Goal: Task Accomplishment & Management: Use online tool/utility

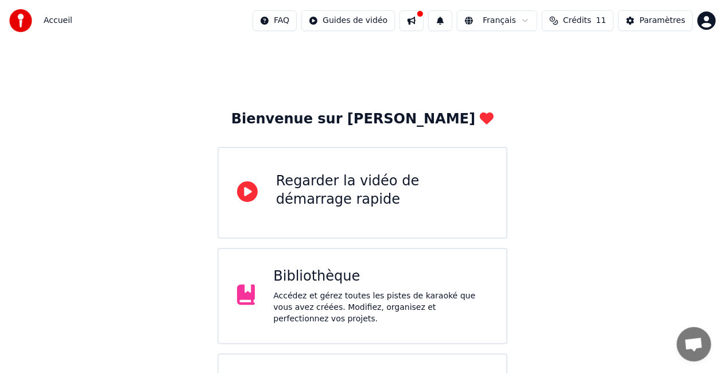
click at [369, 283] on div "Bibliothèque" at bounding box center [380, 277] width 215 height 18
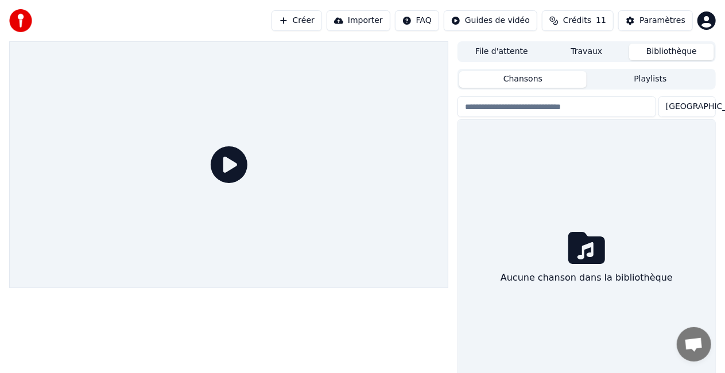
click at [369, 283] on div at bounding box center [228, 164] width 439 height 247
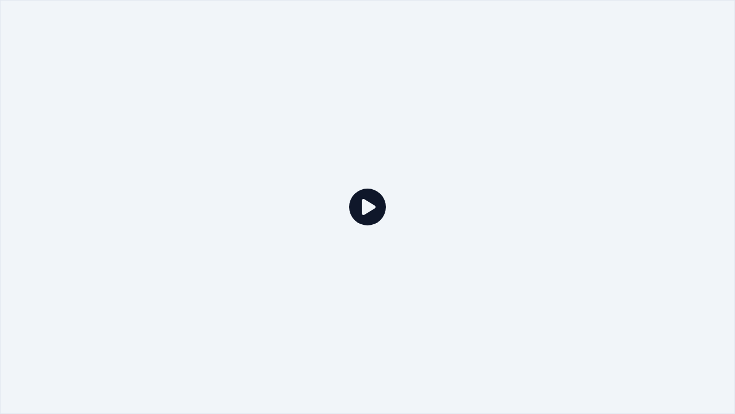
click at [373, 215] on icon at bounding box center [367, 206] width 37 height 37
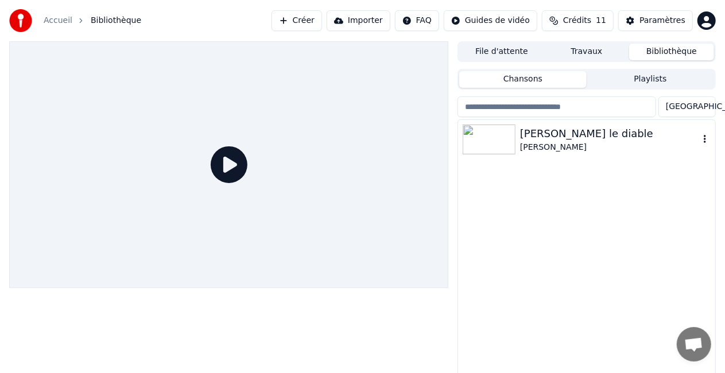
click at [578, 135] on div "[PERSON_NAME] le diable" at bounding box center [609, 134] width 179 height 16
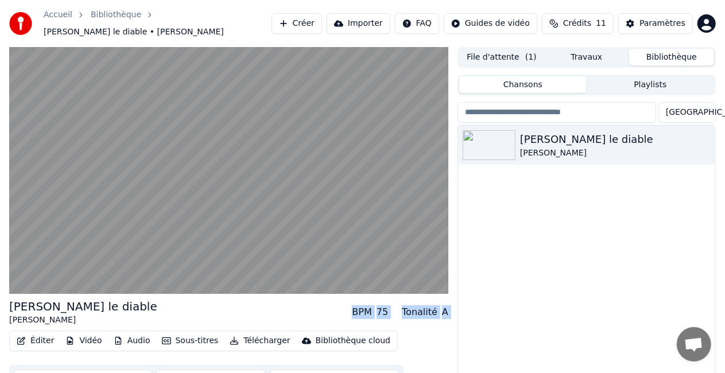
scroll to position [26, 0]
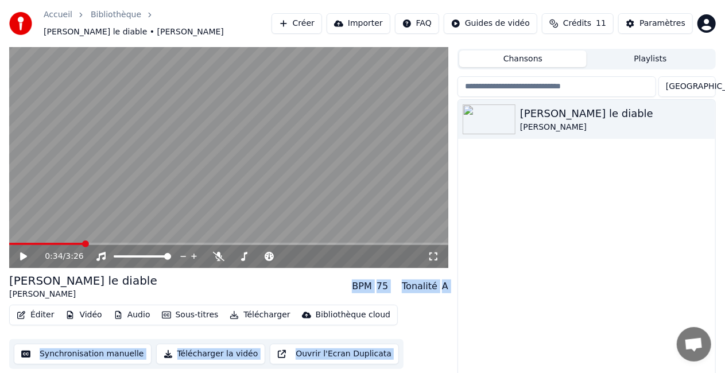
click at [190, 310] on button "Sous-titres" at bounding box center [190, 315] width 66 height 16
click at [52, 344] on button "Synchronisation manuelle" at bounding box center [83, 354] width 138 height 21
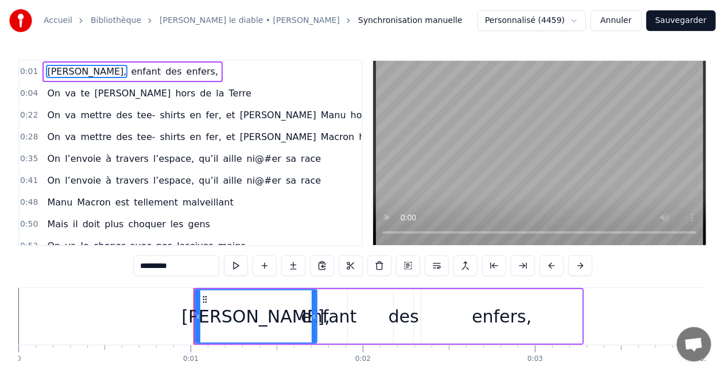
click at [320, 132] on span "Macron" at bounding box center [338, 136] width 36 height 13
type input "******"
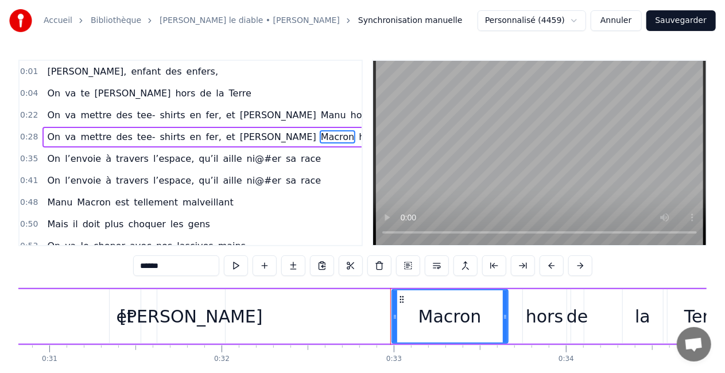
scroll to position [0, 5625]
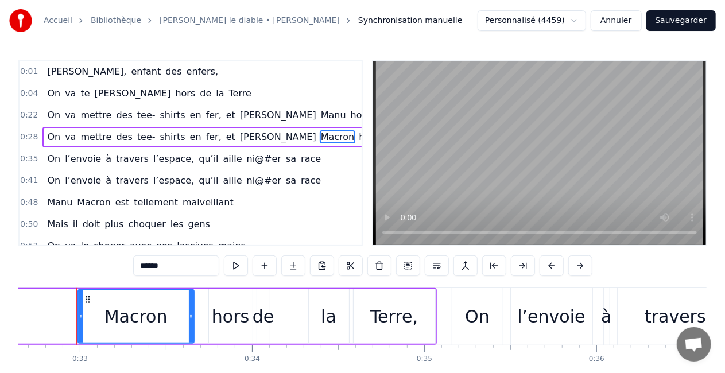
drag, startPoint x: 151, startPoint y: 312, endPoint x: 125, endPoint y: 313, distance: 25.9
click at [125, 313] on div "Macron" at bounding box center [136, 317] width 63 height 26
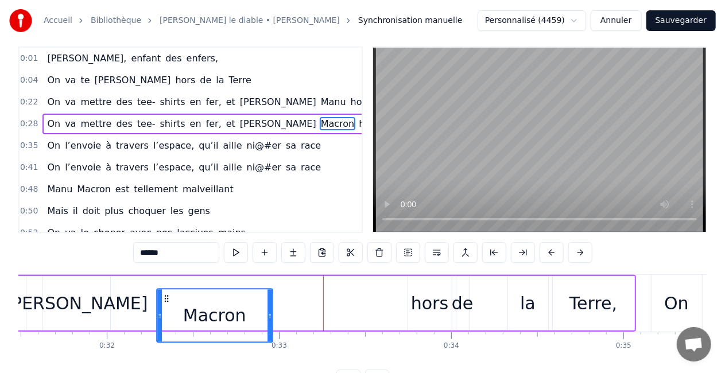
scroll to position [17, 0]
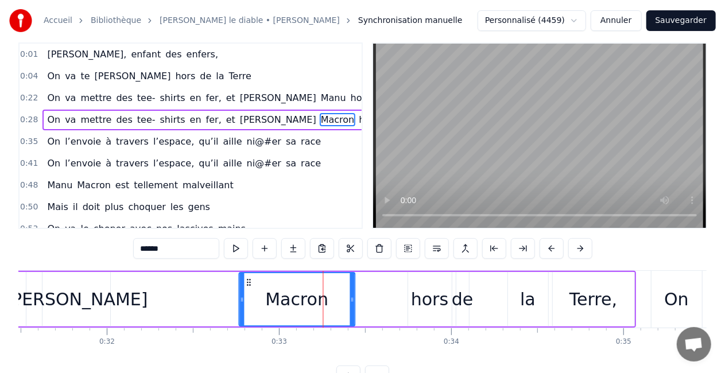
drag, startPoint x: 89, startPoint y: 302, endPoint x: 268, endPoint y: 284, distance: 180.1
click at [268, 284] on div "Macron" at bounding box center [297, 299] width 115 height 52
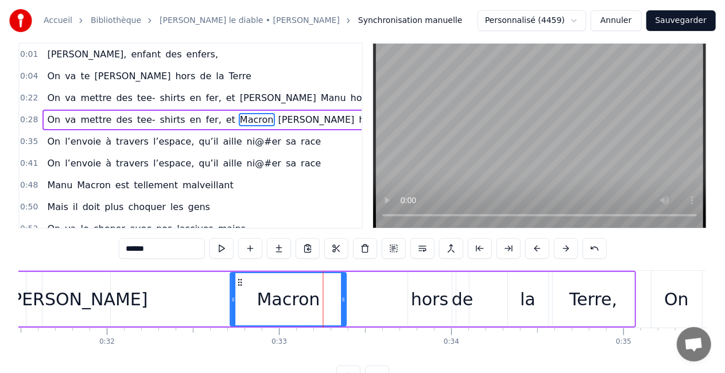
drag, startPoint x: 49, startPoint y: 283, endPoint x: 241, endPoint y: 268, distance: 192.4
click at [67, 263] on div "0:01 [PERSON_NAME], enfant des enfers, 0:04 On va [PERSON_NAME] hors de la Terr…" at bounding box center [362, 215] width 689 height 344
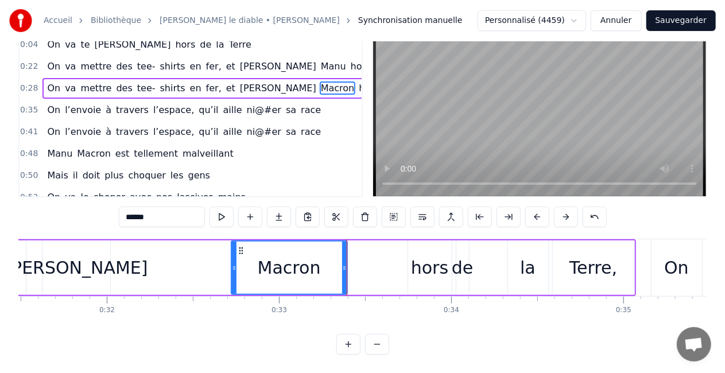
click at [161, 264] on div "On va mettre des tee- shirts en fer, et [PERSON_NAME] Macron hors de la Terre," at bounding box center [48, 268] width 1175 height 57
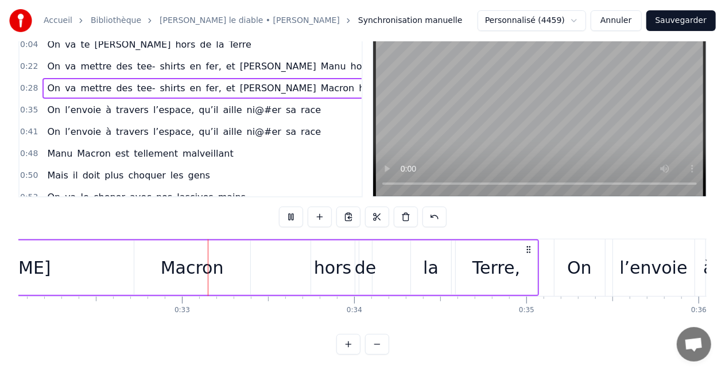
scroll to position [0, 5531]
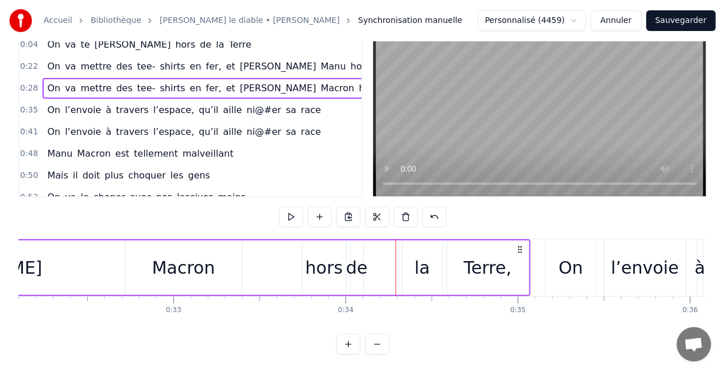
click at [152, 245] on div "Macron" at bounding box center [184, 268] width 116 height 55
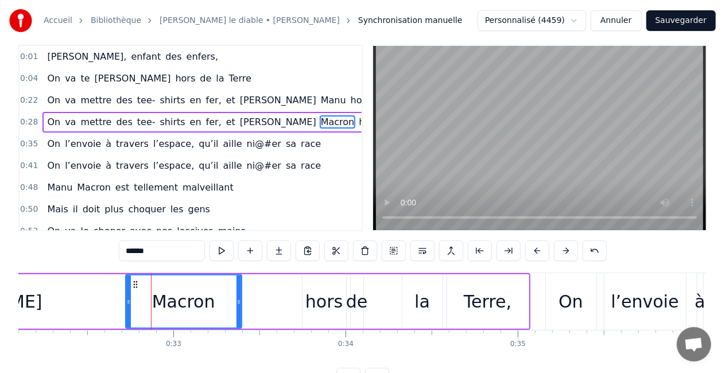
scroll to position [0, 0]
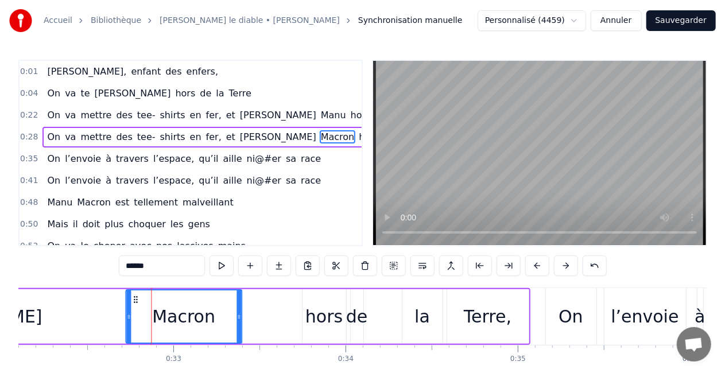
click at [131, 300] on icon at bounding box center [135, 299] width 9 height 9
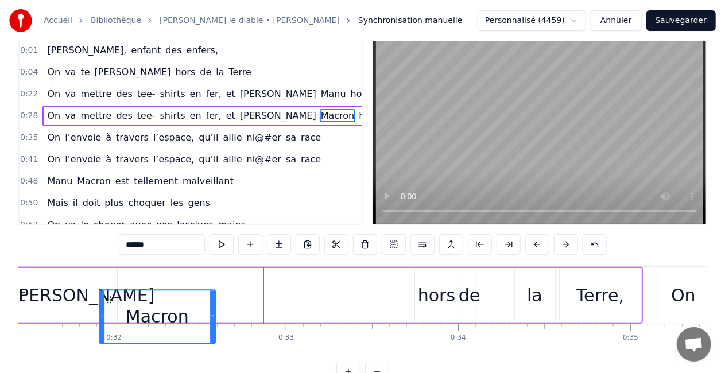
scroll to position [0, 5407]
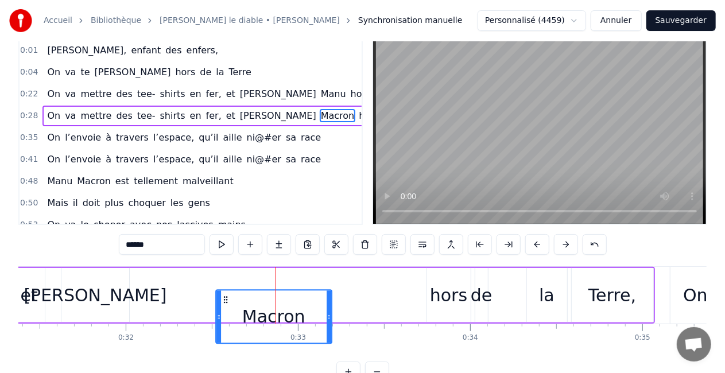
drag, startPoint x: 134, startPoint y: 300, endPoint x: 227, endPoint y: 265, distance: 99.4
click at [227, 265] on div "0:01 [PERSON_NAME], enfant des enfers, 0:04 On va [PERSON_NAME] hors de la Terr…" at bounding box center [362, 210] width 689 height 344
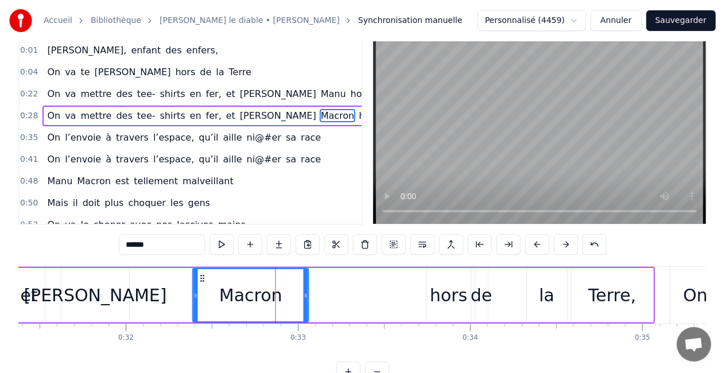
drag, startPoint x: 229, startPoint y: 276, endPoint x: 203, endPoint y: 277, distance: 25.9
click at [203, 277] on icon at bounding box center [202, 278] width 9 height 9
drag, startPoint x: 446, startPoint y: 299, endPoint x: 322, endPoint y: 294, distance: 124.2
click at [322, 294] on div "On va mettre des tee- shirts en fer, et [PERSON_NAME] Macron hors de la Terre," at bounding box center [67, 295] width 1175 height 57
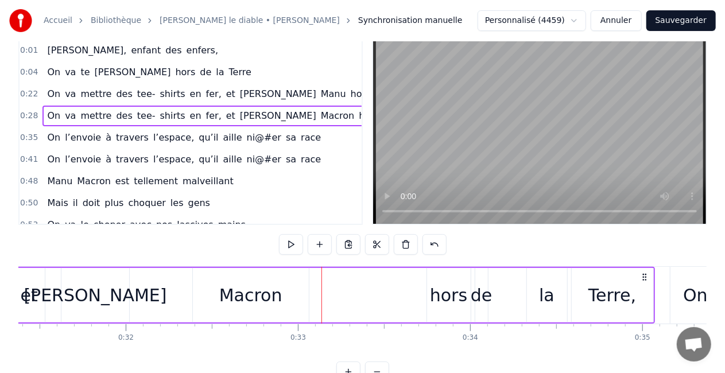
click at [461, 280] on div "hors" at bounding box center [449, 295] width 44 height 55
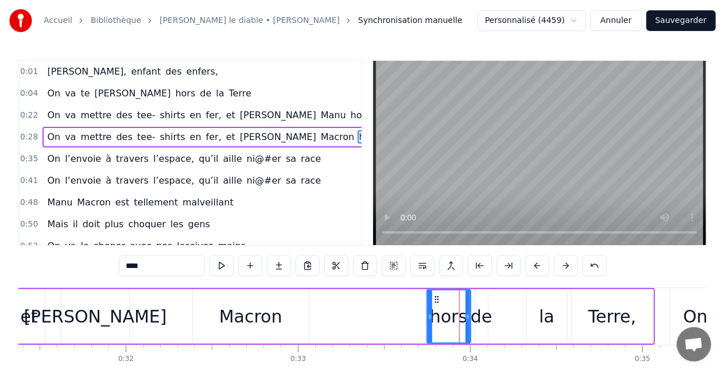
drag, startPoint x: 437, startPoint y: 294, endPoint x: 327, endPoint y: 314, distance: 111.4
click at [327, 314] on div "On va mettre des tee- shirts en fer, et [PERSON_NAME] Macron hors de la Terre," at bounding box center [67, 316] width 1175 height 57
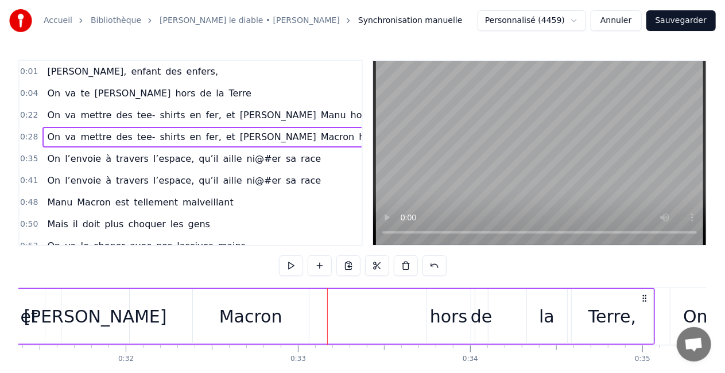
click at [438, 296] on div "hors" at bounding box center [449, 316] width 44 height 55
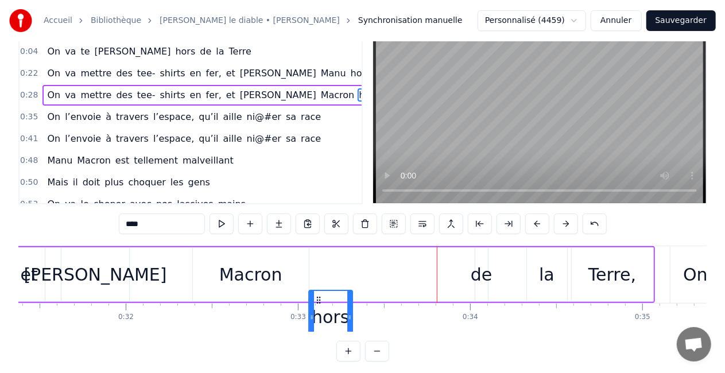
scroll to position [43, 0]
drag, startPoint x: 436, startPoint y: 299, endPoint x: 310, endPoint y: 270, distance: 129.0
click at [310, 270] on div "On va mettre des tee- shirts en fer, et [PERSON_NAME] Macron hors de la Terre," at bounding box center [67, 274] width 1175 height 57
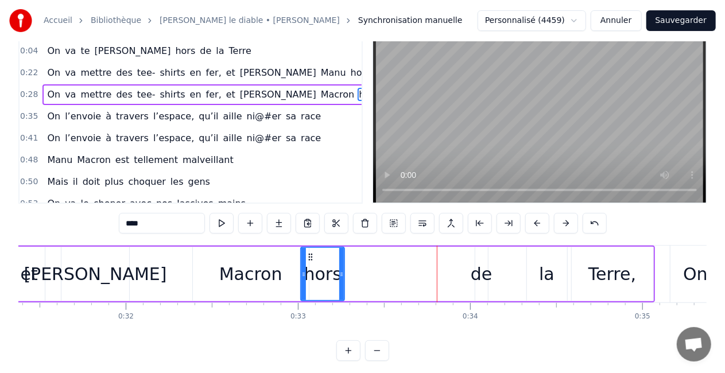
drag, startPoint x: 484, startPoint y: 274, endPoint x: 446, endPoint y: 279, distance: 38.2
click at [446, 279] on div "On va mettre des tee- shirts en fer, et [PERSON_NAME] Macron hors de la Terre," at bounding box center [67, 274] width 1175 height 57
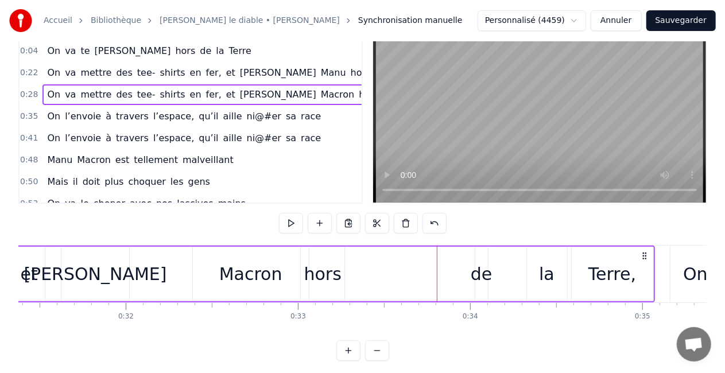
click at [485, 273] on div "de" at bounding box center [482, 274] width 22 height 26
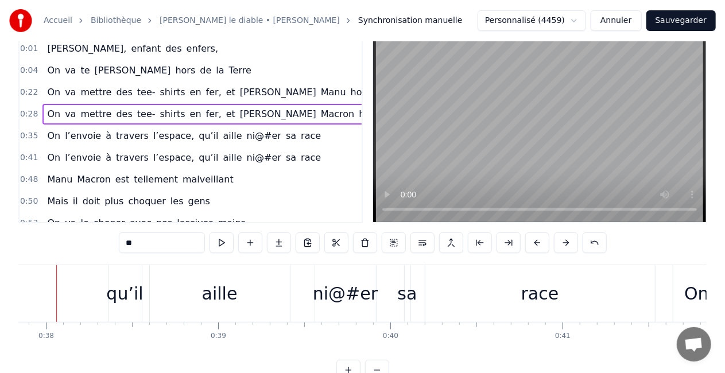
scroll to position [0, 6500]
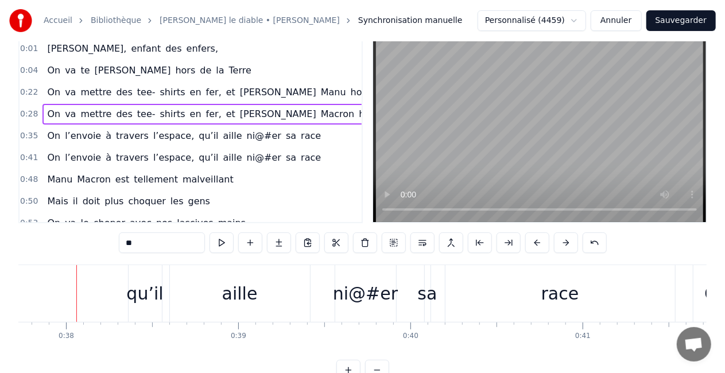
click at [358, 110] on span "hors" at bounding box center [369, 113] width 22 height 13
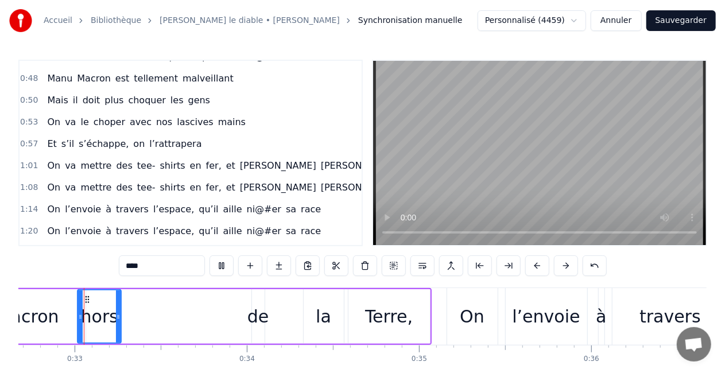
scroll to position [153, 0]
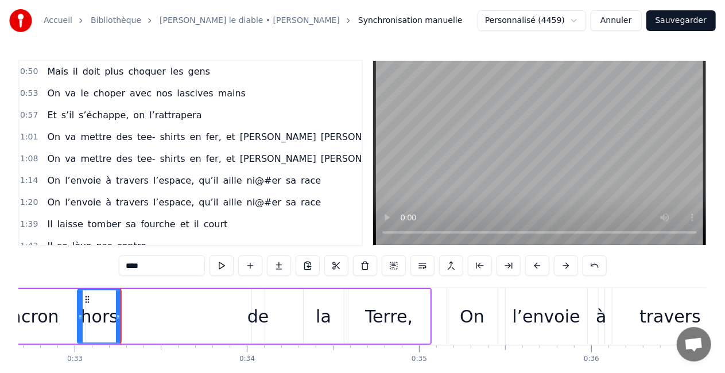
click at [248, 317] on div "de" at bounding box center [259, 317] width 22 height 26
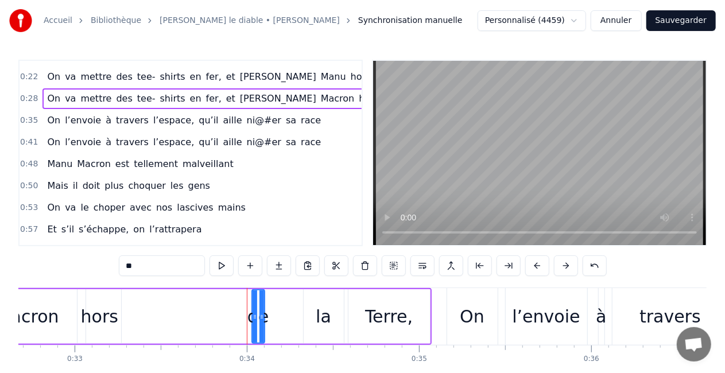
scroll to position [0, 0]
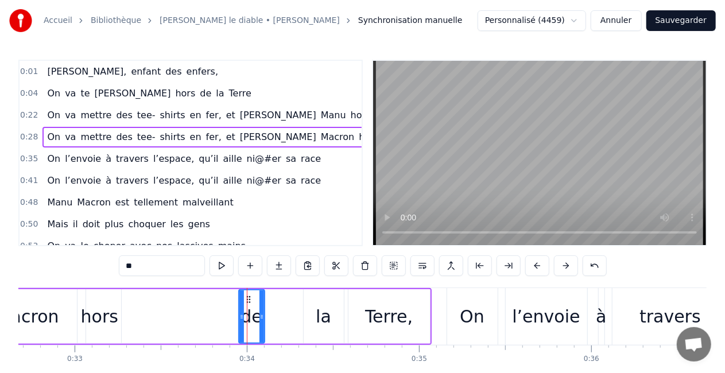
drag, startPoint x: 255, startPoint y: 318, endPoint x: 243, endPoint y: 317, distance: 12.1
click at [243, 317] on icon at bounding box center [242, 316] width 5 height 9
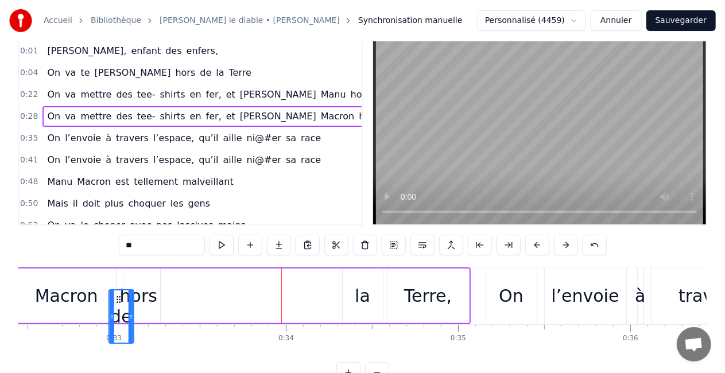
scroll to position [0, 5575]
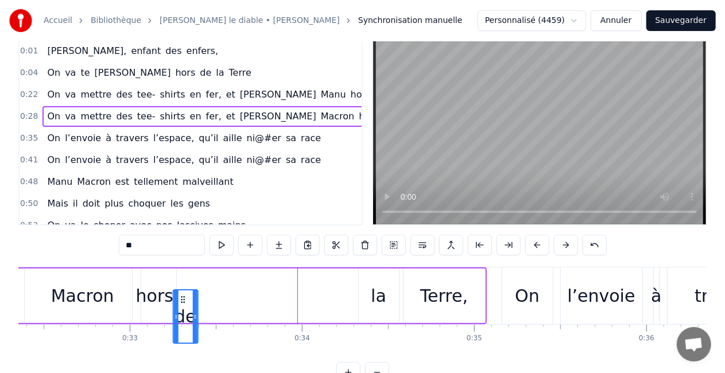
drag, startPoint x: 249, startPoint y: 299, endPoint x: 182, endPoint y: 285, distance: 68.6
click at [380, 299] on div "la" at bounding box center [379, 296] width 16 height 26
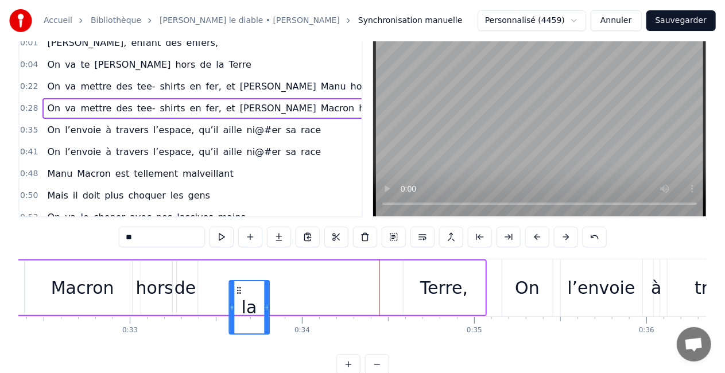
scroll to position [33, 0]
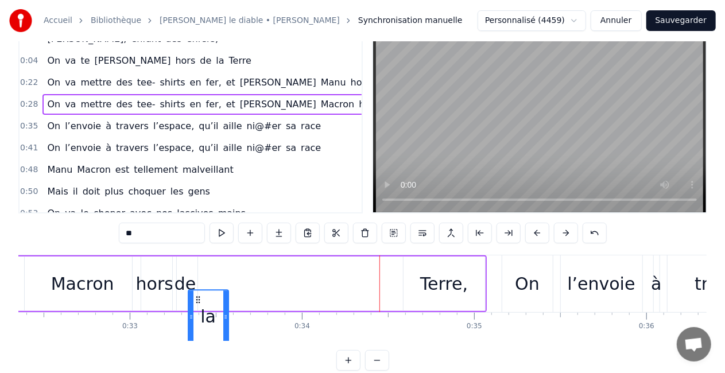
drag, startPoint x: 370, startPoint y: 298, endPoint x: 199, endPoint y: 280, distance: 172.0
click at [443, 269] on div "Terre," at bounding box center [445, 284] width 82 height 55
type input "******"
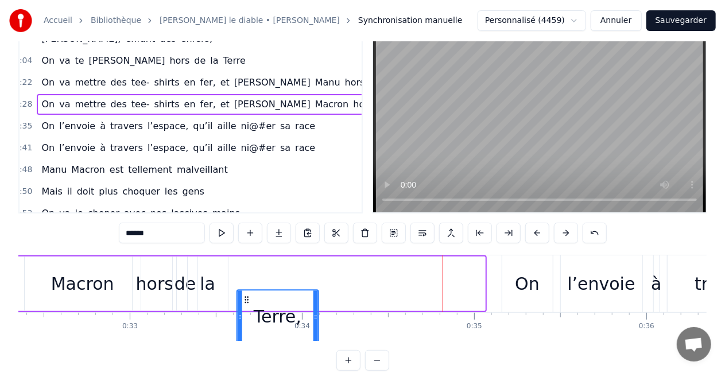
drag, startPoint x: 411, startPoint y: 299, endPoint x: 244, endPoint y: 256, distance: 172.6
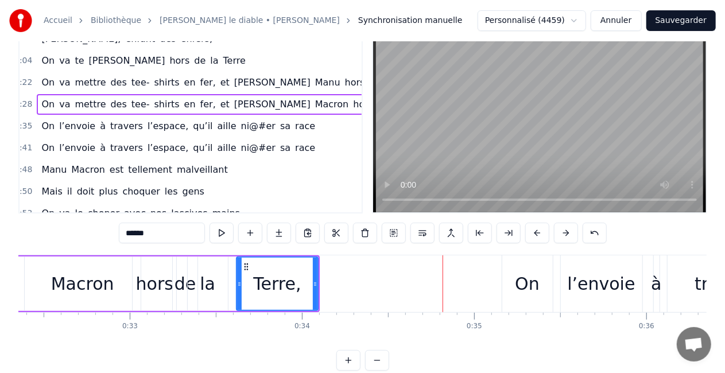
click at [65, 236] on div "0:01 [PERSON_NAME], enfant des enfers, 0:04 On va [PERSON_NAME] hors de la Terr…" at bounding box center [362, 199] width 689 height 344
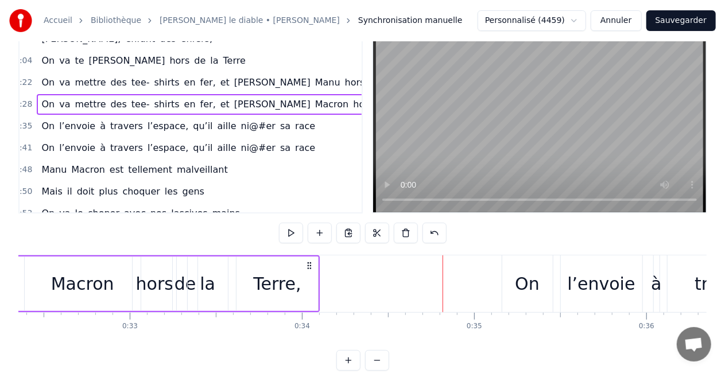
scroll to position [0, 5521]
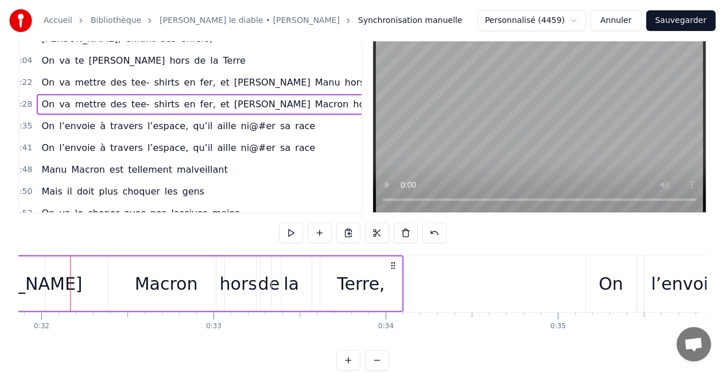
scroll to position [0, 5485]
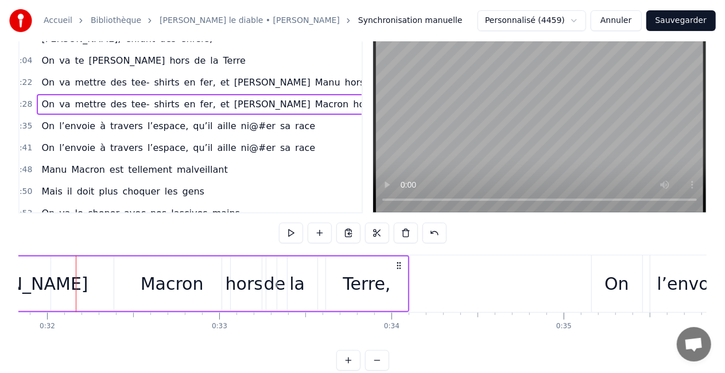
click at [40, 282] on div "[PERSON_NAME]" at bounding box center [16, 284] width 143 height 26
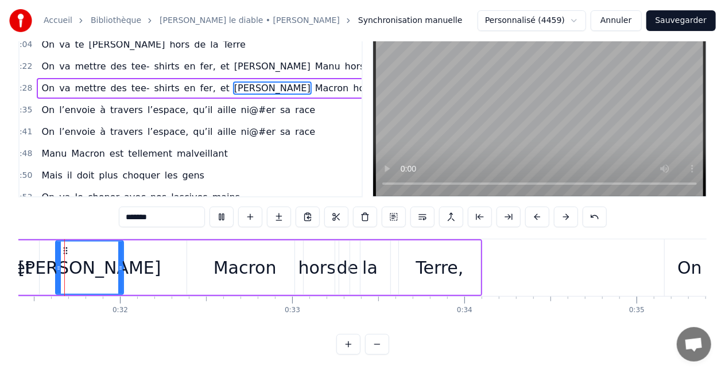
scroll to position [0, 5391]
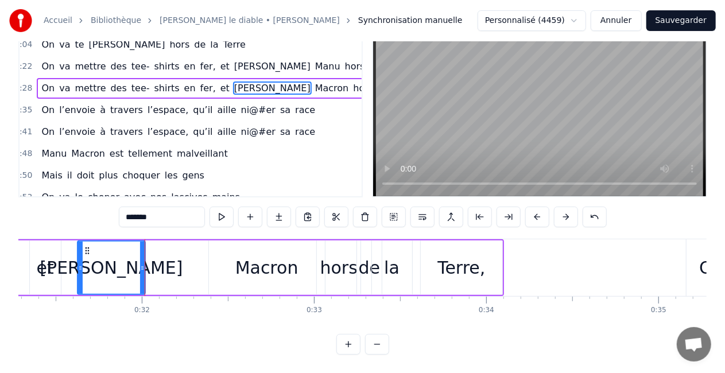
click at [68, 258] on div "On va mettre des tee- shirts en fer, et [PERSON_NAME] Macron hors de la Terre," at bounding box center [0, 268] width 1008 height 57
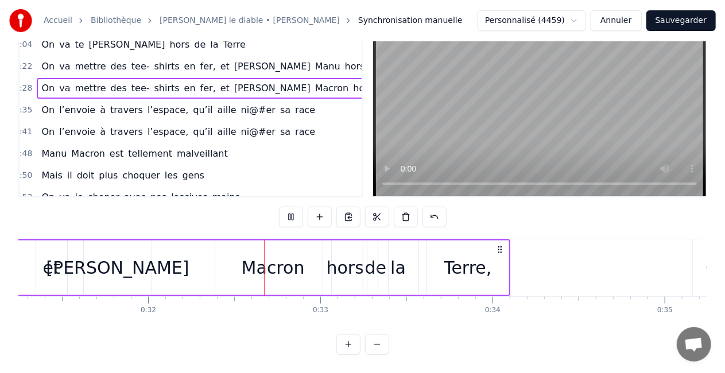
scroll to position [0, 5490]
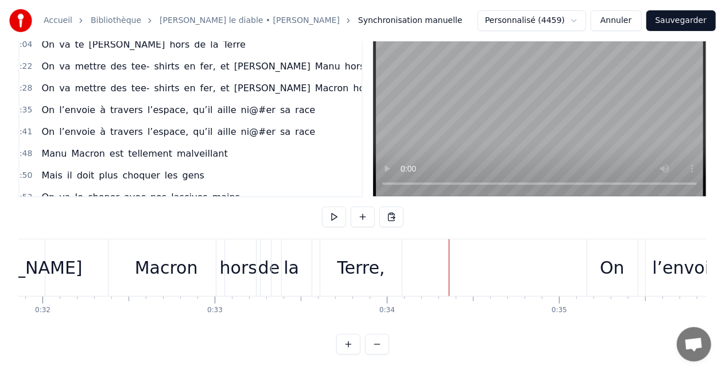
drag, startPoint x: 608, startPoint y: 250, endPoint x: 603, endPoint y: 258, distance: 9.3
click at [603, 258] on div "On" at bounding box center [612, 268] width 25 height 26
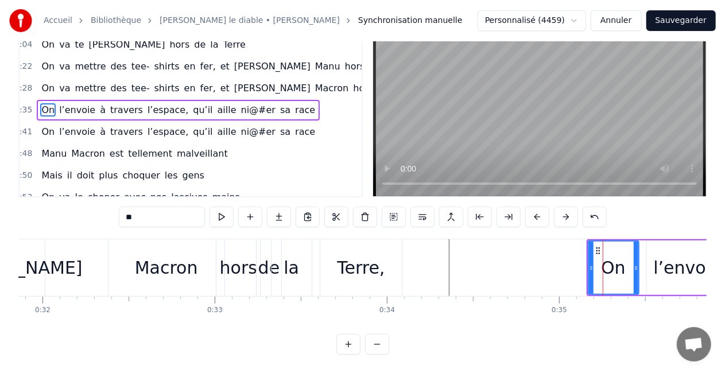
scroll to position [0, 0]
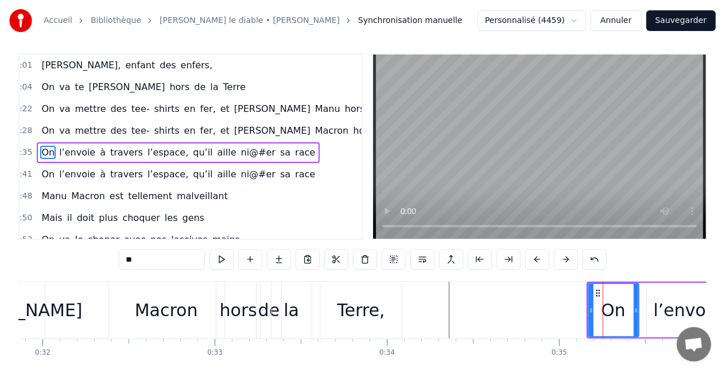
click at [603, 258] on button at bounding box center [595, 259] width 24 height 21
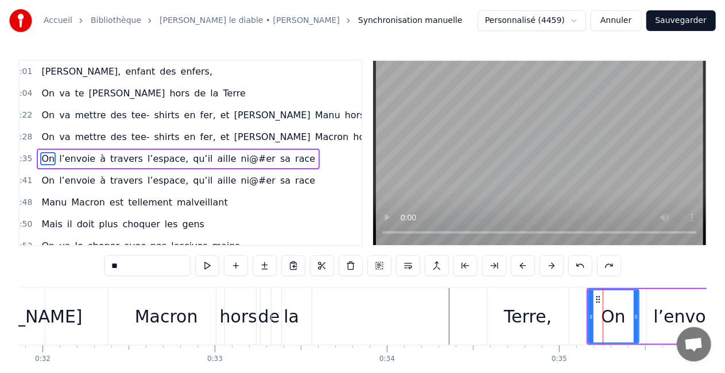
scroll to position [9, 6]
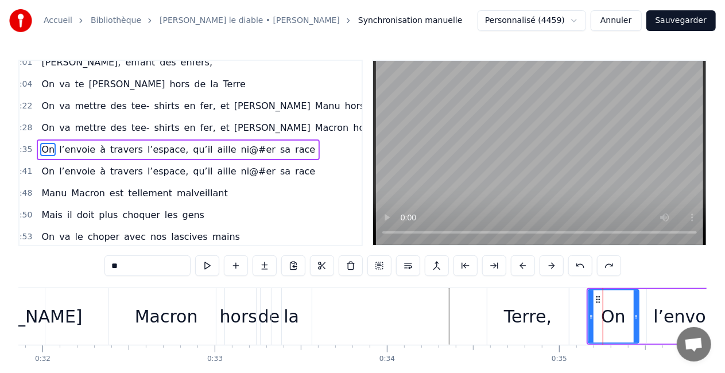
drag, startPoint x: 526, startPoint y: 328, endPoint x: 481, endPoint y: 328, distance: 44.2
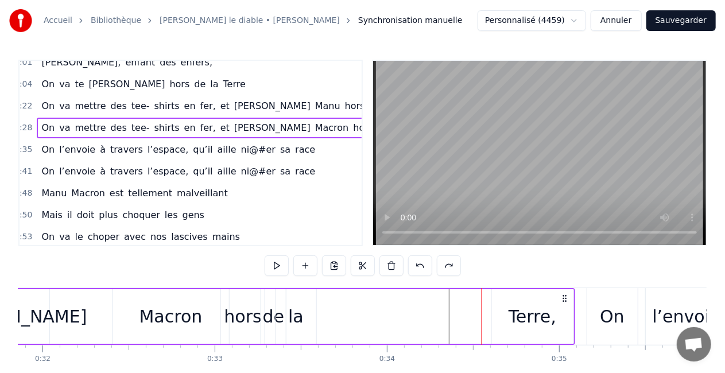
click at [562, 299] on icon at bounding box center [564, 298] width 9 height 9
click at [507, 266] on div "0:01 [PERSON_NAME], enfant des enfers, 0:04 On va [PERSON_NAME] hors de la Terr…" at bounding box center [362, 232] width 689 height 344
click at [416, 317] on div at bounding box center [416, 316] width 1 height 57
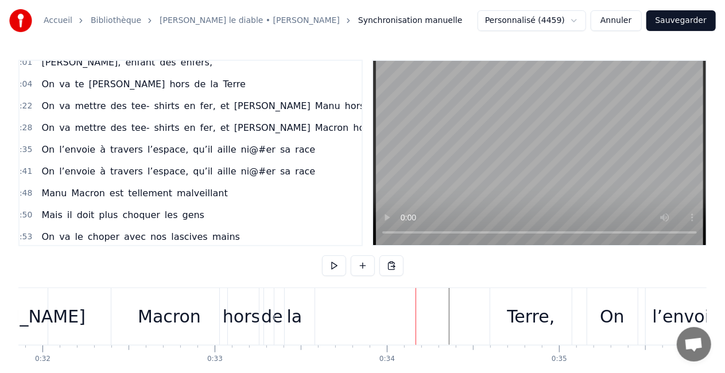
click at [538, 331] on div "Terre," at bounding box center [532, 316] width 82 height 57
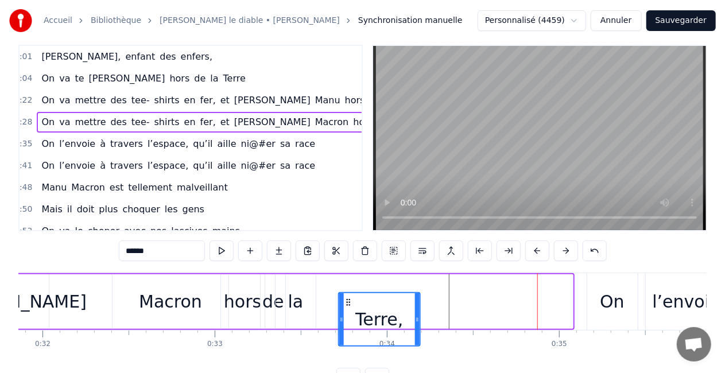
scroll to position [17, 0]
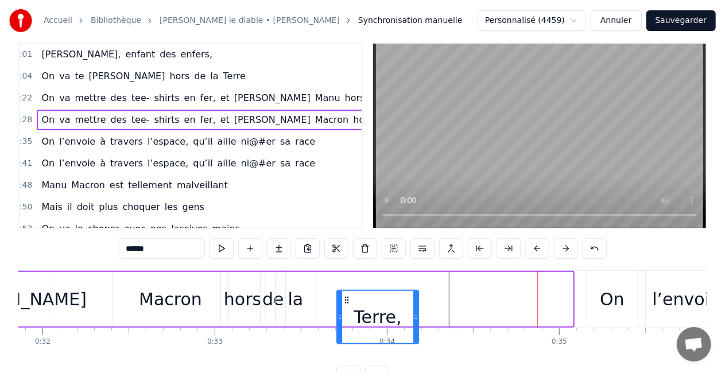
drag, startPoint x: 501, startPoint y: 300, endPoint x: 346, endPoint y: 288, distance: 155.5
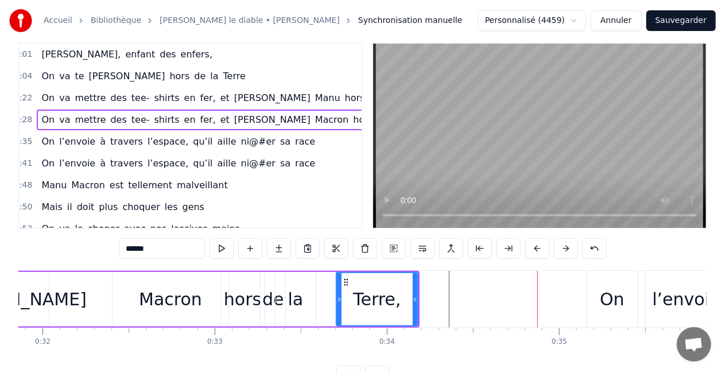
click at [623, 305] on div "On" at bounding box center [612, 300] width 25 height 26
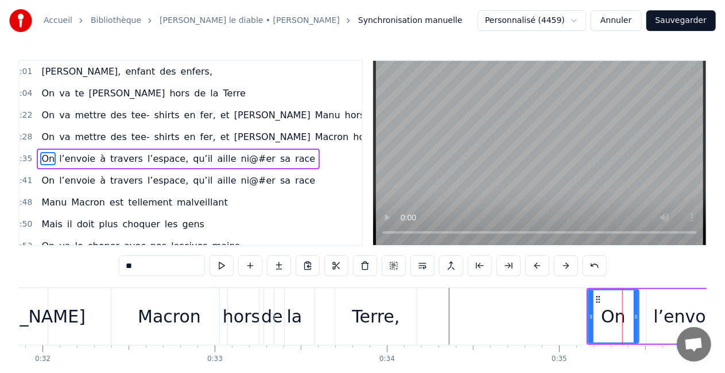
scroll to position [9, 6]
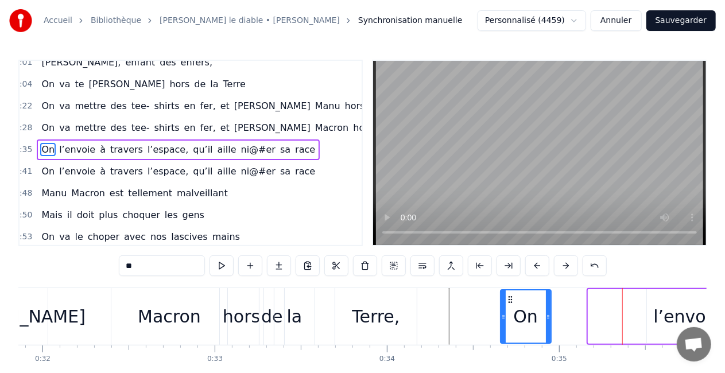
drag, startPoint x: 596, startPoint y: 298, endPoint x: 508, endPoint y: 302, distance: 88.0
click at [508, 302] on icon at bounding box center [509, 299] width 9 height 9
click at [667, 314] on div "l’envoie" at bounding box center [688, 317] width 68 height 26
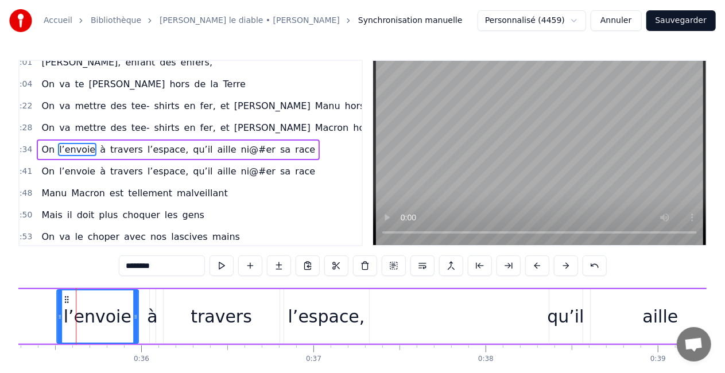
scroll to position [0, 6065]
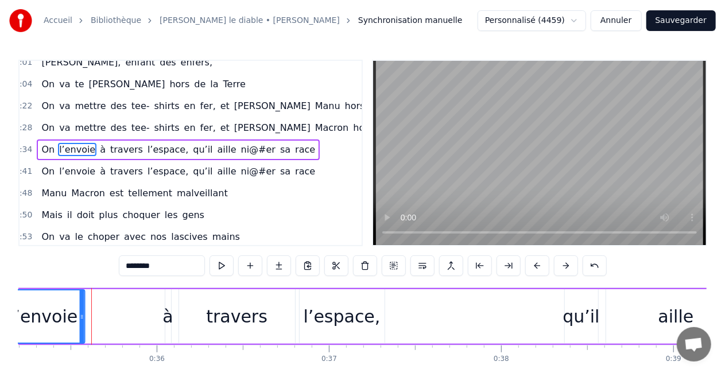
drag, startPoint x: 68, startPoint y: 299, endPoint x: 14, endPoint y: 303, distance: 54.2
click at [14, 303] on div "Accueil Bibliothèque [PERSON_NAME] le diable • [PERSON_NAME] Synchronisation ma…" at bounding box center [362, 202] width 725 height 404
drag, startPoint x: 83, startPoint y: 265, endPoint x: 176, endPoint y: 267, distance: 93.7
click at [176, 267] on div "0:01 [PERSON_NAME], enfant des enfers, 0:04 On va [PERSON_NAME] hors de la Terr…" at bounding box center [362, 232] width 689 height 344
click at [45, 144] on span "On" at bounding box center [48, 149] width 16 height 13
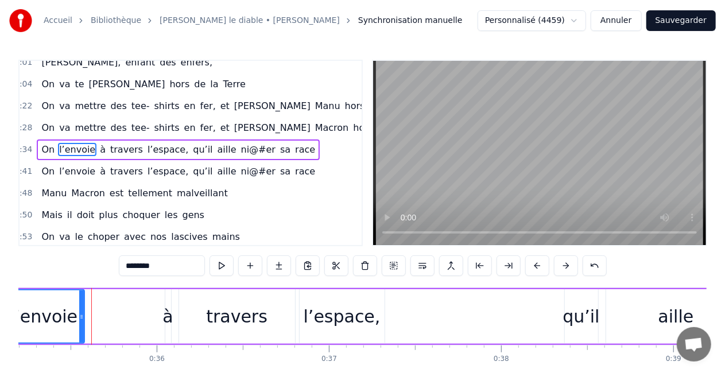
type input "**"
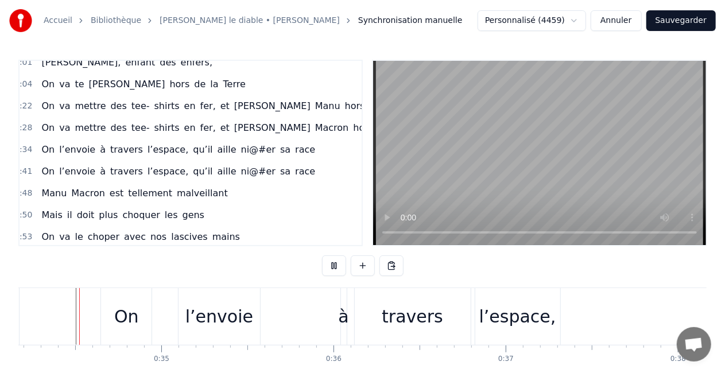
scroll to position [59, 0]
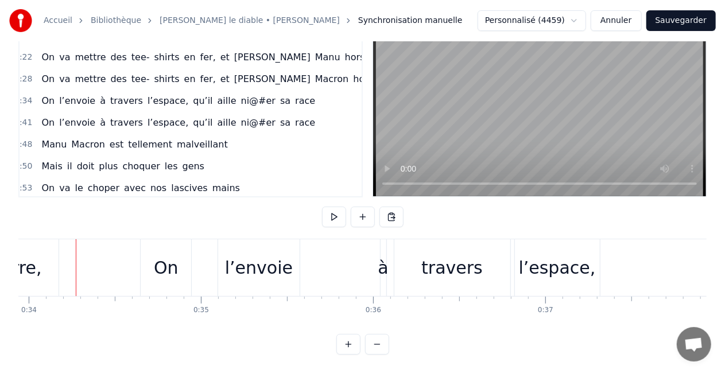
click at [48, 116] on span "On" at bounding box center [48, 122] width 16 height 13
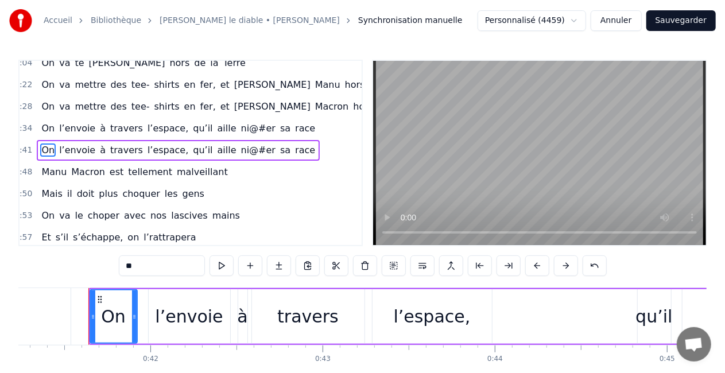
scroll to position [0, 7117]
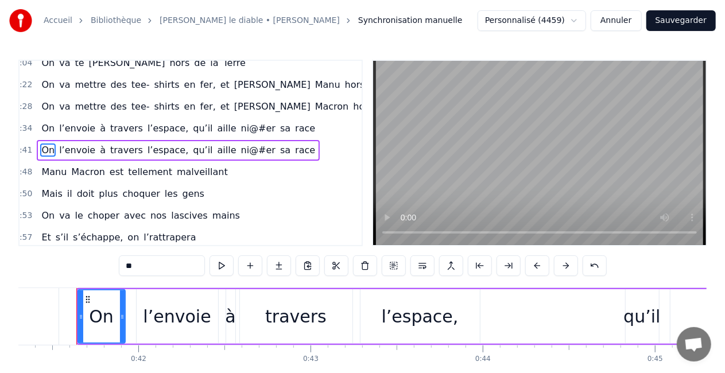
click at [44, 102] on span "On" at bounding box center [48, 106] width 16 height 13
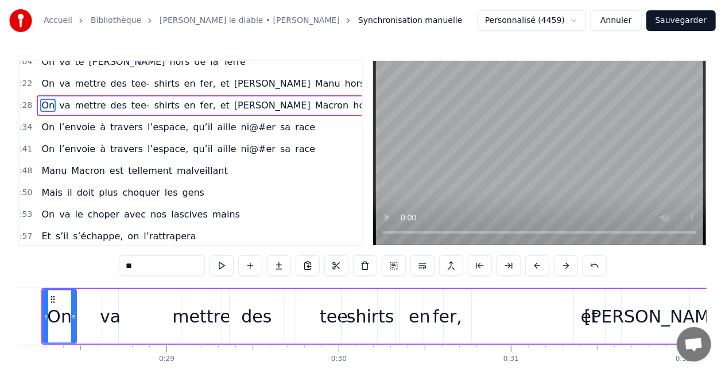
scroll to position [31, 6]
click at [266, 63] on div "0:04 On va [PERSON_NAME] hors de la Terre" at bounding box center [185, 63] width 342 height 22
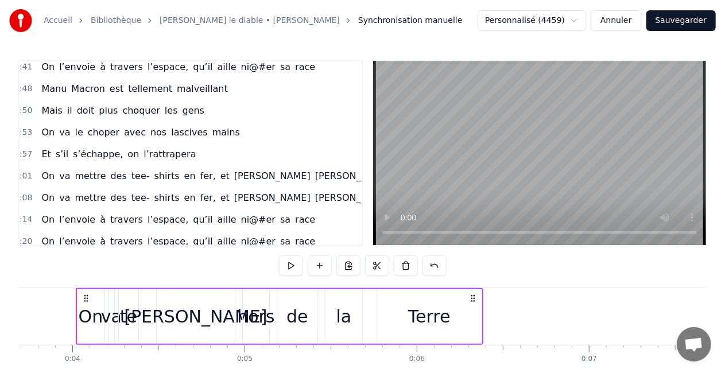
scroll to position [184, 6]
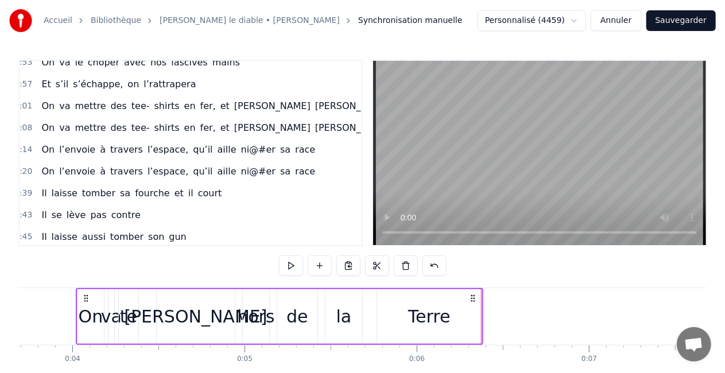
click at [268, 84] on div "0:57 Et s’il s’échappe, on l’rattrapera" at bounding box center [185, 85] width 342 height 22
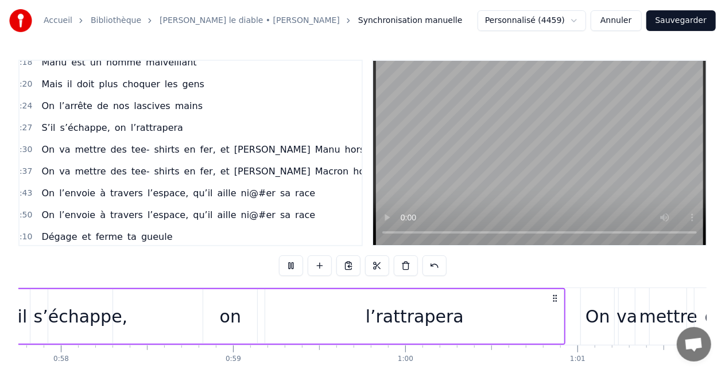
scroll to position [0, 9908]
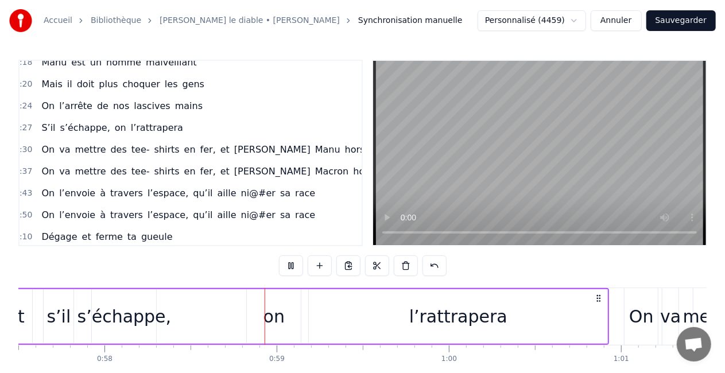
click at [247, 117] on div "2:27 S’il s’échappe, on l’rattrapera" at bounding box center [185, 128] width 342 height 22
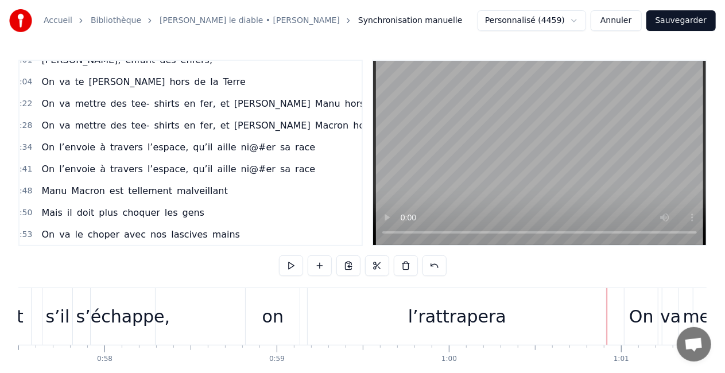
scroll to position [0, 6]
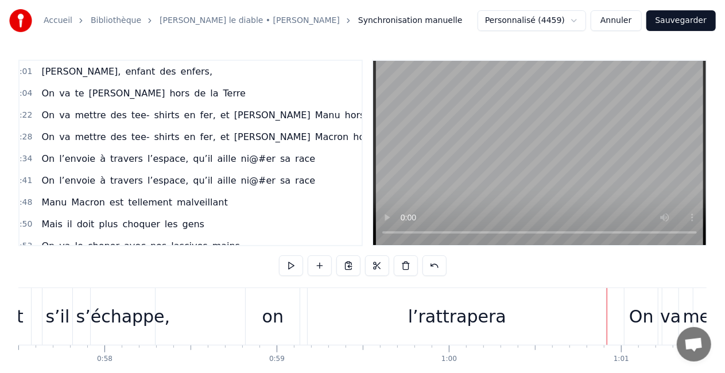
click at [293, 153] on div "0:34 On l’envoie à [PERSON_NAME] l’espace, qu’il aille ni@#er sa race" at bounding box center [185, 159] width 342 height 22
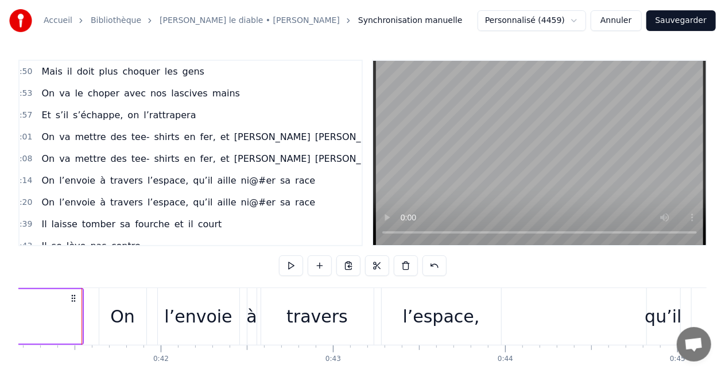
scroll to position [0, 7100]
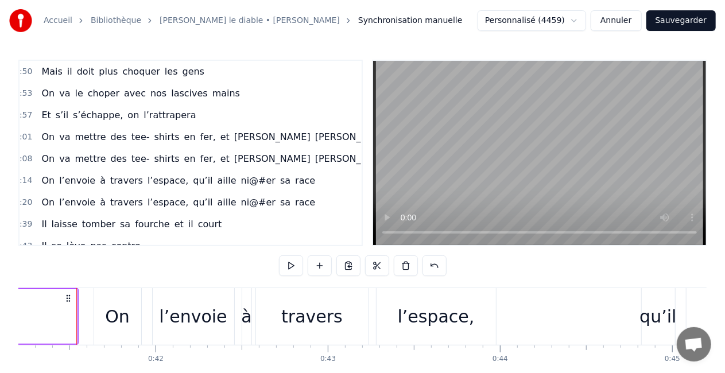
click at [260, 105] on div "0:57 Et s’il s’échappe, on l’rattrapera" at bounding box center [185, 116] width 342 height 22
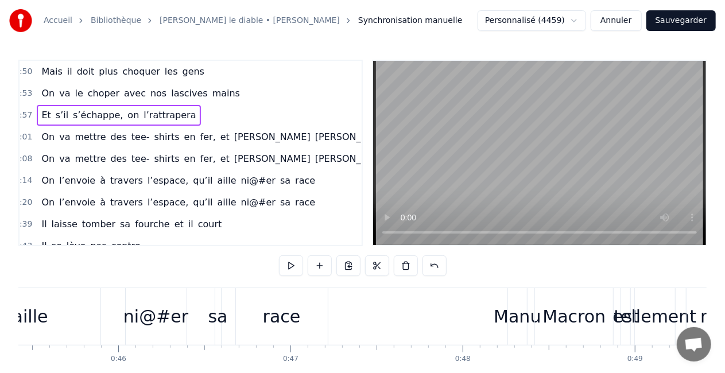
scroll to position [0, 0]
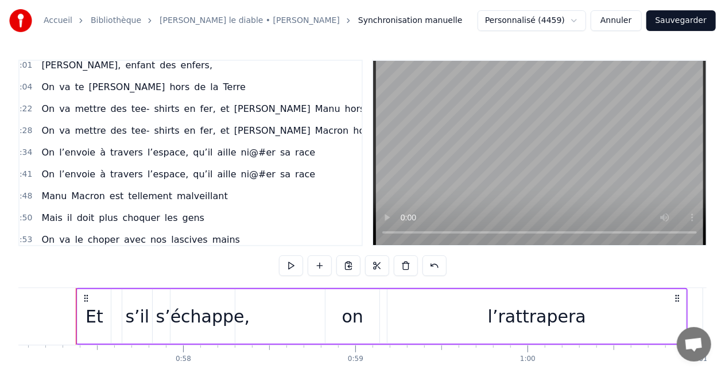
click at [235, 77] on div "0:04 On va [PERSON_NAME] hors de la Terre" at bounding box center [185, 87] width 342 height 22
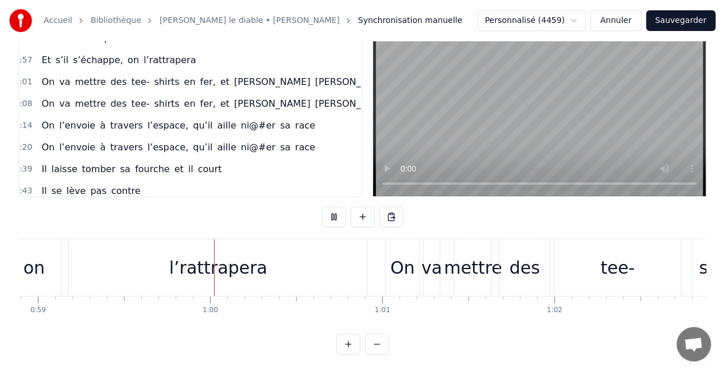
scroll to position [0, 10171]
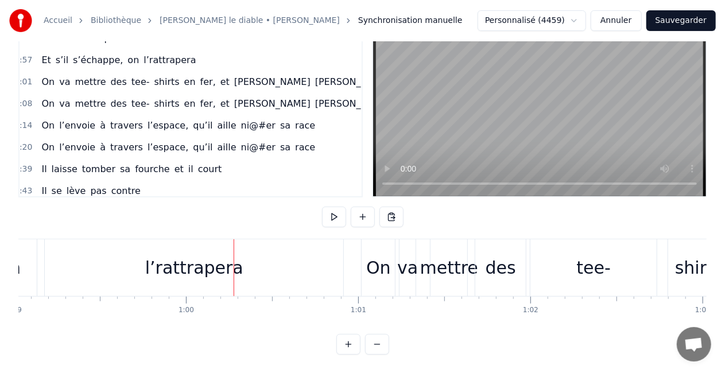
click at [299, 244] on div "l’rattrapera" at bounding box center [194, 268] width 299 height 57
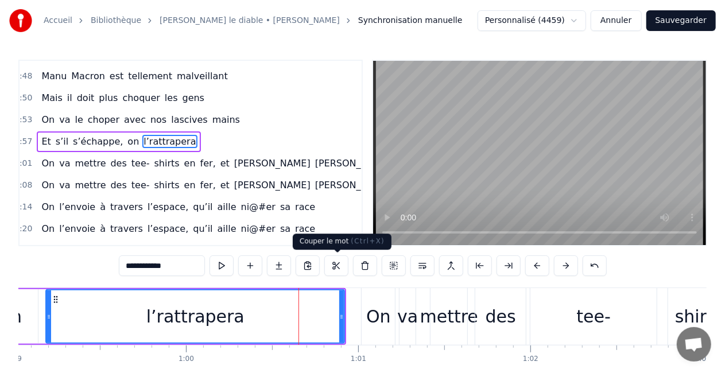
scroll to position [116, 6]
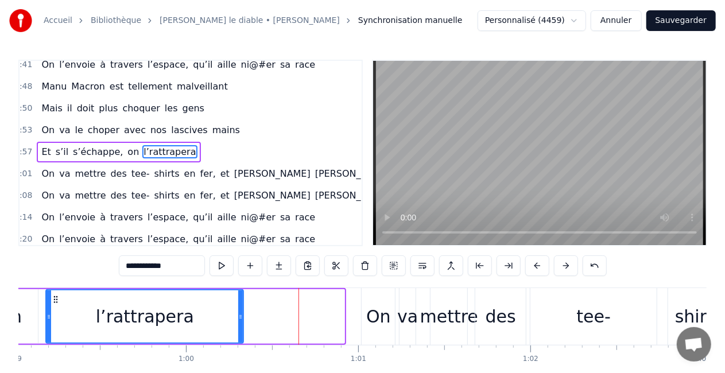
drag, startPoint x: 341, startPoint y: 314, endPoint x: 241, endPoint y: 317, distance: 100.0
click at [241, 317] on icon at bounding box center [240, 316] width 5 height 9
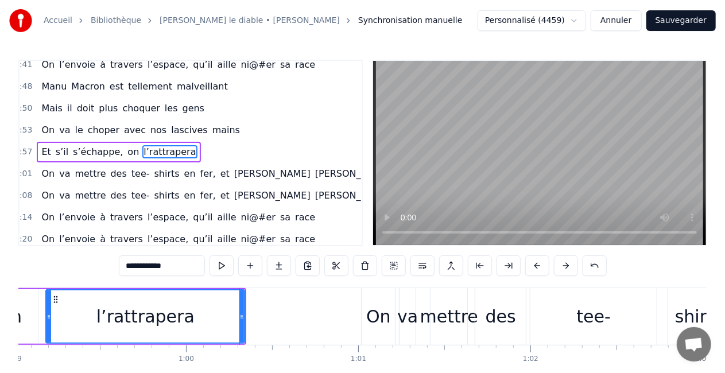
click at [377, 314] on div "On" at bounding box center [378, 317] width 25 height 26
type input "**"
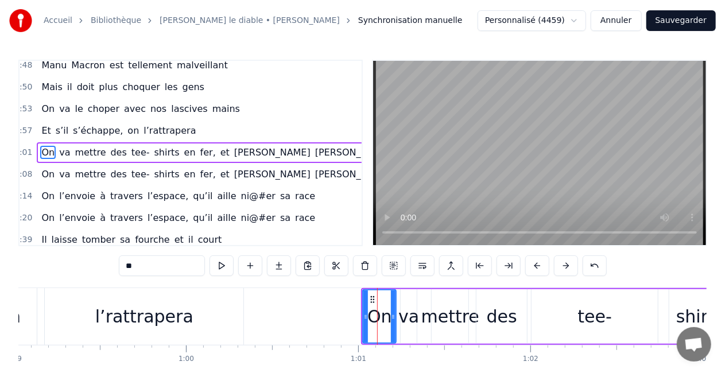
scroll to position [138, 6]
click at [372, 299] on icon at bounding box center [372, 299] width 9 height 9
click at [219, 123] on div "0:57 Et s’il s’échappe, on l’rattrapera" at bounding box center [185, 130] width 342 height 22
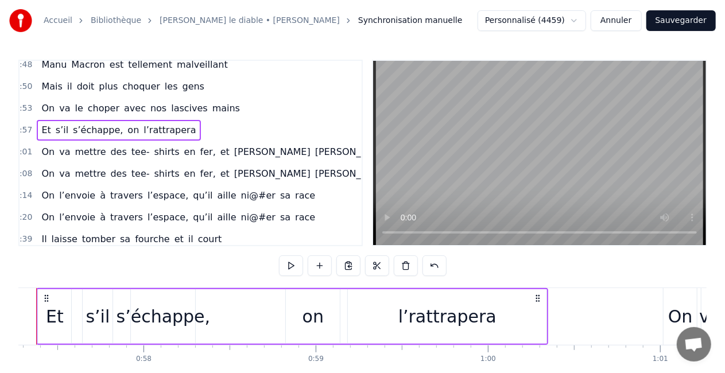
scroll to position [0, 9829]
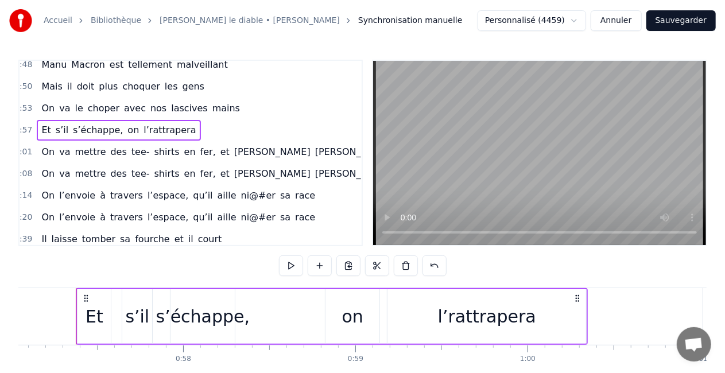
click at [91, 150] on span "mettre" at bounding box center [90, 151] width 33 height 13
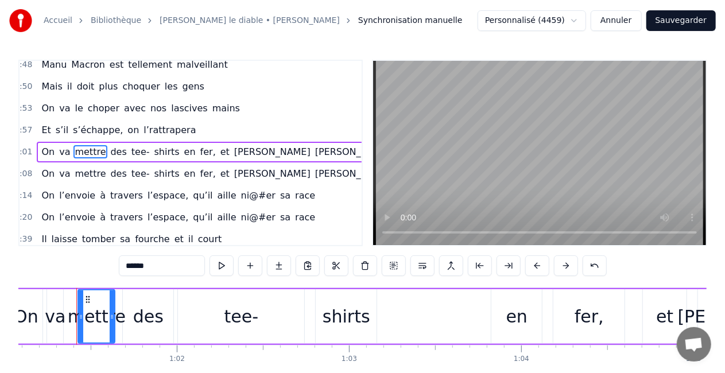
scroll to position [0, 10525]
click at [26, 149] on span "1:01" at bounding box center [23, 151] width 18 height 11
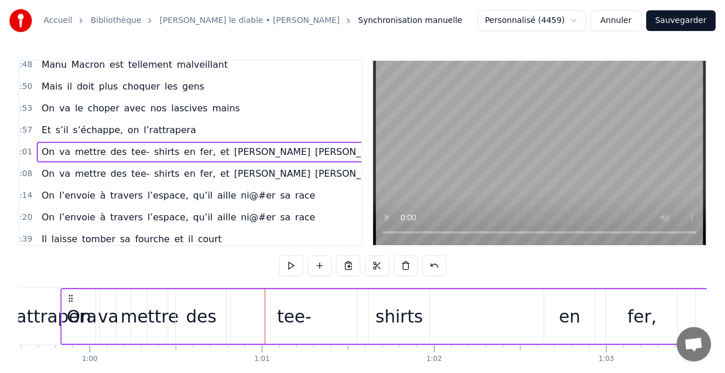
scroll to position [0, 10245]
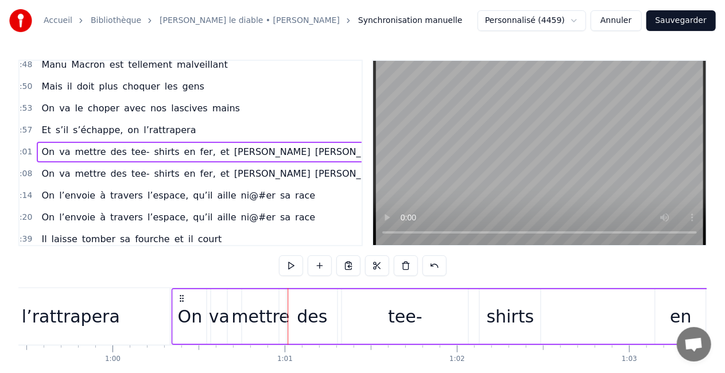
drag, startPoint x: 87, startPoint y: 299, endPoint x: 184, endPoint y: 301, distance: 97.7
click at [184, 301] on icon at bounding box center [181, 298] width 9 height 9
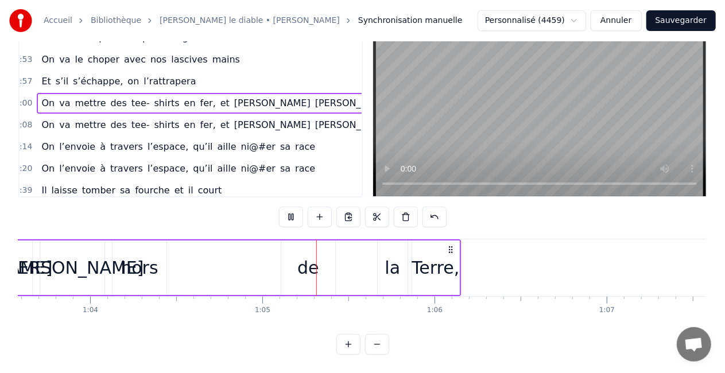
scroll to position [0, 11099]
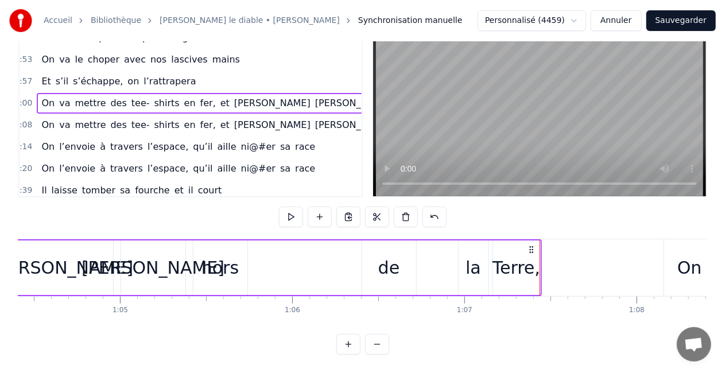
click at [217, 208] on div "0:01 [PERSON_NAME], enfant des enfers, 0:04 On va [PERSON_NAME] hors de la Terr…" at bounding box center [362, 183] width 689 height 344
click at [249, 49] on div "0:53 On va le choper avec nos lascives mains" at bounding box center [185, 60] width 342 height 22
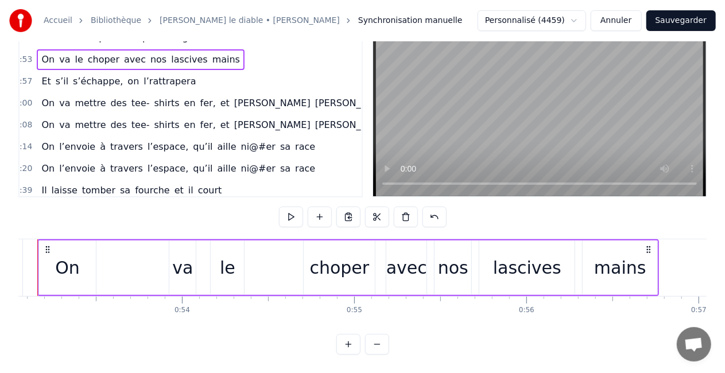
scroll to position [0, 9102]
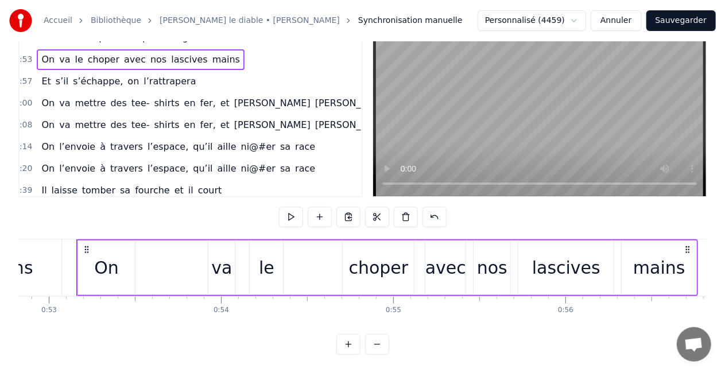
click at [249, 49] on div "0:53 On va le choper avec nos lascives mains" at bounding box center [185, 60] width 342 height 22
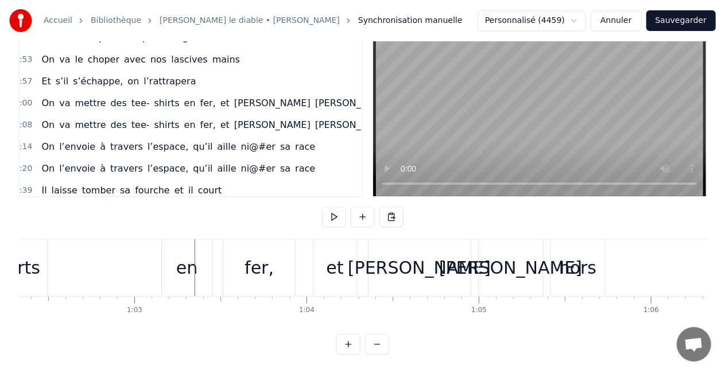
scroll to position [0, 10859]
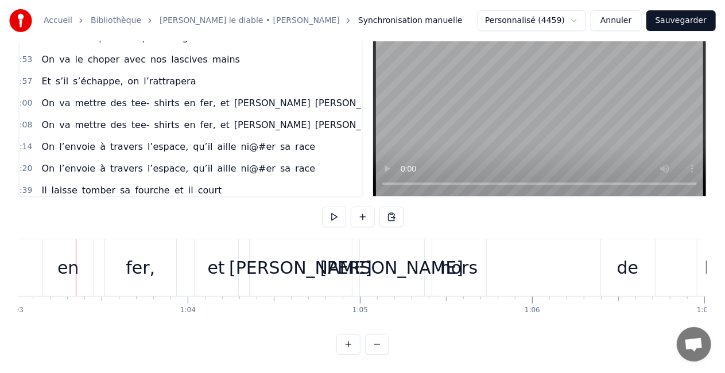
click at [71, 267] on div "en" at bounding box center [67, 268] width 21 height 26
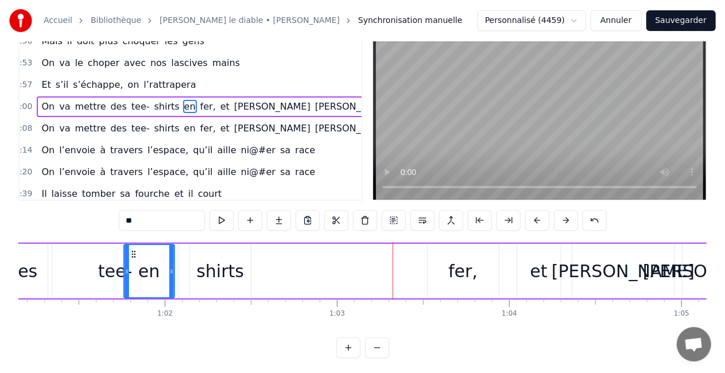
scroll to position [0, 10531]
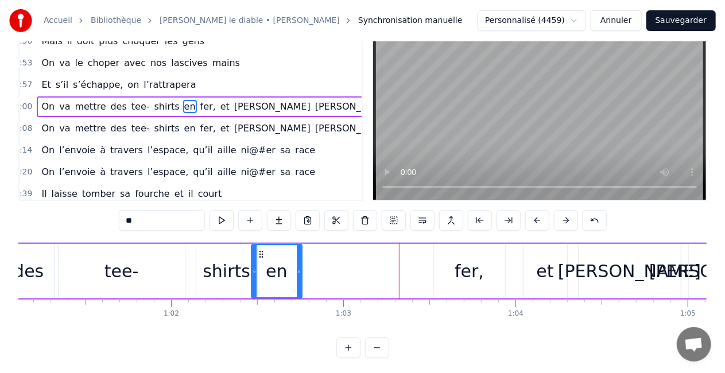
drag, startPoint x: 58, startPoint y: 256, endPoint x: 261, endPoint y: 252, distance: 202.8
click at [261, 252] on icon at bounding box center [261, 254] width 9 height 9
click at [486, 261] on div "fer," at bounding box center [469, 271] width 71 height 55
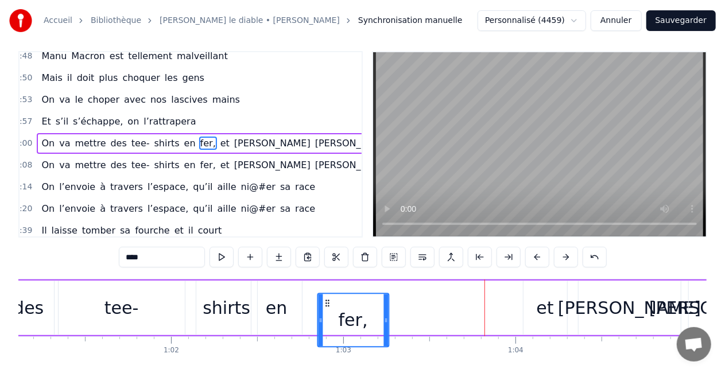
scroll to position [18, 0]
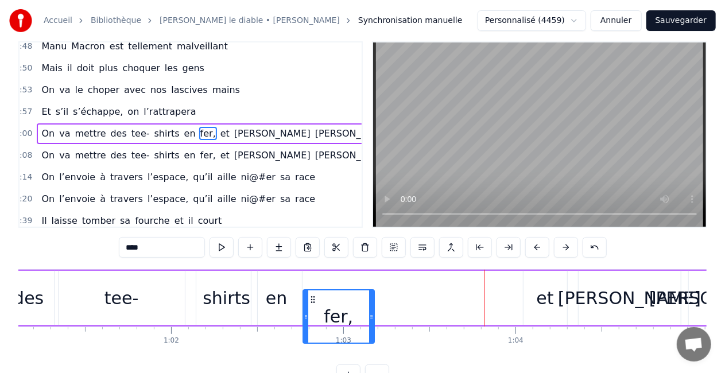
drag, startPoint x: 445, startPoint y: 299, endPoint x: 312, endPoint y: 289, distance: 132.4
click at [312, 289] on div "fer," at bounding box center [339, 316] width 72 height 55
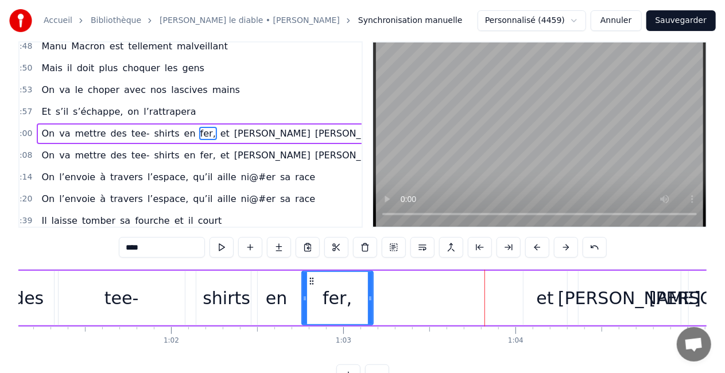
click at [554, 303] on div "et" at bounding box center [546, 298] width 44 height 55
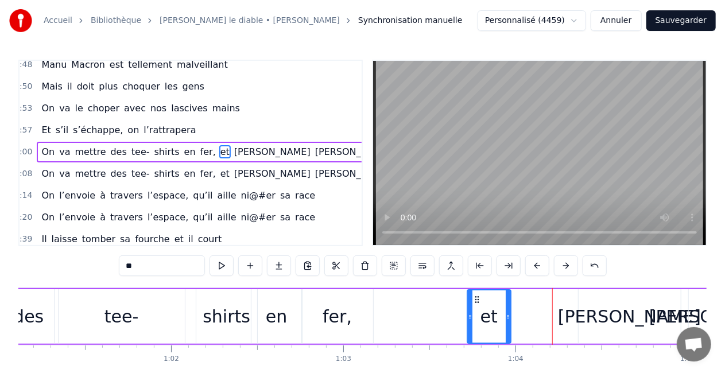
drag, startPoint x: 533, startPoint y: 301, endPoint x: 478, endPoint y: 301, distance: 55.1
click at [478, 301] on icon at bounding box center [477, 299] width 9 height 9
click at [634, 321] on div "[PERSON_NAME]" at bounding box center [629, 317] width 143 height 26
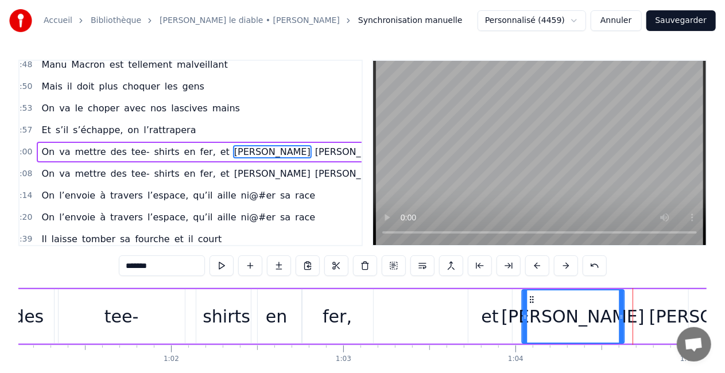
drag, startPoint x: 588, startPoint y: 299, endPoint x: 531, endPoint y: 301, distance: 56.9
click at [531, 301] on icon at bounding box center [531, 299] width 9 height 9
click at [700, 315] on div "[PERSON_NAME]" at bounding box center [721, 317] width 143 height 26
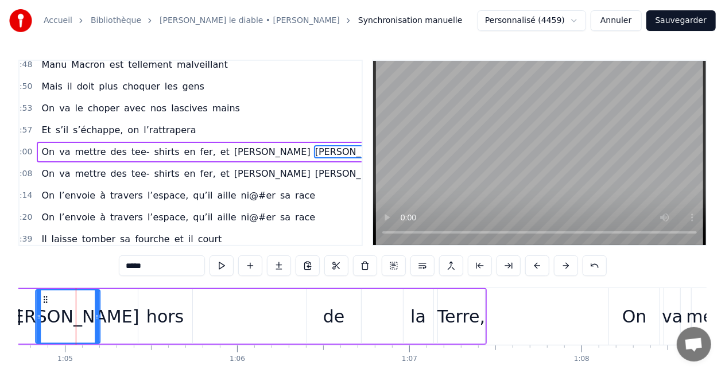
scroll to position [0, 11121]
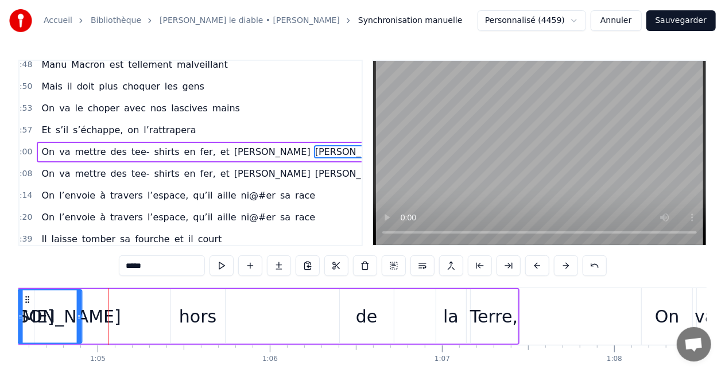
drag, startPoint x: 76, startPoint y: 299, endPoint x: 28, endPoint y: 300, distance: 48.3
click at [28, 300] on circle at bounding box center [28, 299] width 1 height 1
click at [192, 324] on div "hors" at bounding box center [197, 317] width 37 height 26
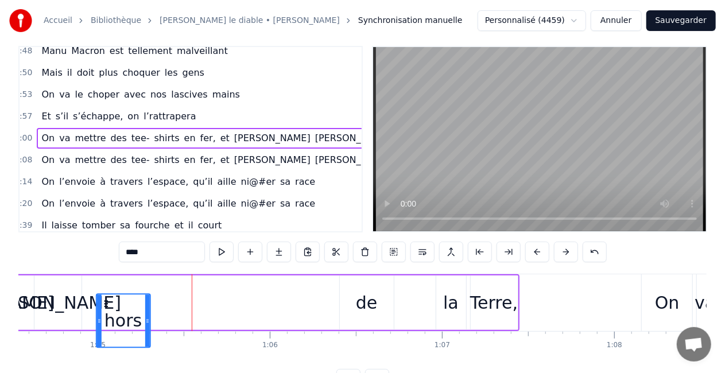
scroll to position [18, 0]
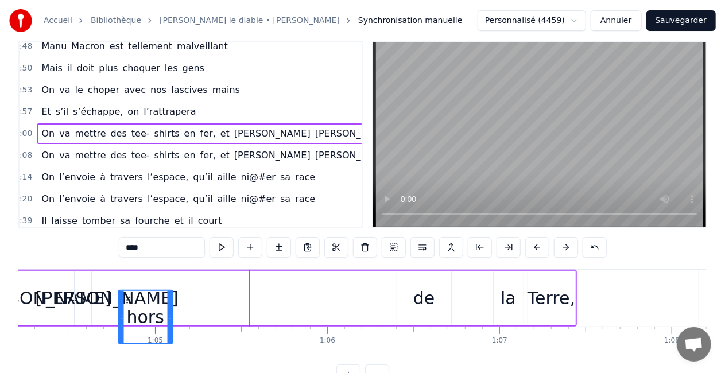
drag, startPoint x: 180, startPoint y: 299, endPoint x: 103, endPoint y: 298, distance: 77.5
click at [123, 298] on icon at bounding box center [127, 300] width 9 height 9
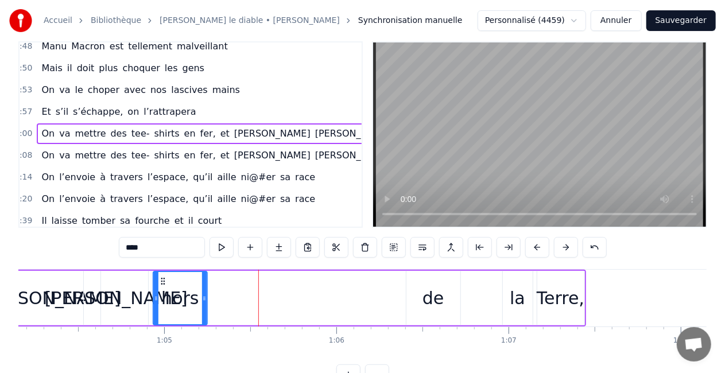
drag, startPoint x: 103, startPoint y: 281, endPoint x: 161, endPoint y: 276, distance: 57.7
click at [161, 277] on icon at bounding box center [163, 281] width 9 height 9
click at [420, 298] on div "de" at bounding box center [434, 298] width 54 height 55
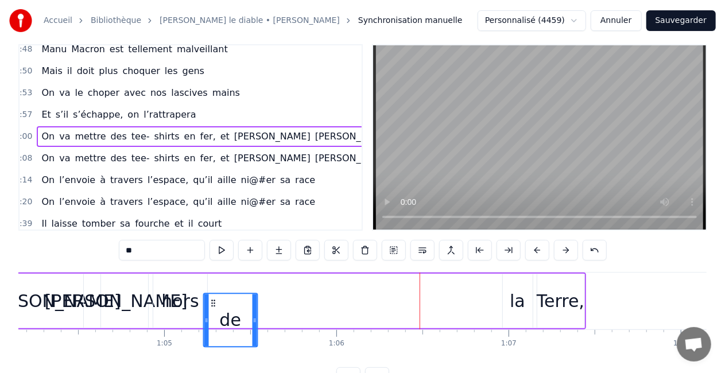
scroll to position [21, 0]
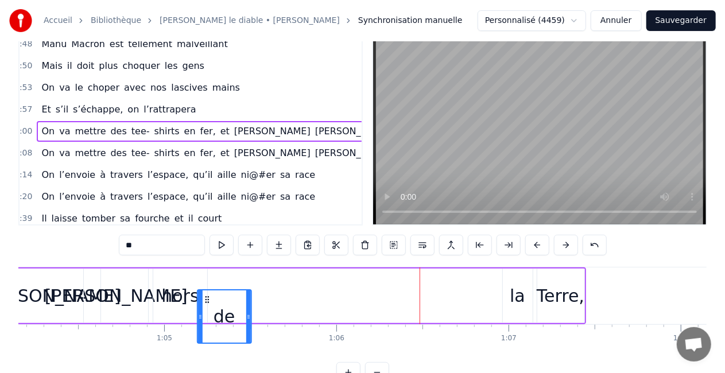
drag, startPoint x: 414, startPoint y: 299, endPoint x: 192, endPoint y: 278, distance: 222.7
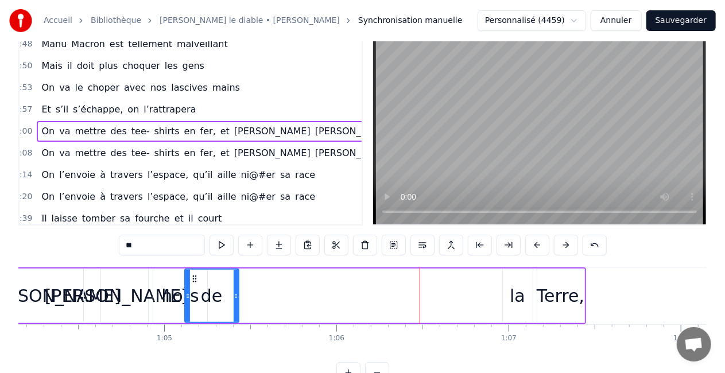
click at [504, 293] on div "la" at bounding box center [518, 296] width 30 height 55
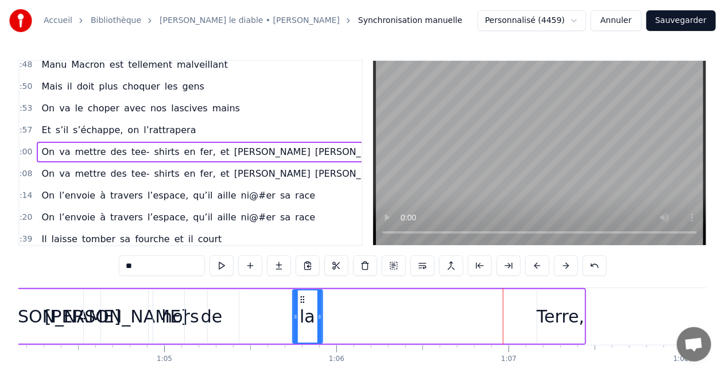
drag, startPoint x: 512, startPoint y: 300, endPoint x: 302, endPoint y: 289, distance: 210.5
click at [302, 289] on div "la" at bounding box center [307, 316] width 31 height 55
drag, startPoint x: 301, startPoint y: 298, endPoint x: 285, endPoint y: 301, distance: 15.9
click at [285, 301] on icon at bounding box center [287, 299] width 9 height 9
click at [547, 312] on div "Terre," at bounding box center [561, 317] width 48 height 26
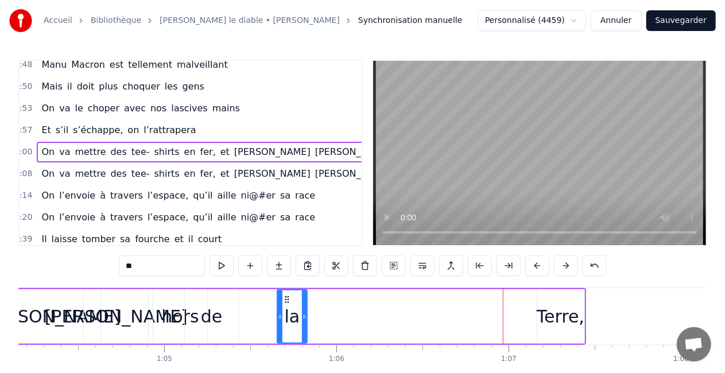
type input "******"
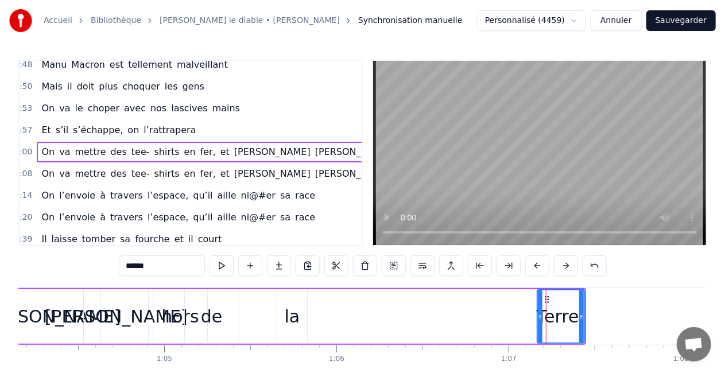
drag, startPoint x: 546, startPoint y: 298, endPoint x: 426, endPoint y: 298, distance: 119.5
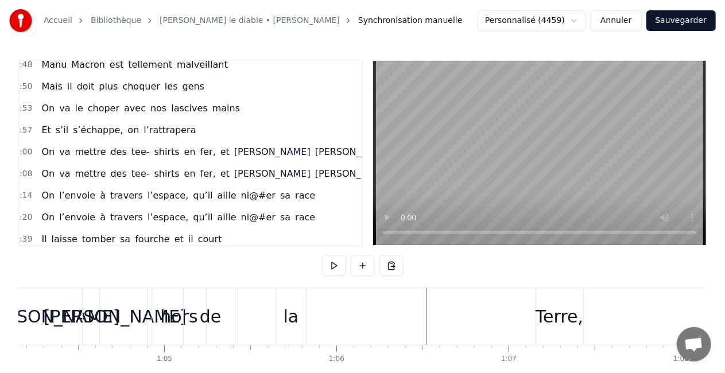
click at [539, 315] on div "Terre," at bounding box center [560, 317] width 48 height 26
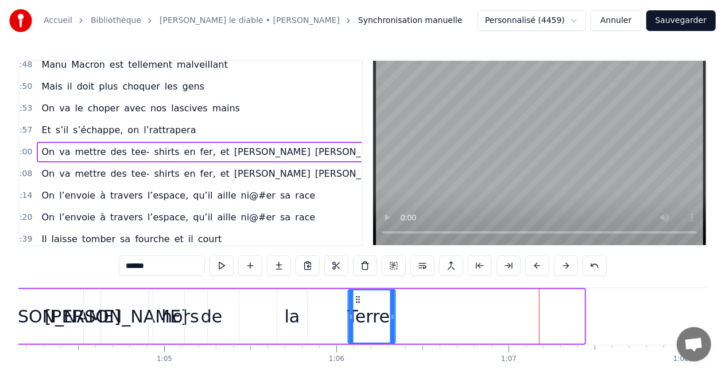
drag, startPoint x: 547, startPoint y: 299, endPoint x: 360, endPoint y: 302, distance: 187.3
click at [360, 302] on icon at bounding box center [357, 299] width 9 height 9
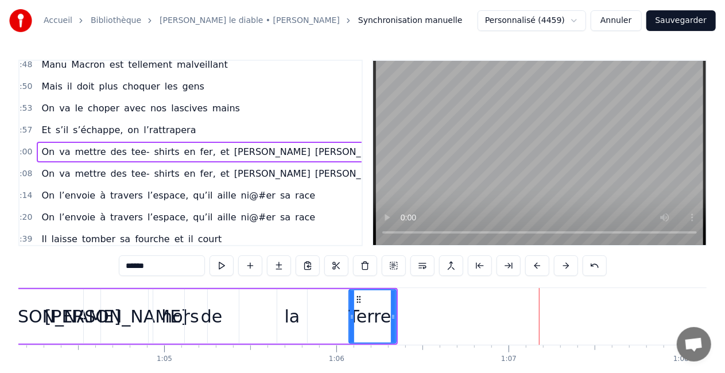
click at [241, 87] on div "0:50 Mais il doit plus choquer [PERSON_NAME]" at bounding box center [185, 87] width 342 height 22
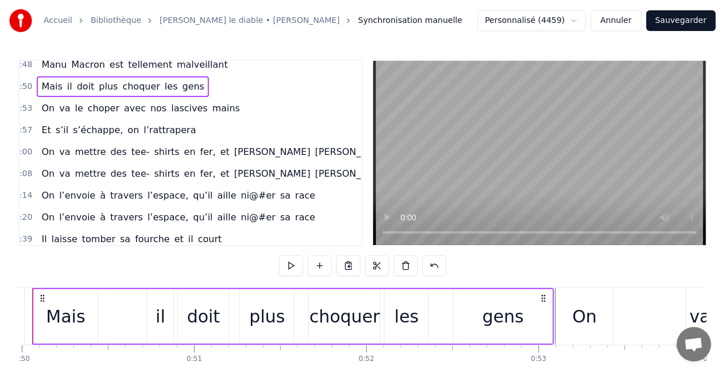
scroll to position [0, 8568]
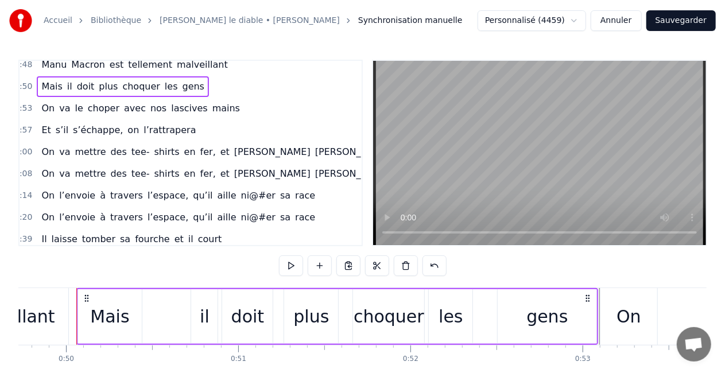
click at [66, 314] on div "malveillant" at bounding box center [6, 316] width 123 height 57
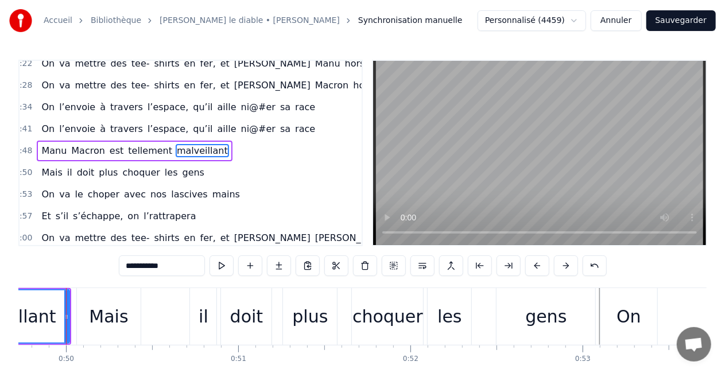
scroll to position [0, 8558]
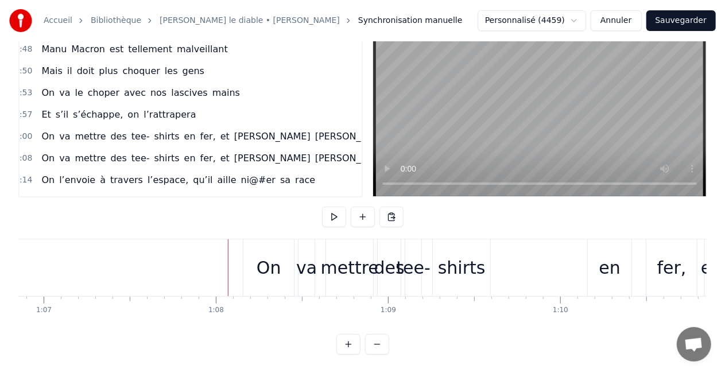
scroll to position [105, 6]
click at [40, 152] on span "On" at bounding box center [48, 158] width 16 height 13
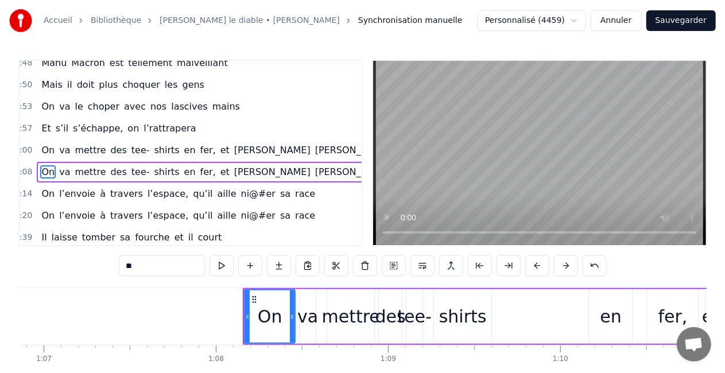
scroll to position [159, 6]
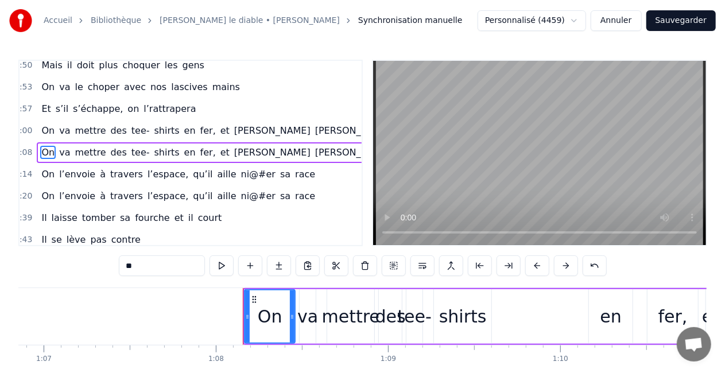
click at [37, 149] on div "On va mettre des tee- shirts en fer, et [PERSON_NAME] hors de la Terre," at bounding box center [258, 152] width 443 height 21
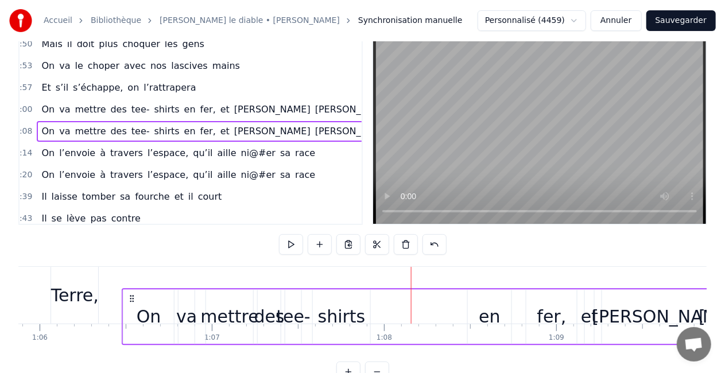
scroll to position [0, 11342]
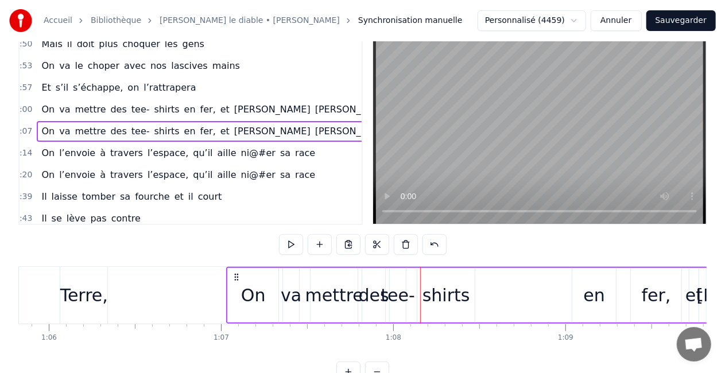
click at [596, 286] on div "en" at bounding box center [594, 296] width 21 height 26
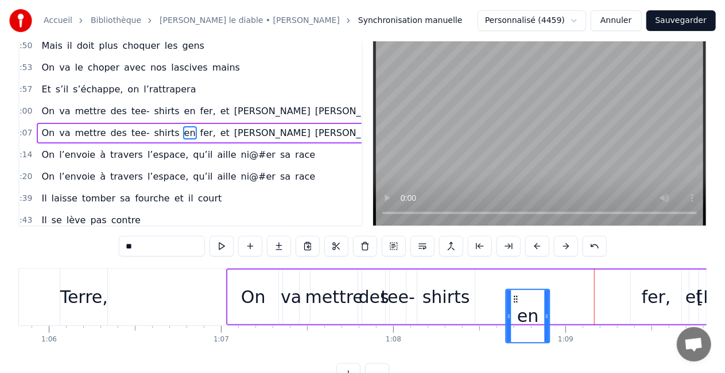
scroll to position [21, 0]
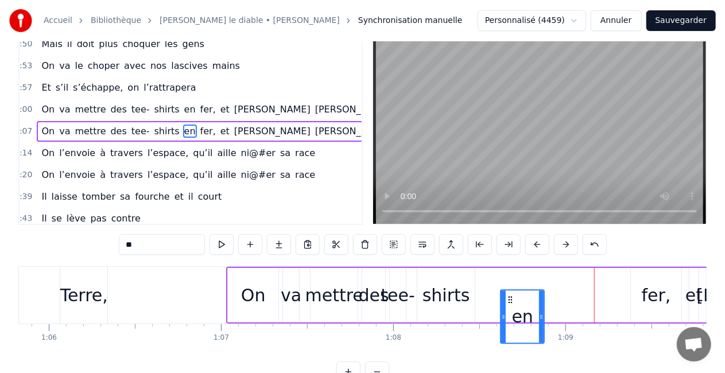
drag, startPoint x: 581, startPoint y: 300, endPoint x: 509, endPoint y: 299, distance: 71.8
click at [509, 299] on icon at bounding box center [511, 299] width 9 height 9
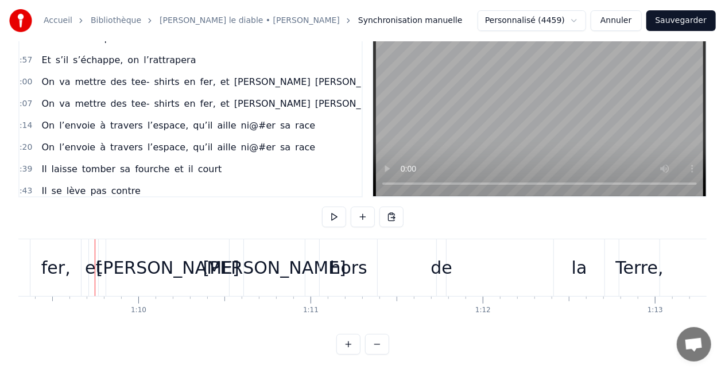
scroll to position [0, 11961]
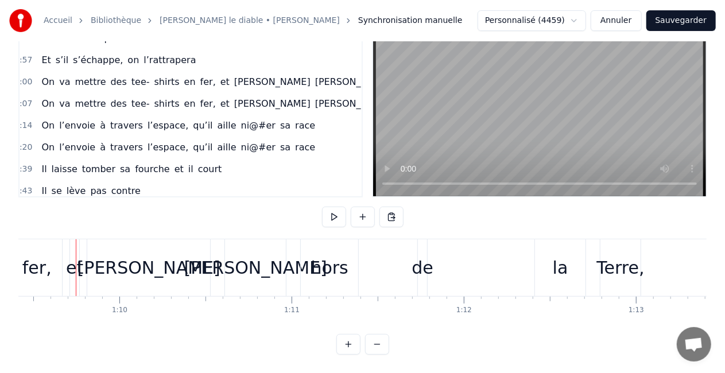
click at [37, 267] on div "fer," at bounding box center [36, 268] width 29 height 26
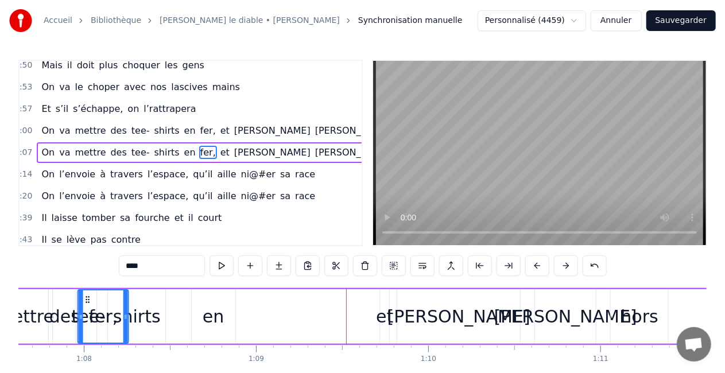
scroll to position [0, 11652]
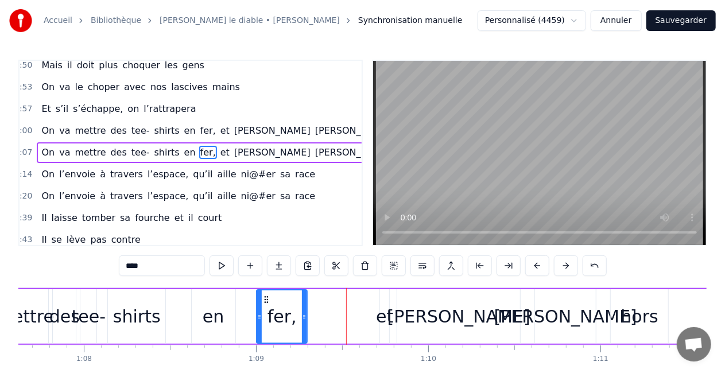
drag, startPoint x: 60, startPoint y: 299, endPoint x: 265, endPoint y: 292, distance: 205.7
click at [265, 292] on div "fer," at bounding box center [282, 317] width 49 height 52
click at [383, 320] on div "et" at bounding box center [384, 317] width 17 height 26
type input "**"
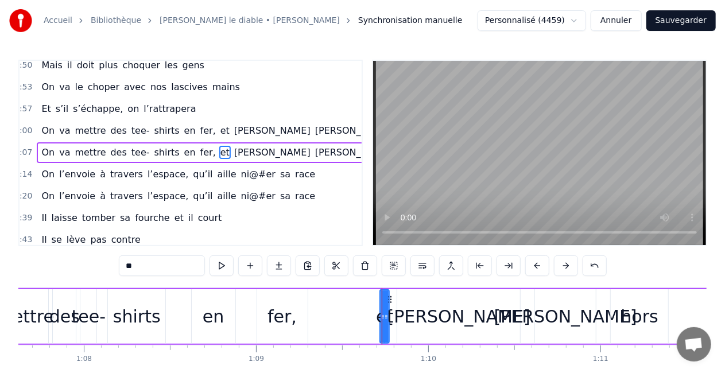
click at [177, 104] on div "0:57 Et s’il s’échappe, on l’rattrapera" at bounding box center [185, 109] width 342 height 22
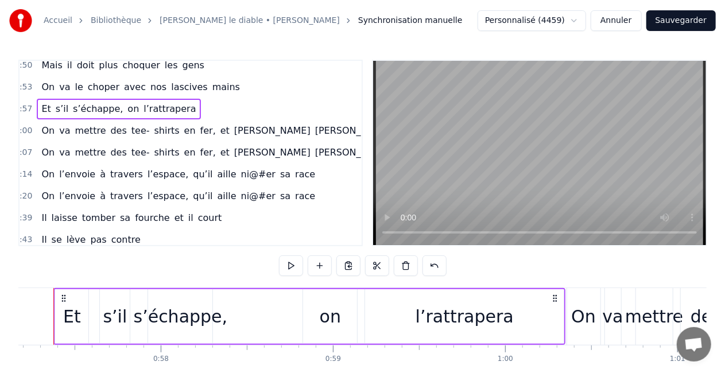
scroll to position [0, 9829]
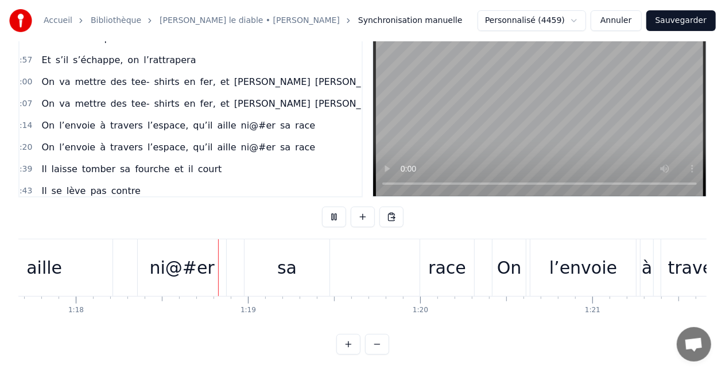
scroll to position [0, 13412]
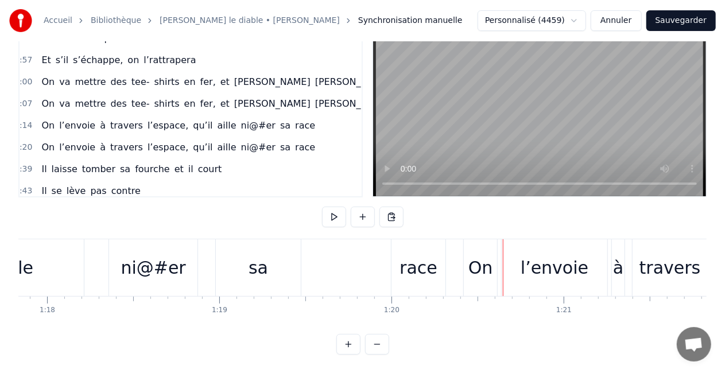
click at [433, 272] on div "race" at bounding box center [419, 268] width 54 height 57
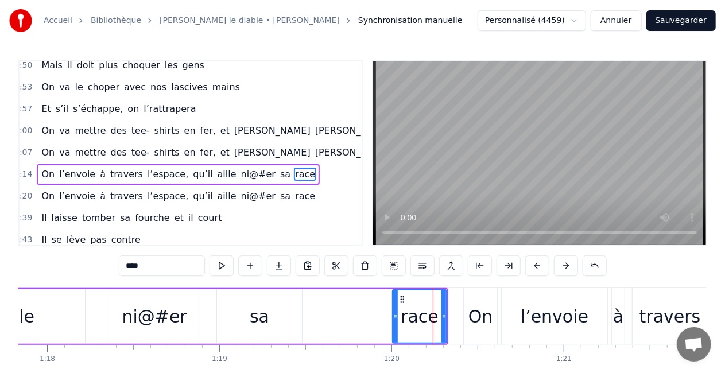
scroll to position [180, 6]
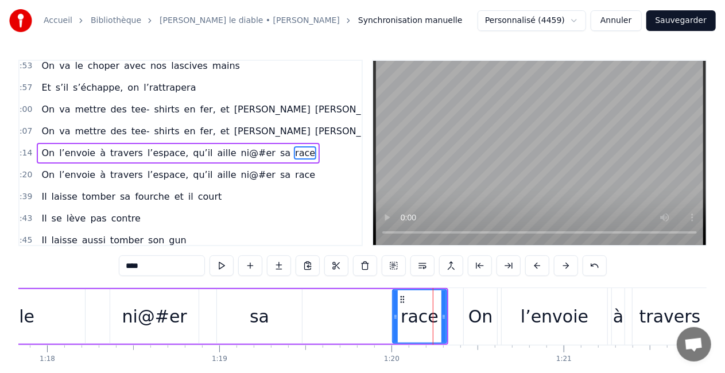
click at [257, 325] on div "sa" at bounding box center [260, 317] width 20 height 26
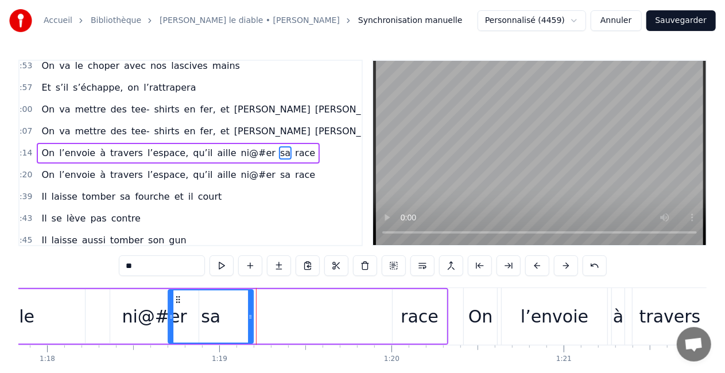
drag, startPoint x: 227, startPoint y: 302, endPoint x: 180, endPoint y: 302, distance: 47.1
click at [180, 302] on circle at bounding box center [179, 302] width 1 height 1
click at [439, 309] on div "race" at bounding box center [420, 316] width 54 height 55
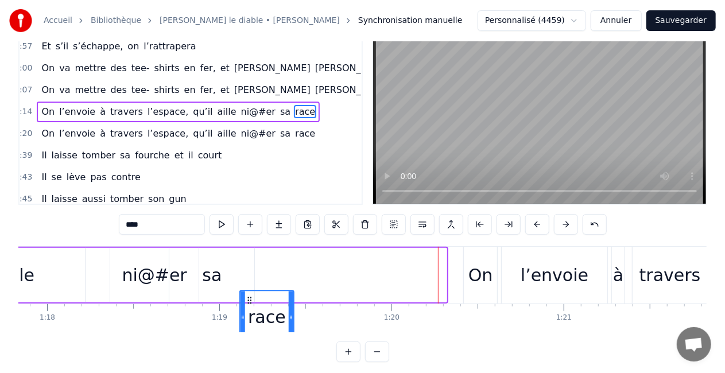
scroll to position [42, 0]
drag, startPoint x: 404, startPoint y: 302, endPoint x: 267, endPoint y: 266, distance: 142.5
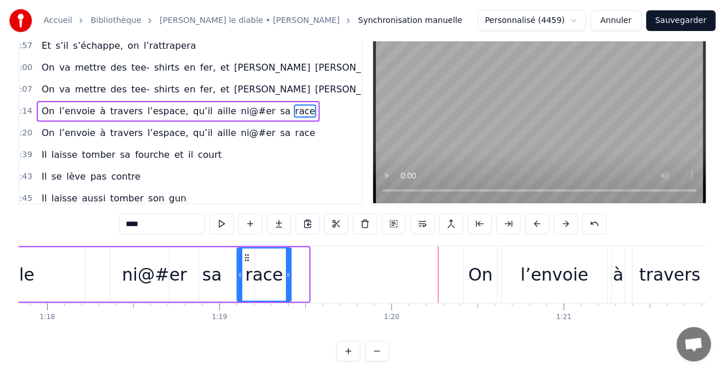
drag, startPoint x: 266, startPoint y: 258, endPoint x: 249, endPoint y: 258, distance: 16.7
click at [249, 258] on icon at bounding box center [246, 257] width 9 height 9
click at [470, 276] on div "On" at bounding box center [481, 275] width 25 height 26
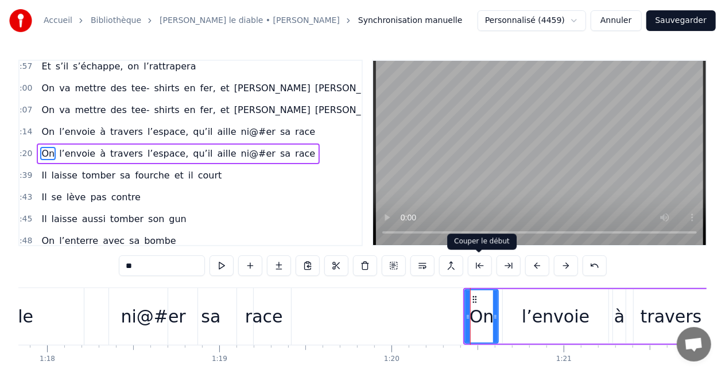
scroll to position [202, 6]
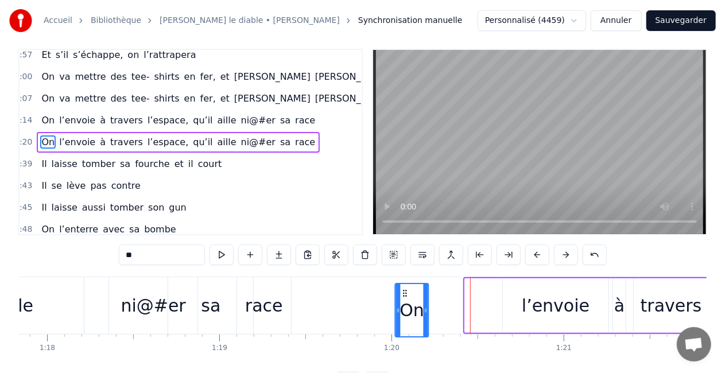
drag, startPoint x: 477, startPoint y: 298, endPoint x: 407, endPoint y: 306, distance: 70.5
click at [407, 306] on div "On" at bounding box center [412, 310] width 32 height 52
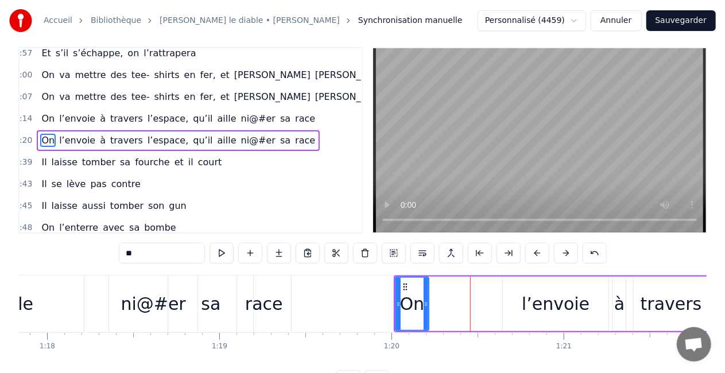
click at [535, 300] on div "l’envoie" at bounding box center [556, 304] width 68 height 26
type input "********"
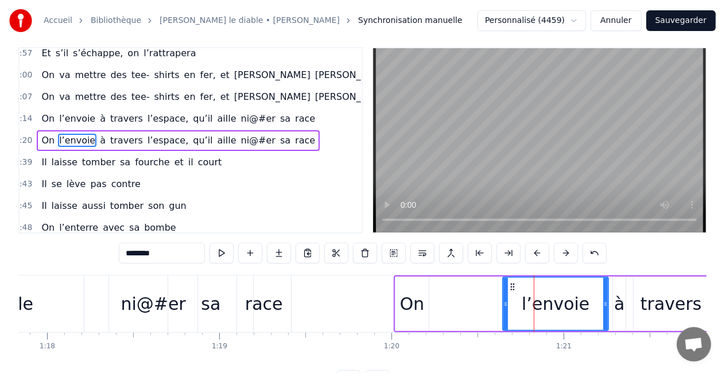
scroll to position [0, 0]
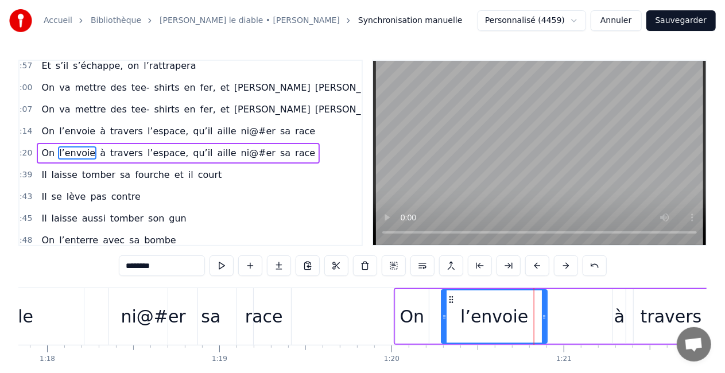
drag, startPoint x: 512, startPoint y: 299, endPoint x: 451, endPoint y: 303, distance: 61.0
click at [451, 303] on icon at bounding box center [451, 299] width 9 height 9
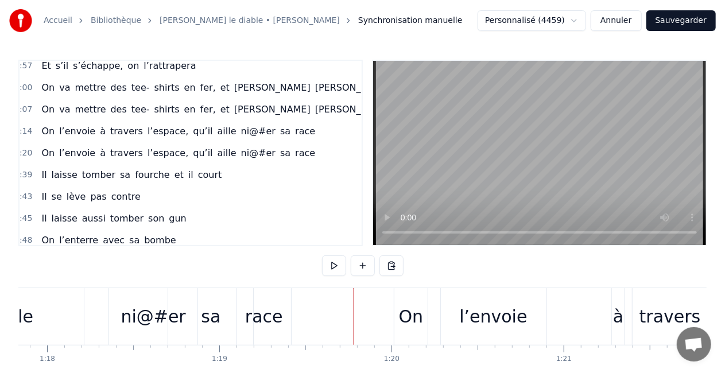
click at [449, 106] on span "Terre," at bounding box center [463, 109] width 28 height 13
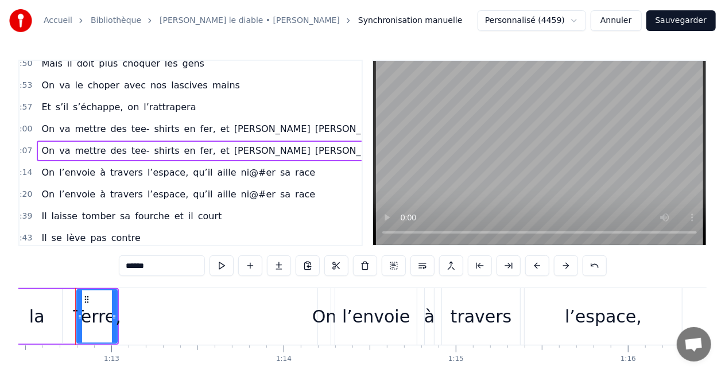
scroll to position [0, 12485]
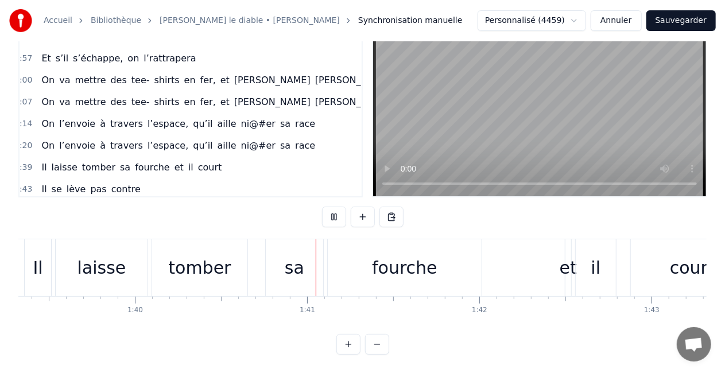
scroll to position [0, 17260]
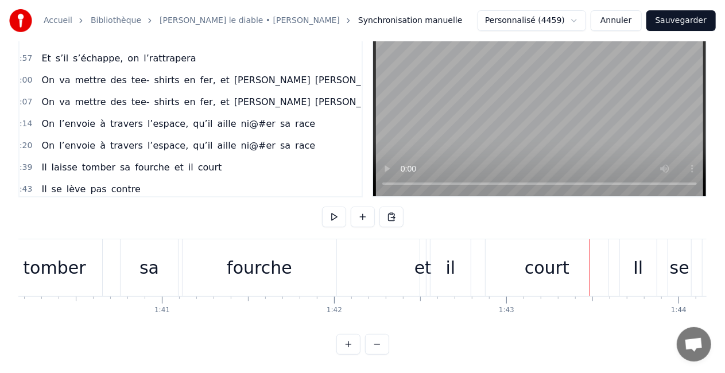
click at [255, 255] on div "fourche" at bounding box center [259, 268] width 65 height 26
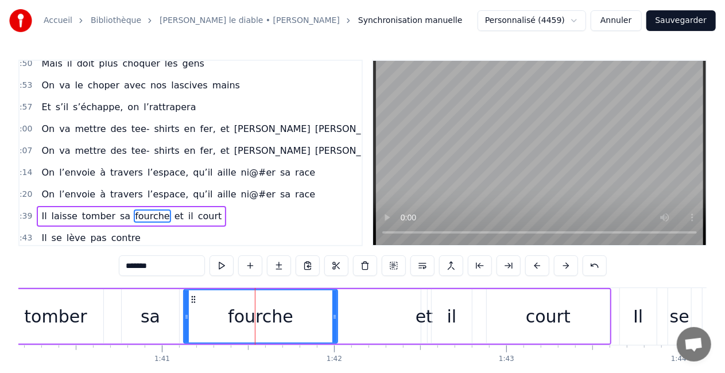
scroll to position [223, 6]
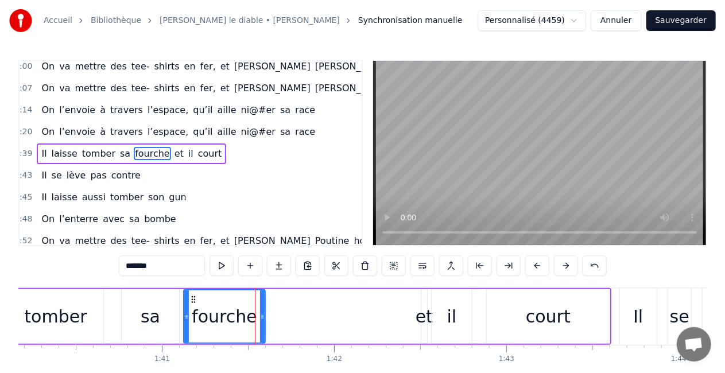
drag, startPoint x: 335, startPoint y: 314, endPoint x: 264, endPoint y: 315, distance: 71.8
click at [264, 315] on icon at bounding box center [262, 316] width 5 height 9
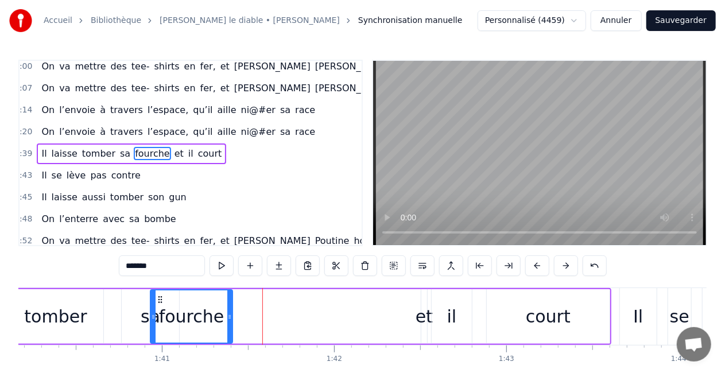
drag, startPoint x: 191, startPoint y: 300, endPoint x: 158, endPoint y: 303, distance: 33.4
click at [158, 303] on icon at bounding box center [160, 299] width 9 height 9
click at [144, 319] on div "sa" at bounding box center [151, 317] width 20 height 26
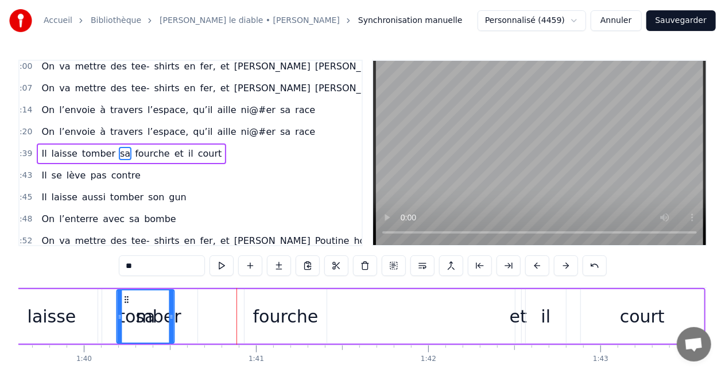
scroll to position [0, 17162]
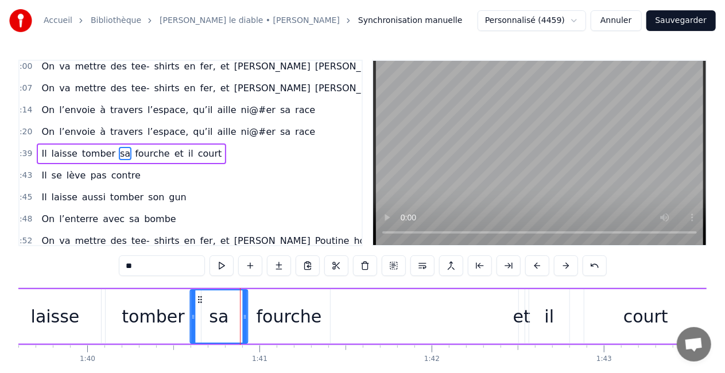
drag, startPoint x: 130, startPoint y: 299, endPoint x: 198, endPoint y: 299, distance: 67.8
click at [198, 299] on icon at bounding box center [199, 299] width 9 height 9
drag, startPoint x: 292, startPoint y: 315, endPoint x: 269, endPoint y: 315, distance: 23.0
click at [269, 315] on div "fourche" at bounding box center [289, 317] width 65 height 26
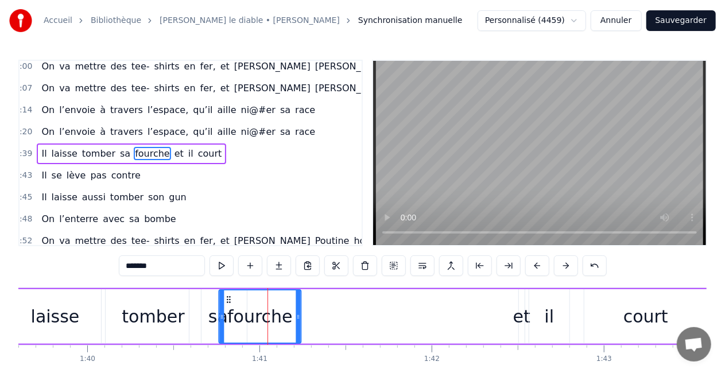
drag, startPoint x: 259, startPoint y: 300, endPoint x: 230, endPoint y: 302, distance: 28.8
click at [230, 302] on icon at bounding box center [228, 299] width 9 height 9
click at [515, 317] on div "et" at bounding box center [521, 317] width 17 height 26
type input "**"
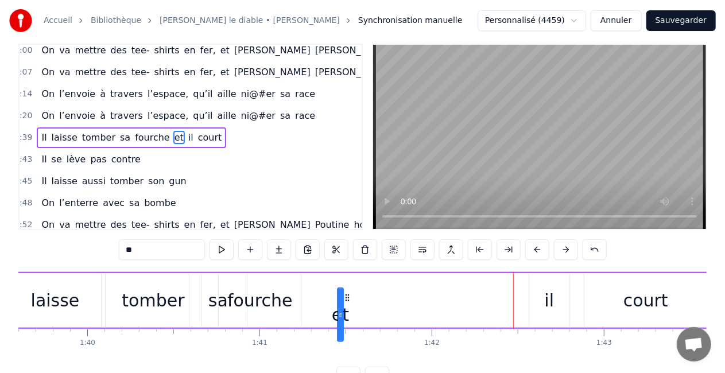
scroll to position [22, 0]
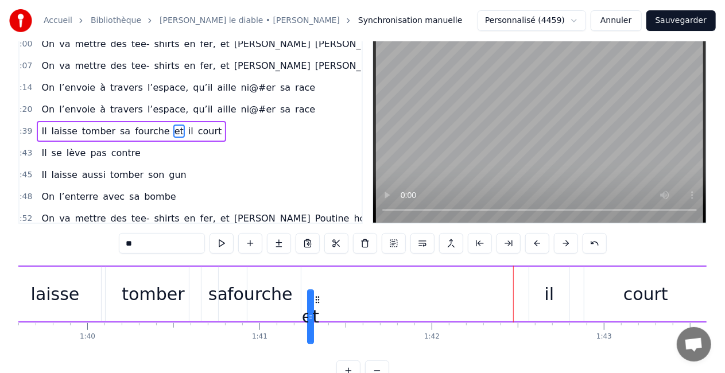
drag, startPoint x: 528, startPoint y: 299, endPoint x: 317, endPoint y: 280, distance: 212.3
click at [317, 280] on div "Il laisse tomber sa fourche et il court" at bounding box center [342, 294] width 733 height 57
drag, startPoint x: 541, startPoint y: 292, endPoint x: 367, endPoint y: 295, distance: 174.1
click at [367, 295] on div "Il laisse tomber sa fourche et il court" at bounding box center [342, 294] width 733 height 57
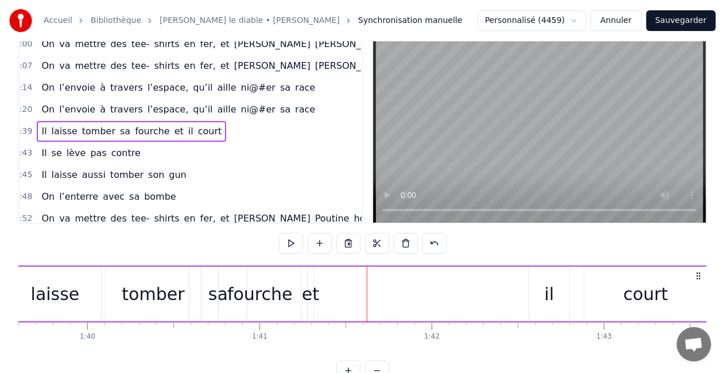
click at [562, 292] on div "il" at bounding box center [550, 294] width 40 height 55
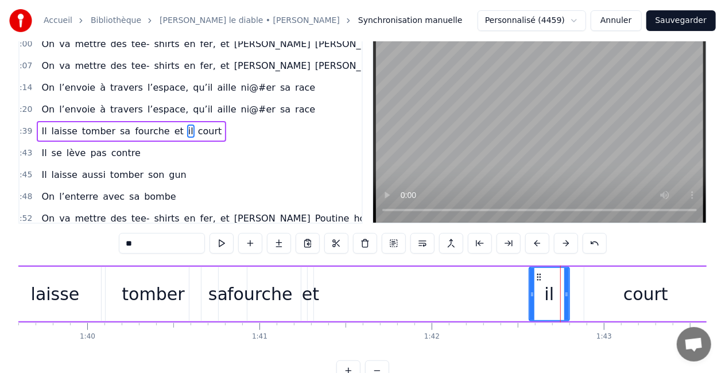
scroll to position [0, 0]
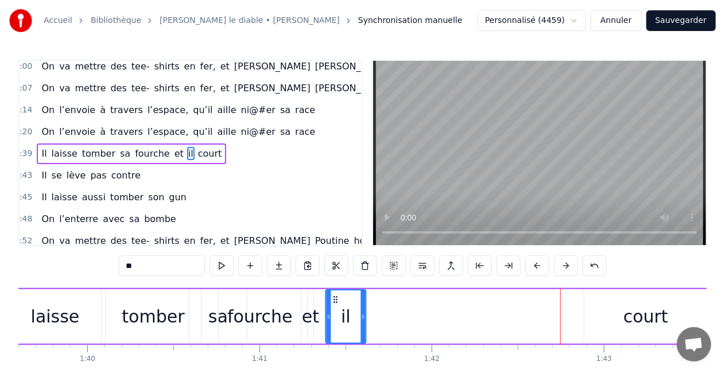
drag, startPoint x: 539, startPoint y: 302, endPoint x: 337, endPoint y: 303, distance: 202.2
click at [337, 303] on icon at bounding box center [335, 299] width 9 height 9
click at [661, 307] on div "court" at bounding box center [646, 317] width 45 height 26
type input "*****"
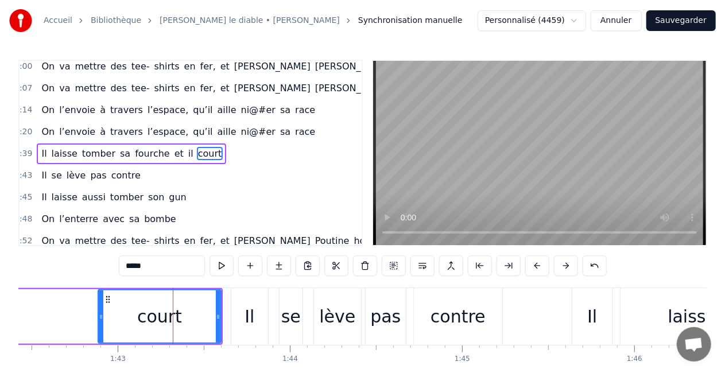
scroll to position [0, 17746]
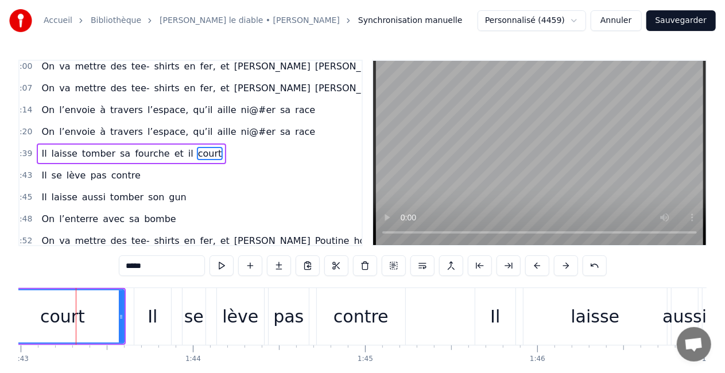
click at [21, 298] on div "court" at bounding box center [63, 317] width 122 height 52
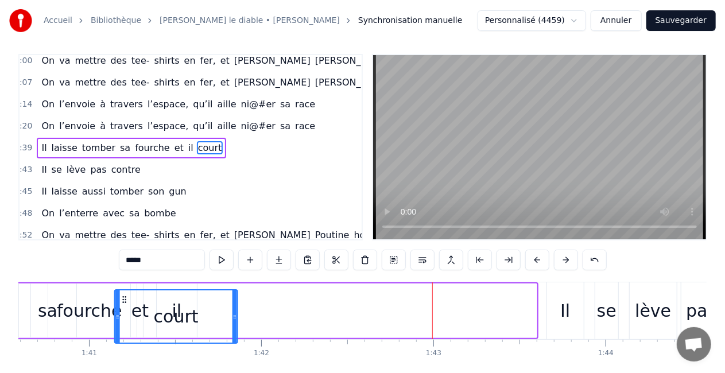
scroll to position [0, 17320]
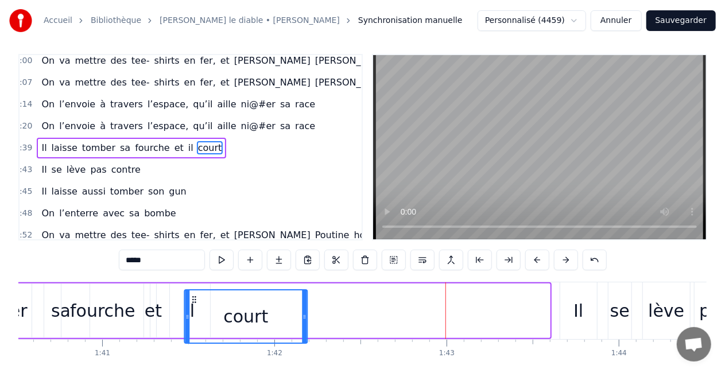
drag, startPoint x: 67, startPoint y: 299, endPoint x: 193, endPoint y: 284, distance: 127.2
click at [193, 284] on div "Il laisse tomber sa fourche et il court" at bounding box center [185, 311] width 733 height 57
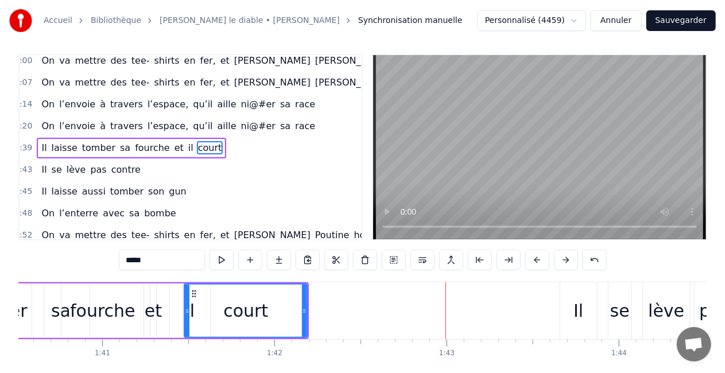
click at [301, 94] on div "1:14 On l’envoie à [PERSON_NAME] l’espace, qu’il aille ni@#er sa race" at bounding box center [185, 105] width 342 height 22
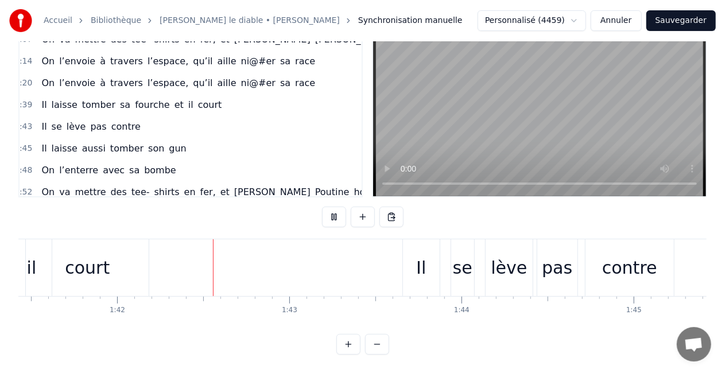
scroll to position [0, 17492]
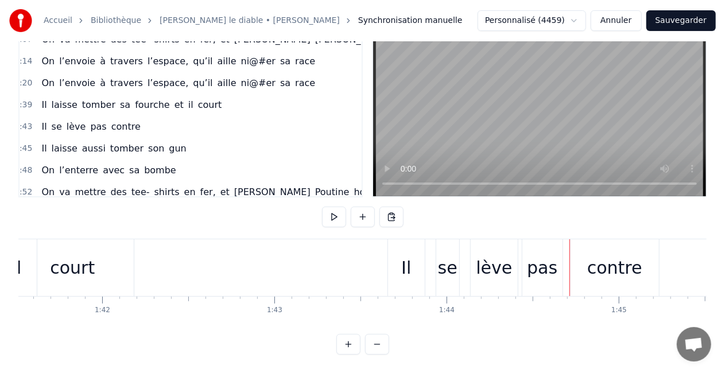
click at [37, 117] on div "Il se lève pas contre" at bounding box center [91, 127] width 108 height 21
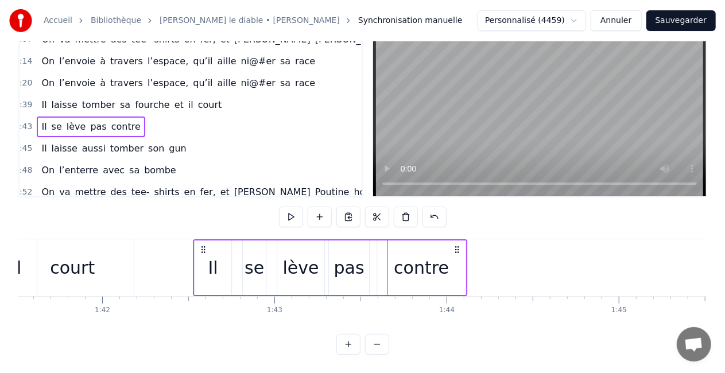
drag, startPoint x: 397, startPoint y: 242, endPoint x: 203, endPoint y: 248, distance: 194.2
click at [203, 248] on div "Il se lève pas contre" at bounding box center [330, 268] width 275 height 57
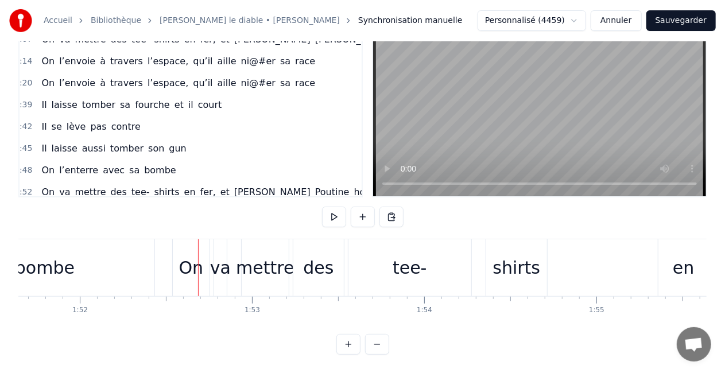
scroll to position [0, 19270]
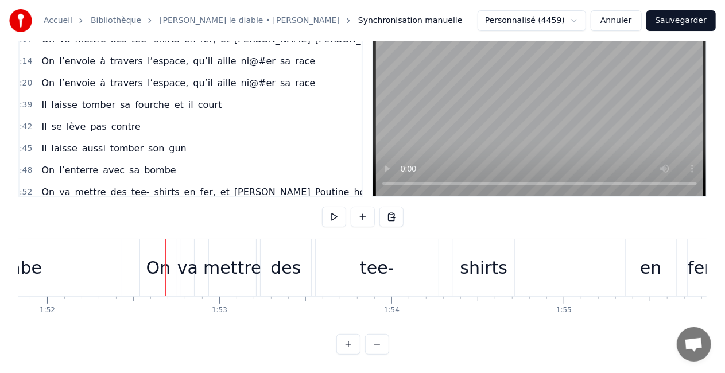
click at [178, 138] on div "1:45 Il laisse aussi tomber son gun" at bounding box center [185, 149] width 342 height 22
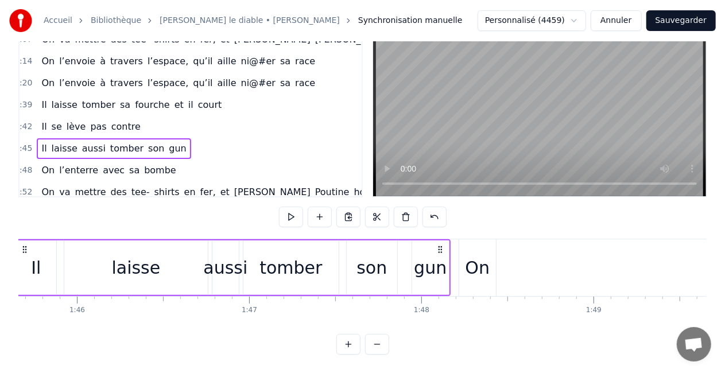
scroll to position [0, 18145]
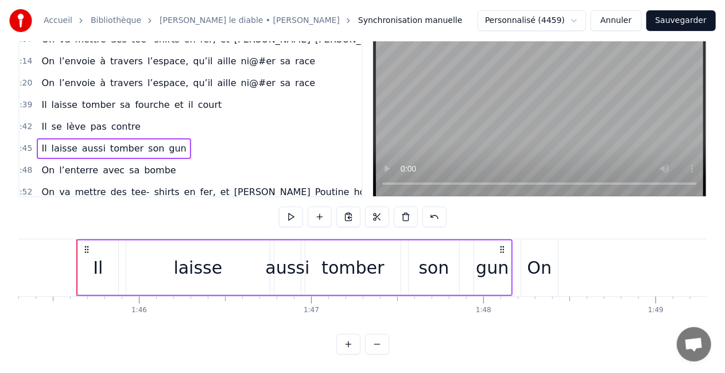
click at [541, 255] on div "On" at bounding box center [540, 268] width 25 height 26
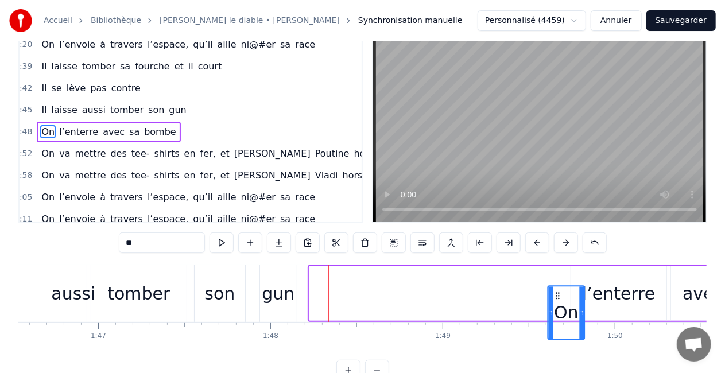
scroll to position [33, 0]
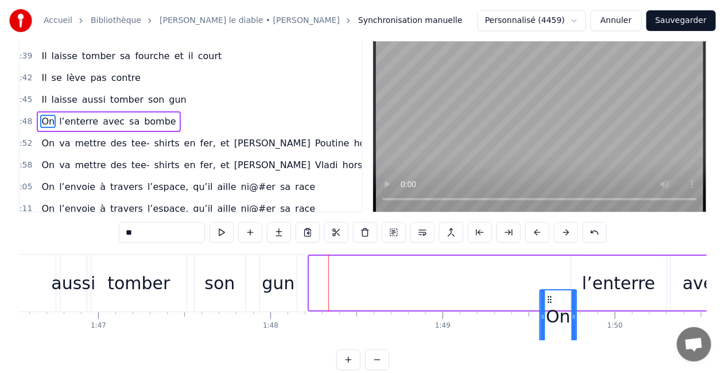
drag, startPoint x: 530, startPoint y: 298, endPoint x: 548, endPoint y: 268, distance: 34.8
click at [548, 268] on div "On l’enterre avec sa bombe" at bounding box center [672, 283] width 729 height 57
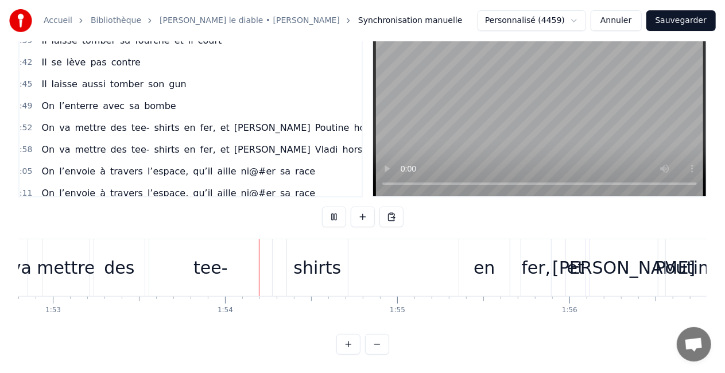
scroll to position [0, 19541]
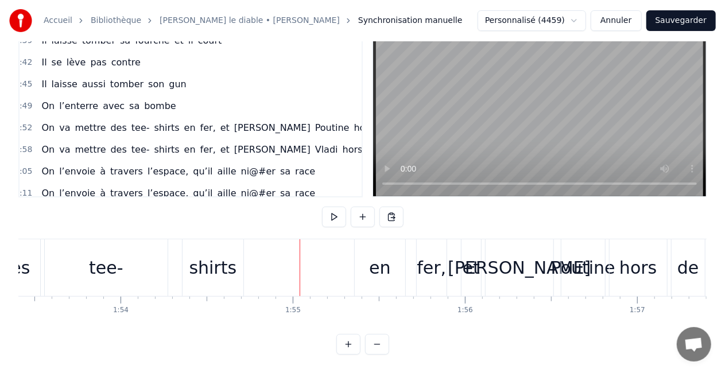
click at [203, 258] on div "shirts" at bounding box center [213, 268] width 48 height 26
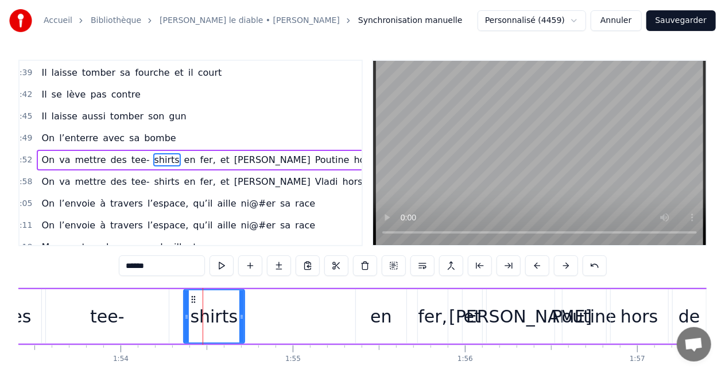
scroll to position [309, 6]
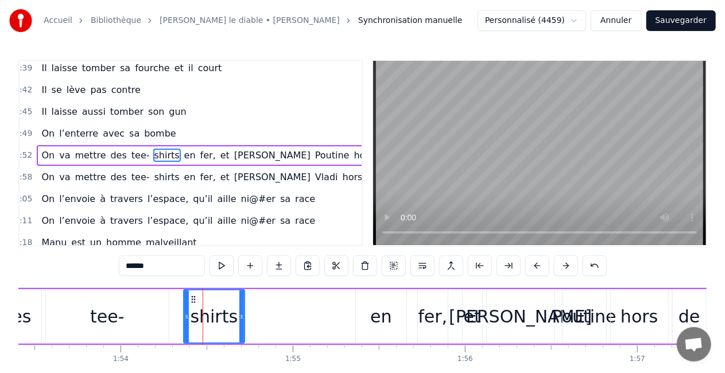
click at [99, 317] on div "tee-" at bounding box center [107, 317] width 34 height 26
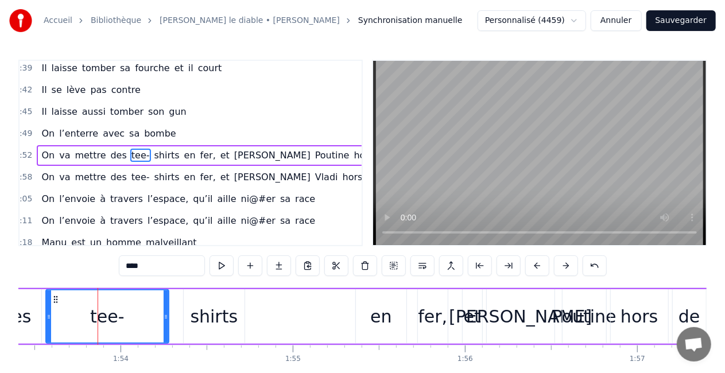
click at [99, 317] on div "tee-" at bounding box center [107, 317] width 34 height 26
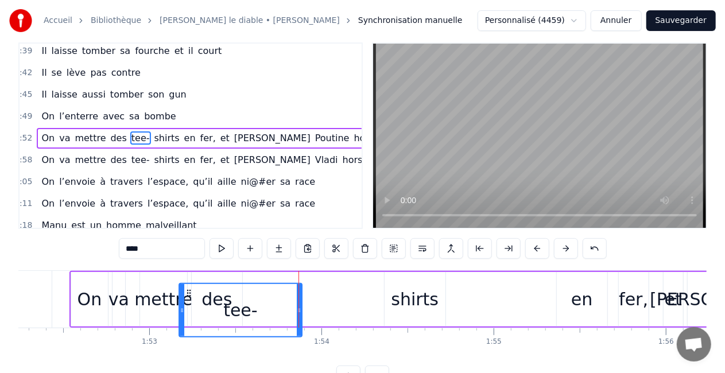
scroll to position [18, 0]
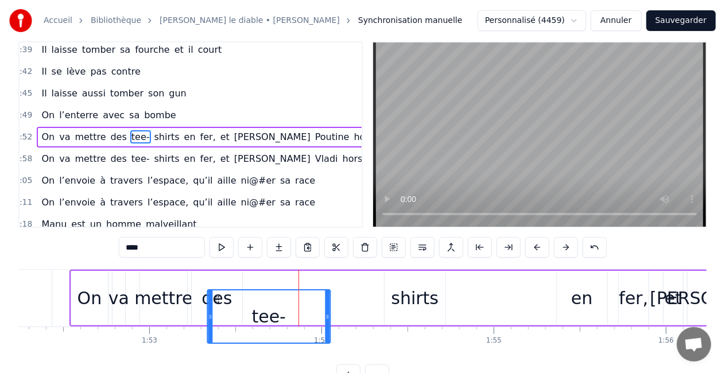
drag, startPoint x: 54, startPoint y: 300, endPoint x: 215, endPoint y: 283, distance: 162.3
click at [215, 283] on div "On va mettre des tee- shirts en fer, et [PERSON_NAME] Poutine hors de la Terre," at bounding box center [618, 298] width 1098 height 57
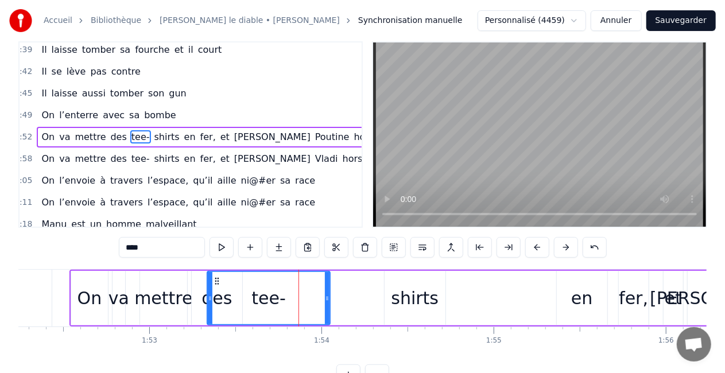
click at [403, 292] on div "shirts" at bounding box center [415, 298] width 48 height 26
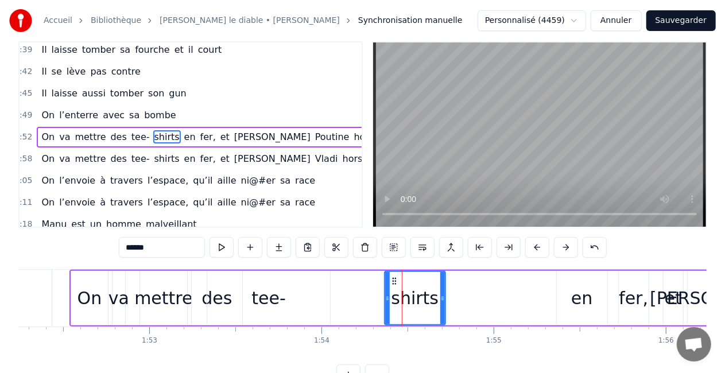
scroll to position [0, 0]
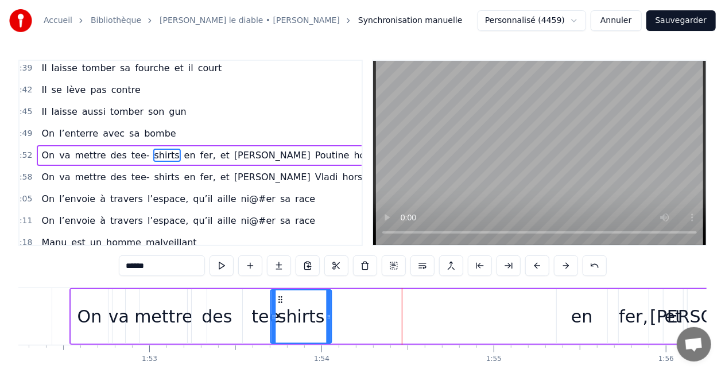
drag, startPoint x: 395, startPoint y: 300, endPoint x: 280, endPoint y: 294, distance: 114.4
click at [280, 294] on div "shirts" at bounding box center [301, 317] width 60 height 52
click at [573, 322] on div "en" at bounding box center [582, 317] width 21 height 26
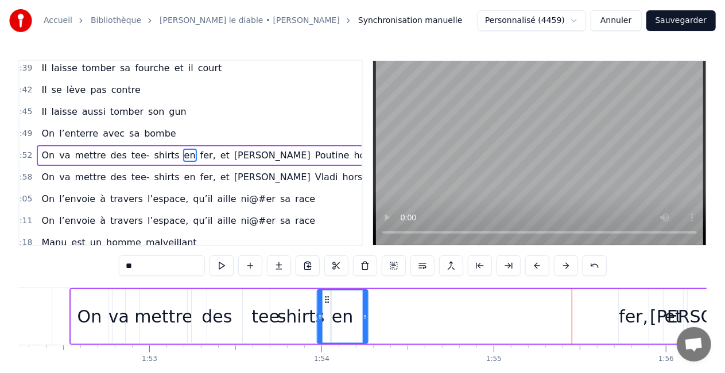
drag, startPoint x: 565, startPoint y: 299, endPoint x: 326, endPoint y: 302, distance: 239.5
click at [326, 302] on icon at bounding box center [327, 299] width 9 height 9
click at [623, 321] on div "fer," at bounding box center [633, 317] width 29 height 26
type input "****"
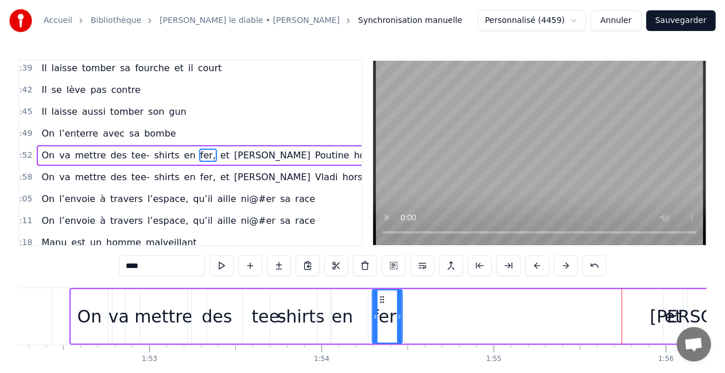
drag, startPoint x: 629, startPoint y: 301, endPoint x: 383, endPoint y: 291, distance: 246.6
click at [383, 291] on div "fer," at bounding box center [387, 317] width 29 height 52
click at [199, 145] on div "On va mettre des tee- shirts en fer, et [PERSON_NAME] Poutine hors de la Terre," at bounding box center [237, 155] width 401 height 21
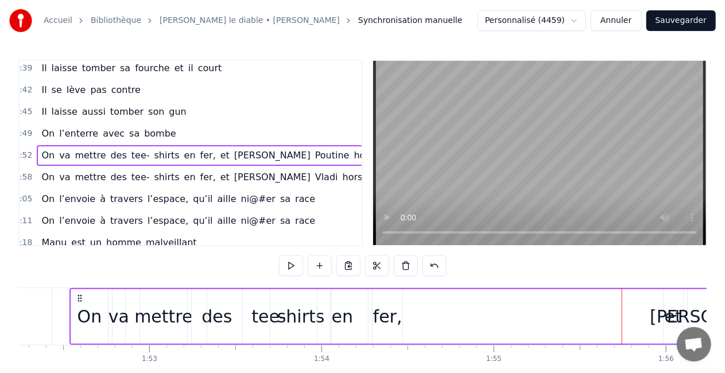
scroll to position [0, 19334]
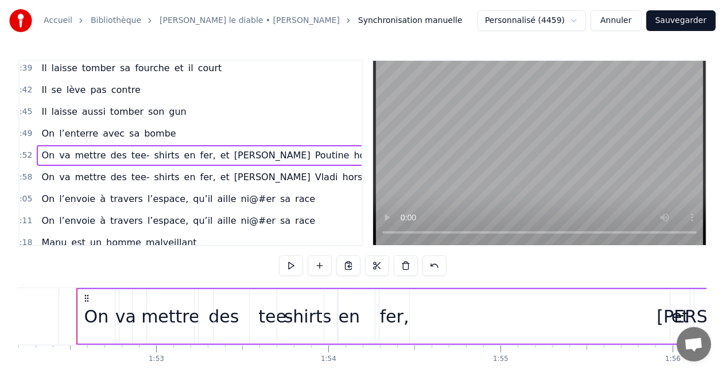
click at [677, 321] on div "et" at bounding box center [680, 317] width 17 height 26
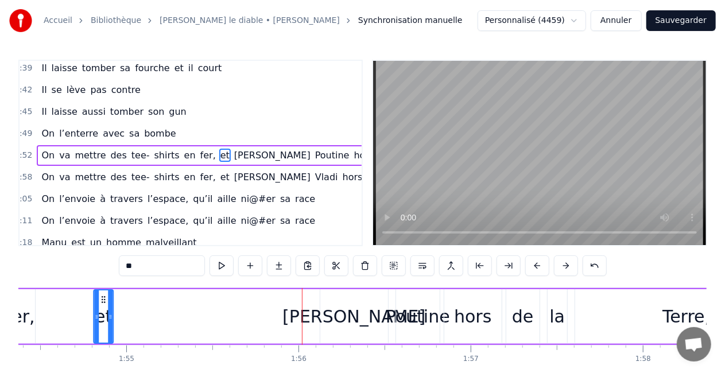
scroll to position [0, 19698]
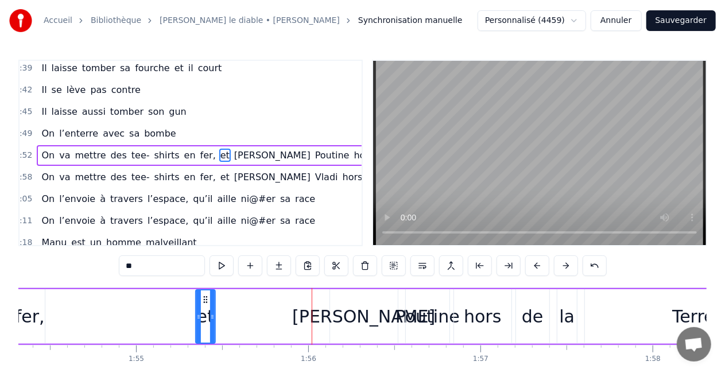
drag, startPoint x: 79, startPoint y: 300, endPoint x: 204, endPoint y: 294, distance: 125.4
click at [204, 294] on div "et" at bounding box center [205, 317] width 18 height 52
click at [373, 315] on div "[PERSON_NAME]" at bounding box center [363, 317] width 143 height 26
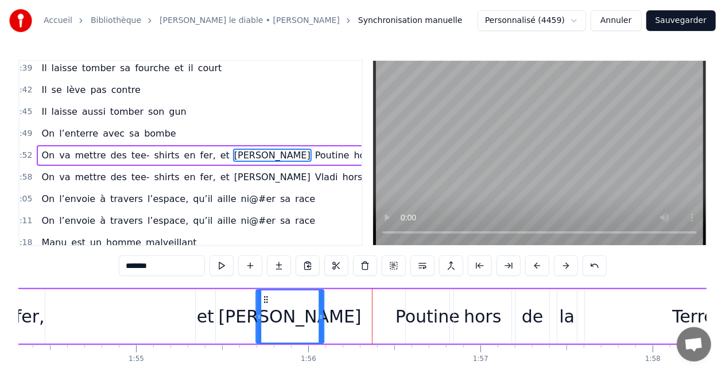
drag, startPoint x: 338, startPoint y: 299, endPoint x: 264, endPoint y: 301, distance: 73.5
click at [264, 301] on icon at bounding box center [265, 299] width 9 height 9
click at [423, 316] on div "Poutine" at bounding box center [428, 317] width 64 height 26
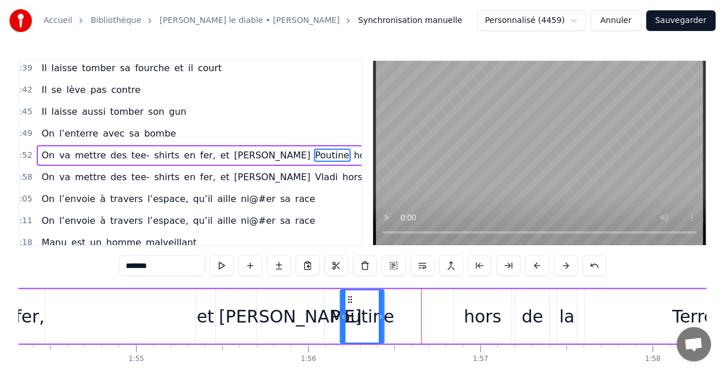
drag, startPoint x: 415, startPoint y: 298, endPoint x: 347, endPoint y: 295, distance: 67.8
click at [347, 295] on icon at bounding box center [350, 299] width 9 height 9
click at [469, 325] on div "hors" at bounding box center [482, 317] width 37 height 26
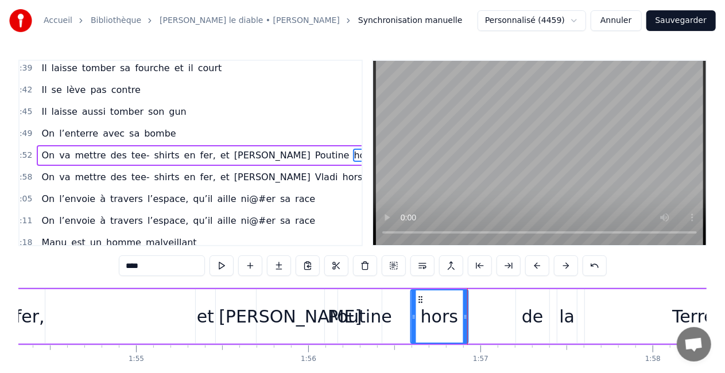
drag, startPoint x: 463, startPoint y: 300, endPoint x: 414, endPoint y: 298, distance: 48.9
click at [416, 298] on icon at bounding box center [420, 299] width 9 height 9
click at [526, 322] on div "de" at bounding box center [533, 317] width 22 height 26
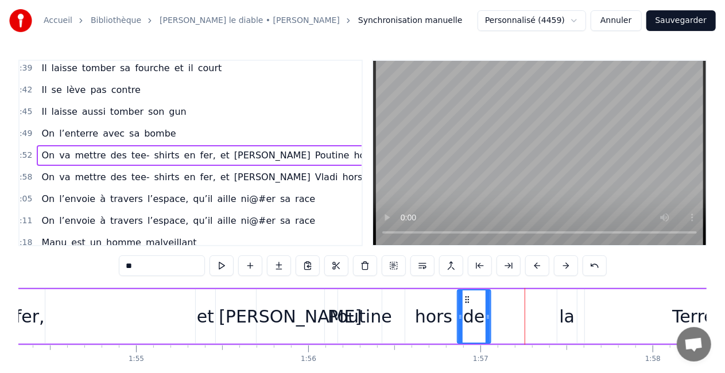
drag, startPoint x: 524, startPoint y: 296, endPoint x: 461, endPoint y: 298, distance: 62.6
click at [463, 298] on icon at bounding box center [467, 299] width 9 height 9
click at [566, 320] on div "la" at bounding box center [567, 317] width 16 height 26
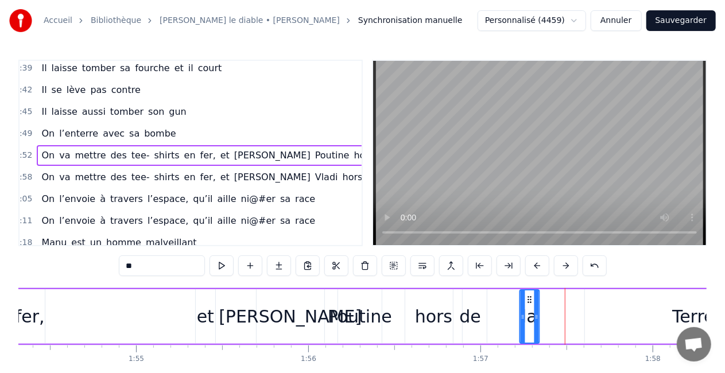
drag, startPoint x: 566, startPoint y: 300, endPoint x: 526, endPoint y: 299, distance: 40.2
click at [526, 299] on icon at bounding box center [529, 299] width 9 height 9
click at [690, 321] on div "Terre," at bounding box center [697, 317] width 48 height 26
type input "******"
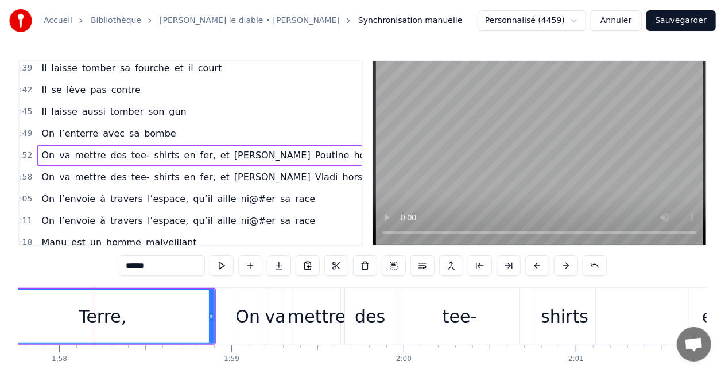
scroll to position [0, 20311]
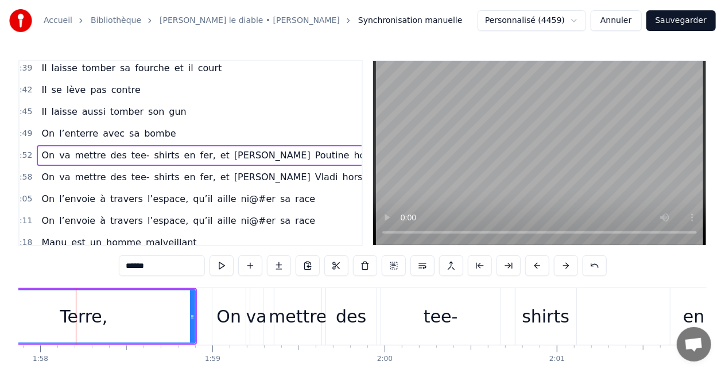
drag, startPoint x: 94, startPoint y: 321, endPoint x: 76, endPoint y: 319, distance: 17.8
click at [76, 319] on div "Terre," at bounding box center [84, 317] width 48 height 26
click at [45, 311] on div "Terre," at bounding box center [85, 317] width 222 height 52
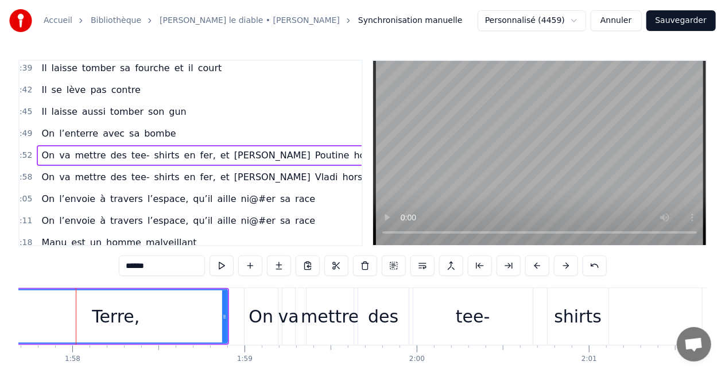
click at [45, 311] on div "Terre," at bounding box center [116, 317] width 222 height 52
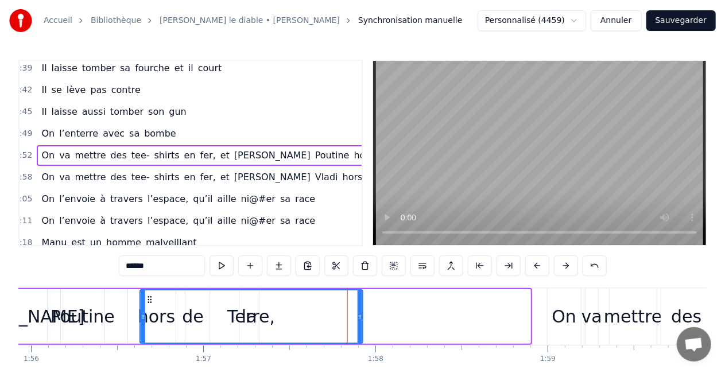
scroll to position [0, 19975]
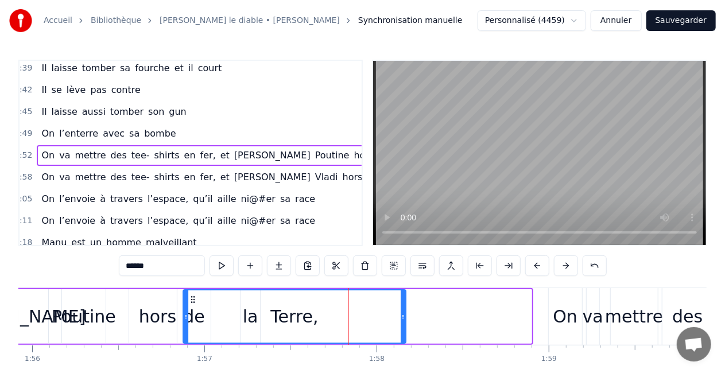
drag, startPoint x: 46, startPoint y: 302, endPoint x: 193, endPoint y: 288, distance: 147.7
click at [222, 101] on div "1:45 Il laisse aussi tomber son gun" at bounding box center [185, 112] width 342 height 22
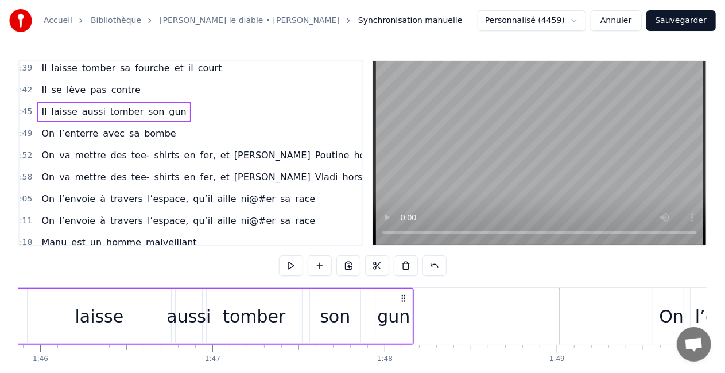
scroll to position [0, 18145]
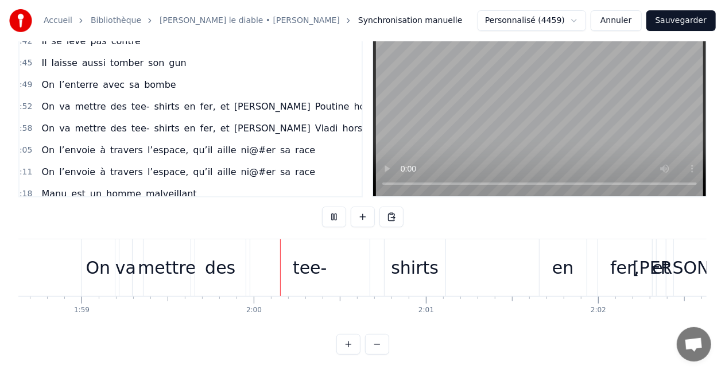
scroll to position [0, 20545]
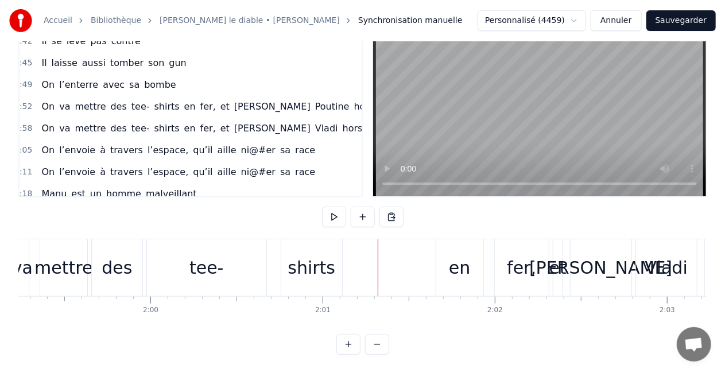
click at [209, 264] on div "tee-" at bounding box center [207, 268] width 34 height 26
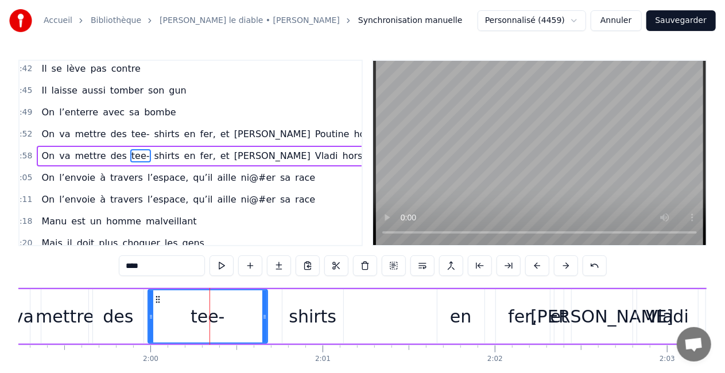
scroll to position [331, 6]
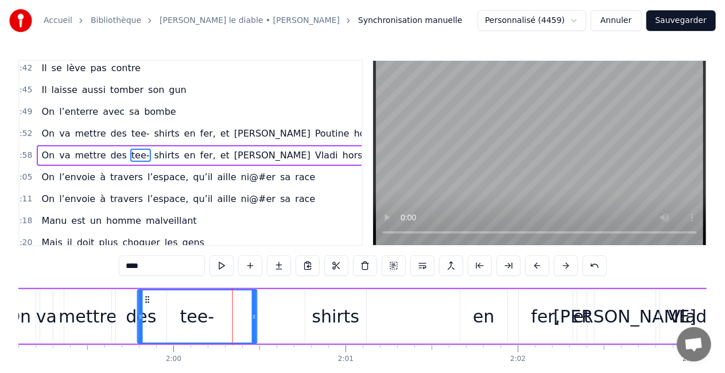
drag, startPoint x: 158, startPoint y: 301, endPoint x: 150, endPoint y: 299, distance: 8.2
click at [150, 299] on icon at bounding box center [147, 299] width 9 height 9
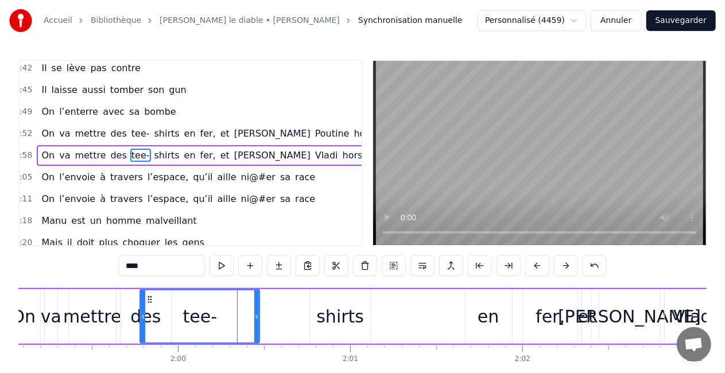
click at [352, 318] on div "shirts" at bounding box center [340, 317] width 48 height 26
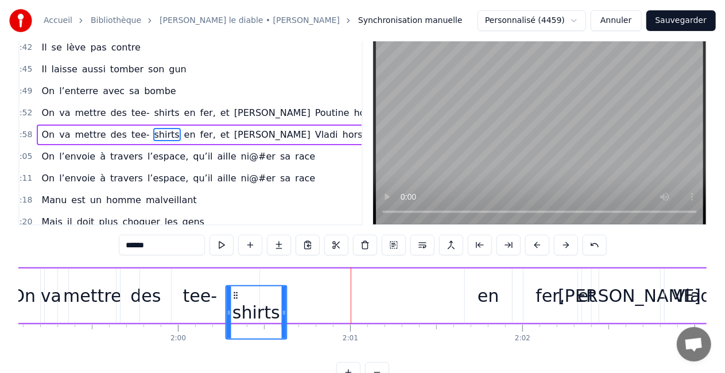
scroll to position [22, 0]
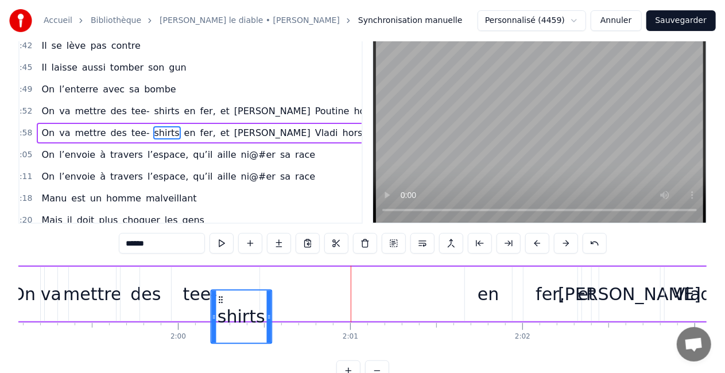
drag, startPoint x: 322, startPoint y: 302, endPoint x: 223, endPoint y: 294, distance: 99.1
click at [223, 294] on div "shirts" at bounding box center [242, 317] width 60 height 52
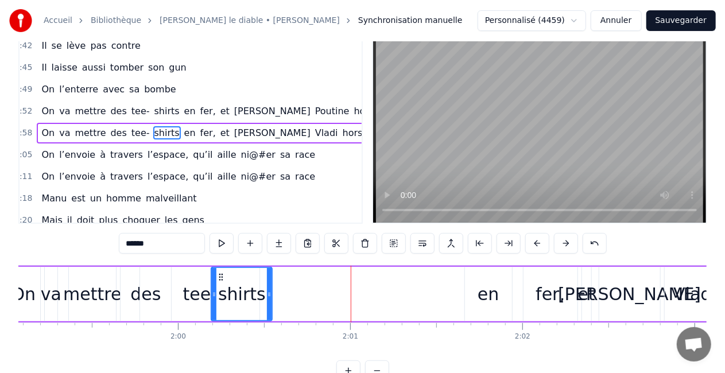
click at [476, 287] on div "en" at bounding box center [488, 294] width 47 height 55
type input "**"
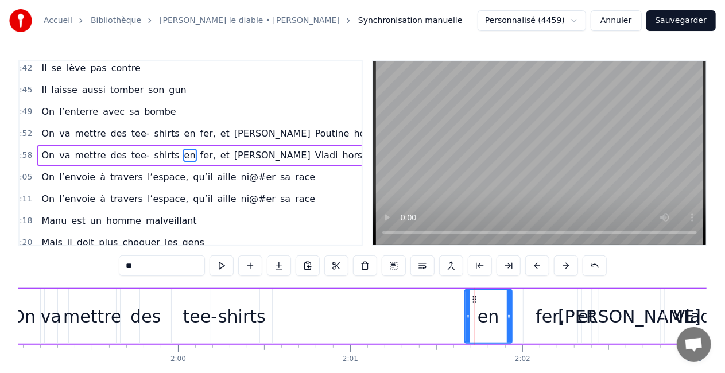
drag, startPoint x: 474, startPoint y: 295, endPoint x: 339, endPoint y: 300, distance: 135.7
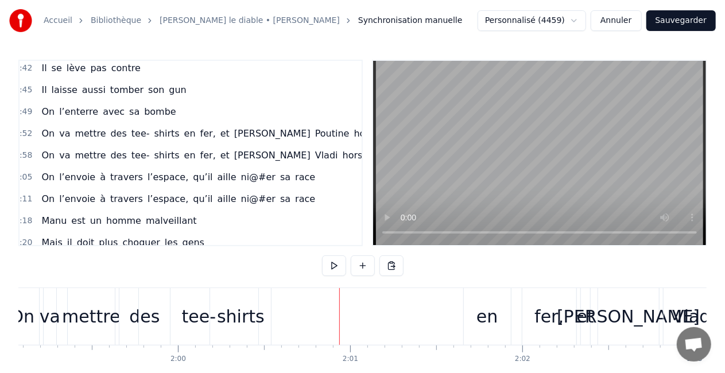
click at [484, 308] on div "en" at bounding box center [487, 317] width 21 height 26
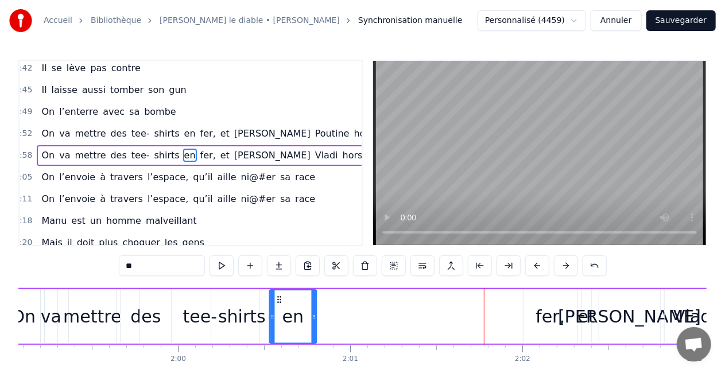
drag, startPoint x: 474, startPoint y: 299, endPoint x: 279, endPoint y: 299, distance: 195.3
click at [279, 299] on icon at bounding box center [279, 299] width 9 height 9
click at [534, 325] on div "fer," at bounding box center [551, 316] width 54 height 55
type input "****"
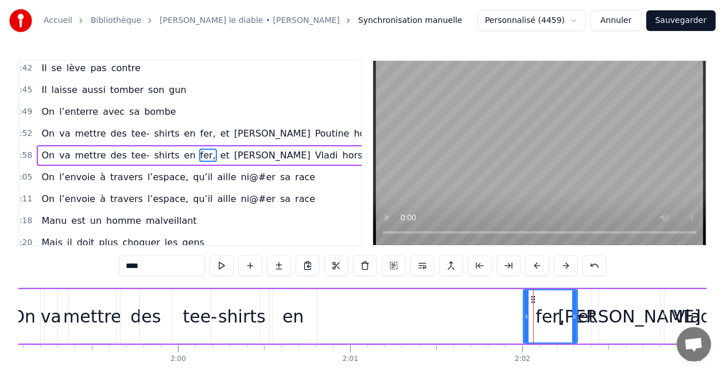
drag, startPoint x: 533, startPoint y: 300, endPoint x: 352, endPoint y: 307, distance: 181.6
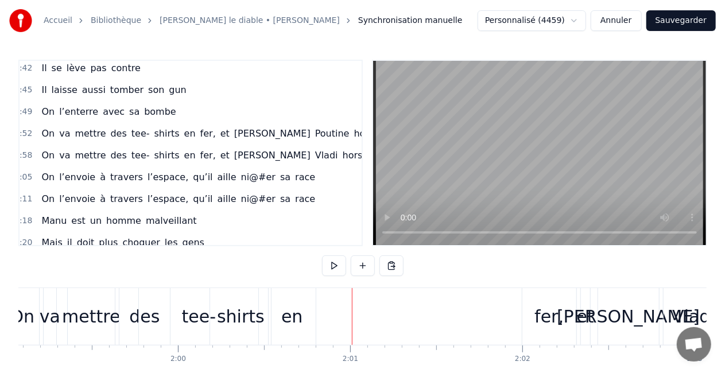
click at [538, 306] on div "fer," at bounding box center [549, 317] width 29 height 26
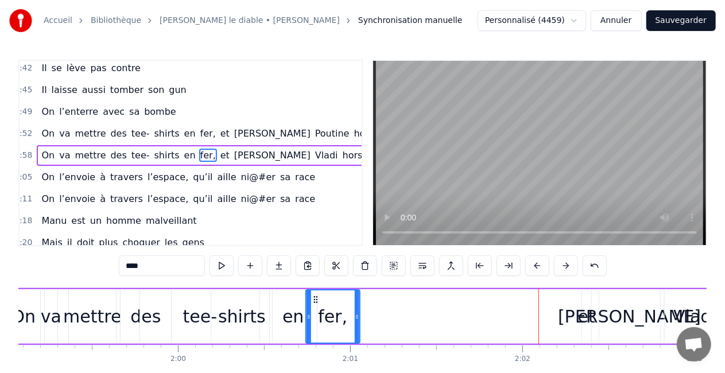
drag, startPoint x: 535, startPoint y: 302, endPoint x: 314, endPoint y: 296, distance: 221.2
click at [314, 296] on icon at bounding box center [315, 299] width 9 height 9
click at [578, 313] on div "On va mettre des tee- shirts en fer, et [PERSON_NAME] hors de la Terre," at bounding box center [547, 316] width 1084 height 57
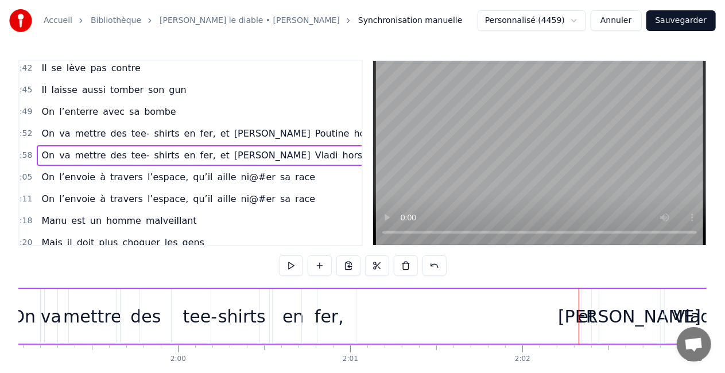
click at [585, 316] on div "et" at bounding box center [586, 317] width 17 height 26
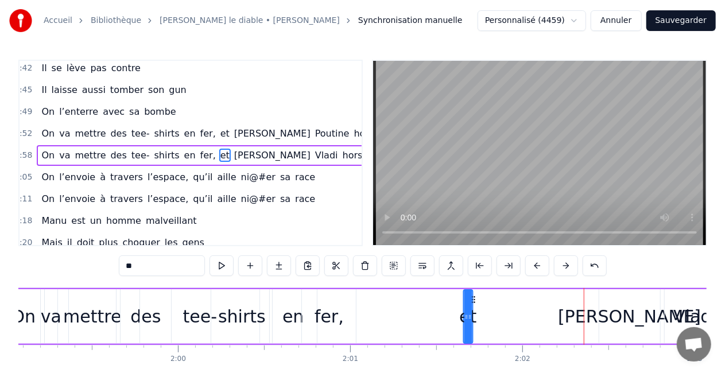
drag, startPoint x: 592, startPoint y: 301, endPoint x: 473, endPoint y: 299, distance: 118.3
click at [473, 299] on icon at bounding box center [473, 299] width 9 height 9
click at [619, 324] on div "[PERSON_NAME]" at bounding box center [629, 317] width 143 height 26
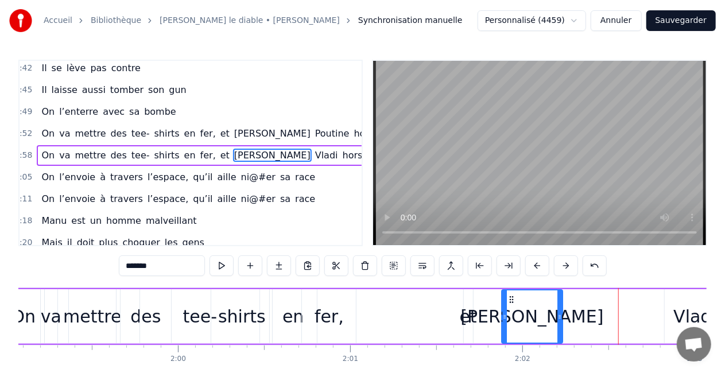
drag, startPoint x: 609, startPoint y: 300, endPoint x: 511, endPoint y: 300, distance: 97.6
click at [511, 300] on icon at bounding box center [511, 299] width 9 height 9
click at [685, 312] on div "Vladi" at bounding box center [695, 317] width 43 height 26
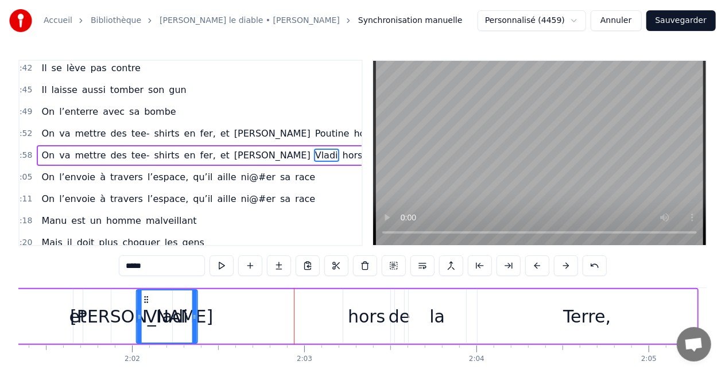
scroll to position [0, 20907]
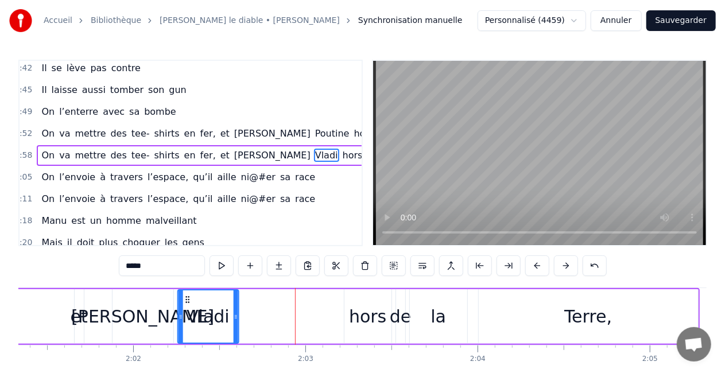
drag, startPoint x: 67, startPoint y: 299, endPoint x: 188, endPoint y: 295, distance: 121.2
click at [188, 295] on icon at bounding box center [187, 299] width 9 height 9
click at [384, 322] on div "hors" at bounding box center [367, 317] width 37 height 26
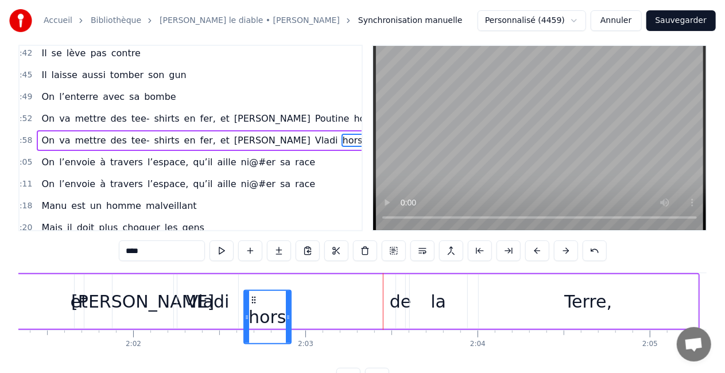
scroll to position [18, 0]
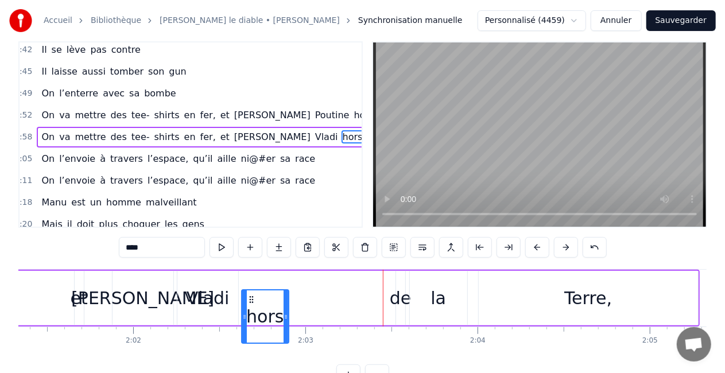
drag, startPoint x: 353, startPoint y: 298, endPoint x: 250, endPoint y: 295, distance: 102.8
click at [250, 295] on icon at bounding box center [250, 299] width 9 height 9
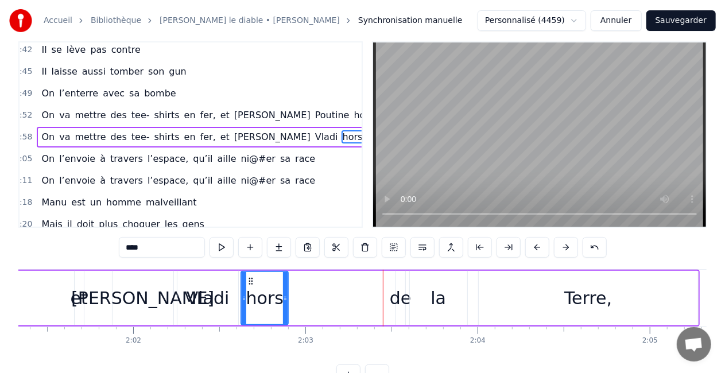
click at [400, 300] on div "de" at bounding box center [401, 298] width 22 height 26
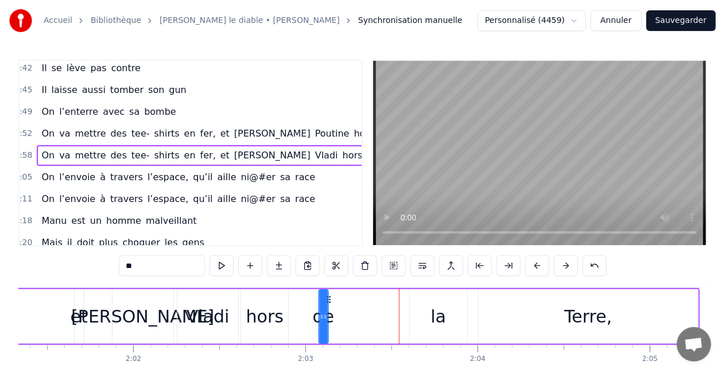
drag, startPoint x: 407, startPoint y: 299, endPoint x: 329, endPoint y: 300, distance: 78.1
click at [329, 300] on icon at bounding box center [328, 299] width 9 height 9
click at [431, 316] on div "la" at bounding box center [438, 316] width 57 height 55
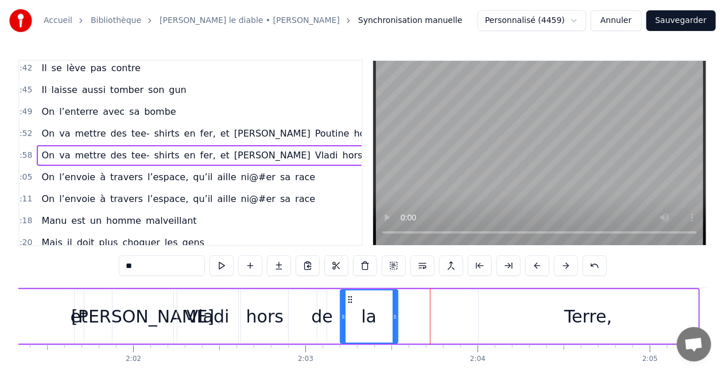
drag, startPoint x: 420, startPoint y: 299, endPoint x: 349, endPoint y: 302, distance: 70.7
click at [349, 302] on icon at bounding box center [349, 299] width 9 height 9
click at [566, 307] on div "Terre," at bounding box center [588, 316] width 219 height 55
type input "******"
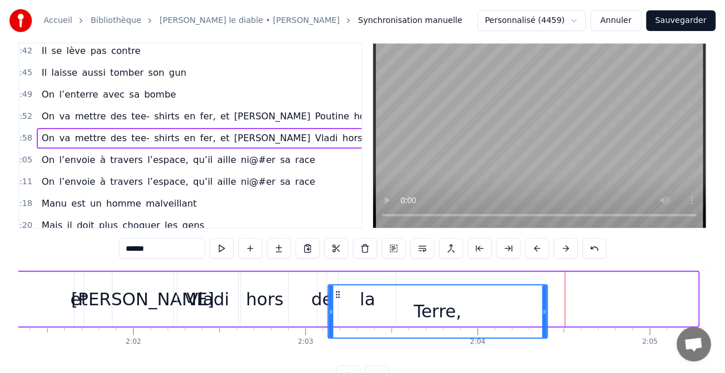
scroll to position [22, 0]
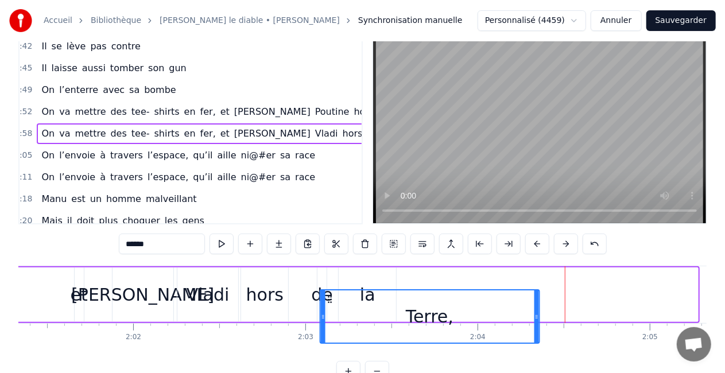
drag, startPoint x: 489, startPoint y: 299, endPoint x: 330, endPoint y: 289, distance: 160.0
click at [330, 289] on div "Terre," at bounding box center [429, 316] width 221 height 55
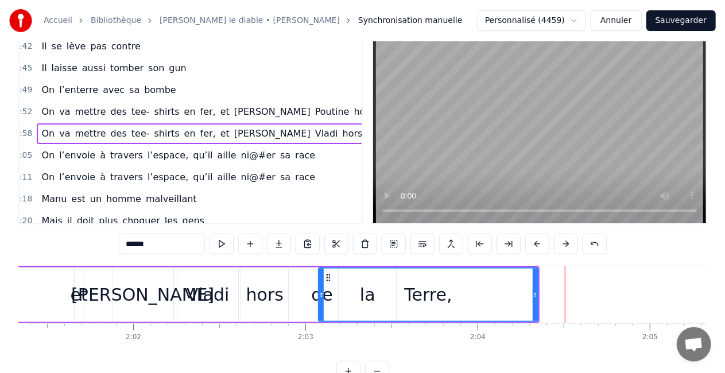
click at [240, 67] on div "1:45 Il laisse aussi tomber son gun" at bounding box center [185, 68] width 342 height 22
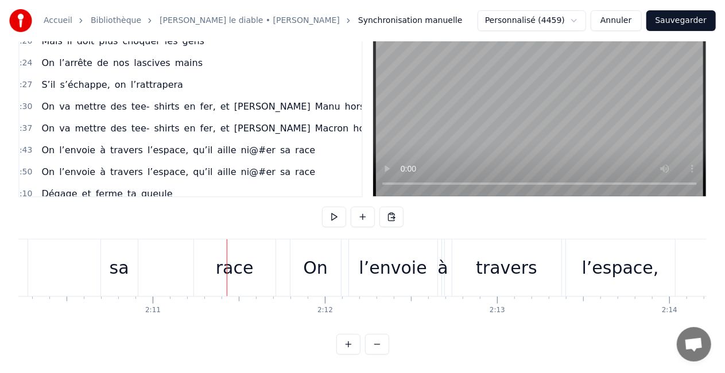
scroll to position [0, 22509]
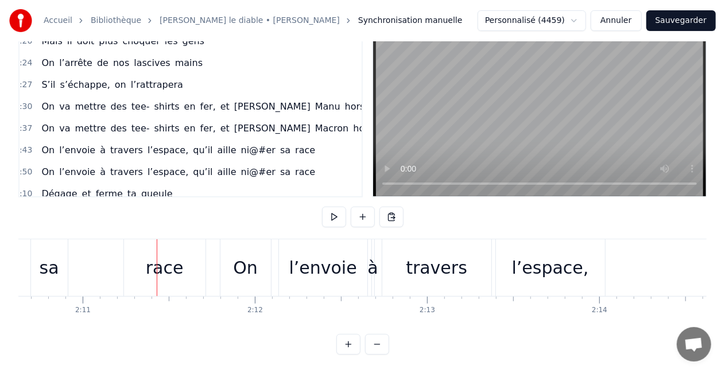
click at [160, 255] on div "race" at bounding box center [165, 268] width 38 height 26
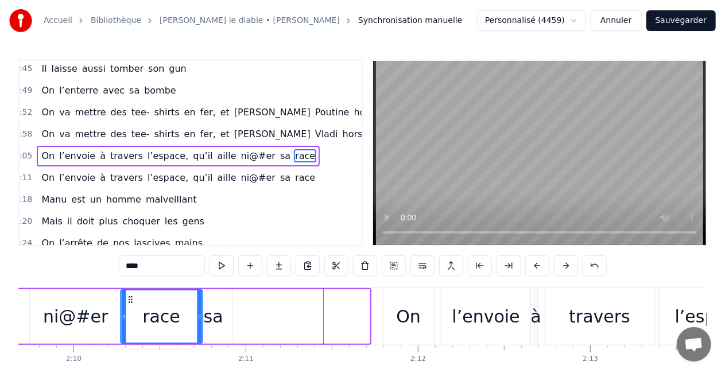
scroll to position [0, 22341]
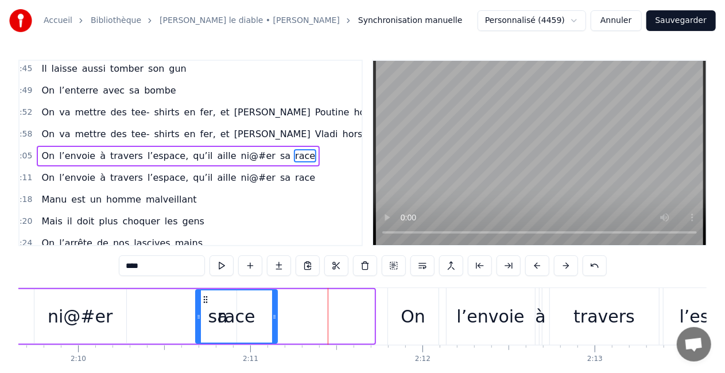
drag, startPoint x: 137, startPoint y: 302, endPoint x: 208, endPoint y: 296, distance: 72.0
click at [208, 296] on icon at bounding box center [205, 299] width 9 height 9
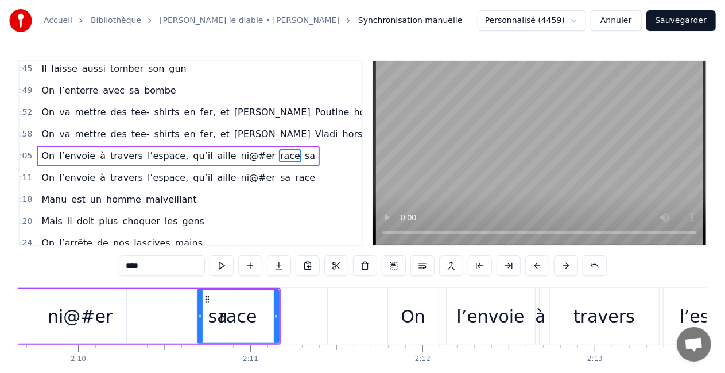
click at [214, 318] on div "race" at bounding box center [238, 317] width 80 height 52
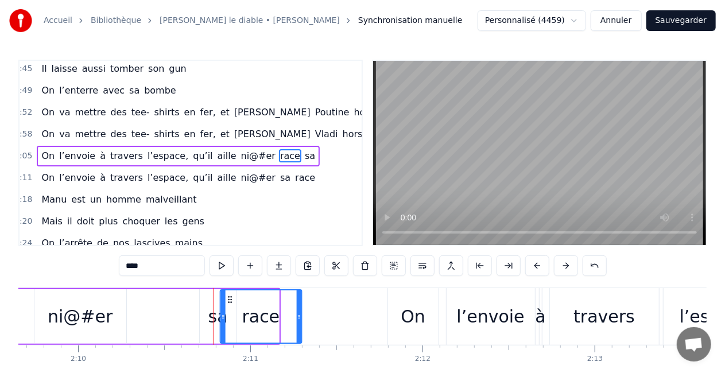
drag, startPoint x: 206, startPoint y: 300, endPoint x: 229, endPoint y: 298, distance: 22.6
click at [214, 322] on div "sa" at bounding box center [218, 317] width 20 height 26
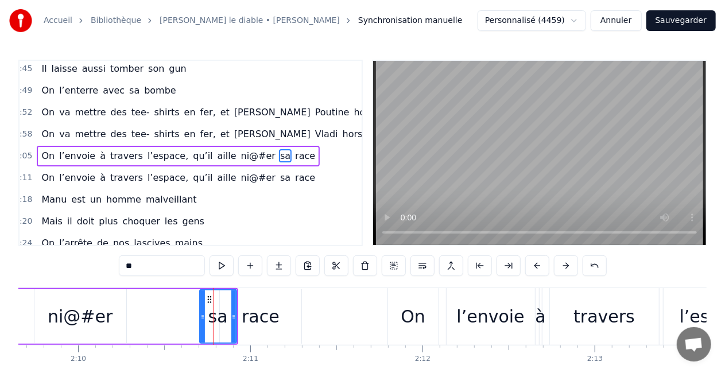
click at [214, 322] on div "sa" at bounding box center [218, 317] width 20 height 26
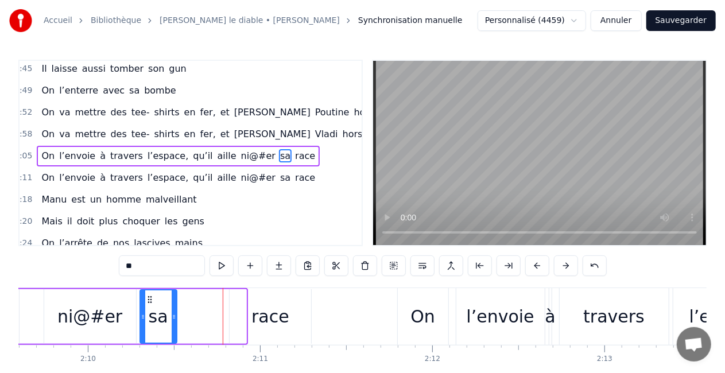
drag, startPoint x: 208, startPoint y: 302, endPoint x: 149, endPoint y: 295, distance: 59.6
click at [149, 295] on icon at bounding box center [149, 299] width 9 height 9
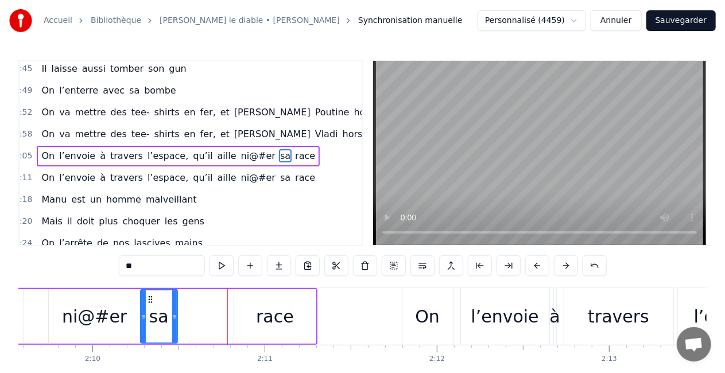
click at [265, 319] on div "race" at bounding box center [275, 317] width 38 height 26
type input "****"
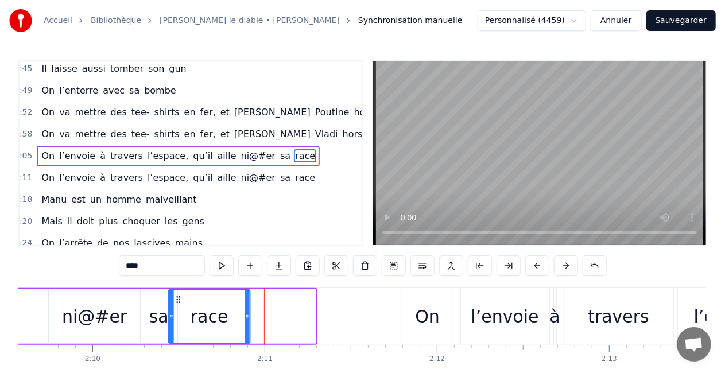
drag, startPoint x: 244, startPoint y: 301, endPoint x: 179, endPoint y: 299, distance: 64.9
click at [179, 299] on icon at bounding box center [178, 299] width 9 height 9
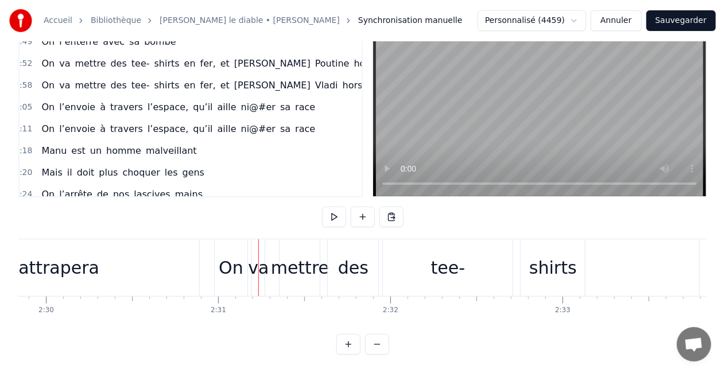
scroll to position [0, 25923]
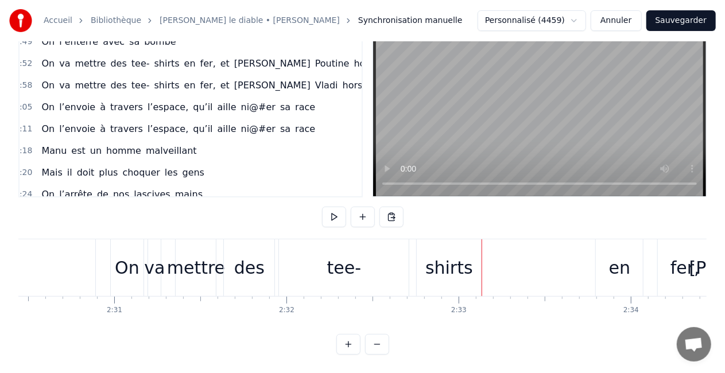
click at [345, 255] on div "tee-" at bounding box center [344, 268] width 34 height 26
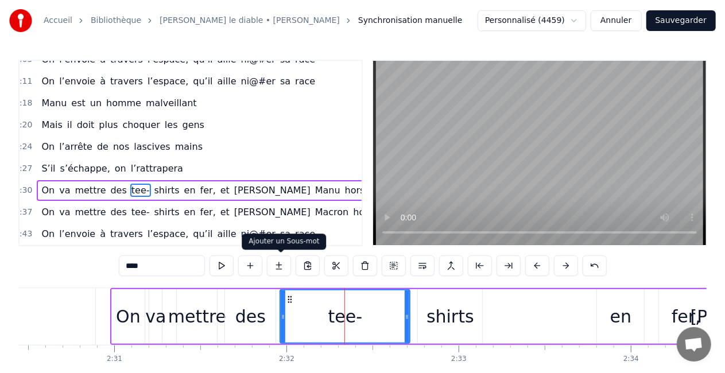
scroll to position [481, 6]
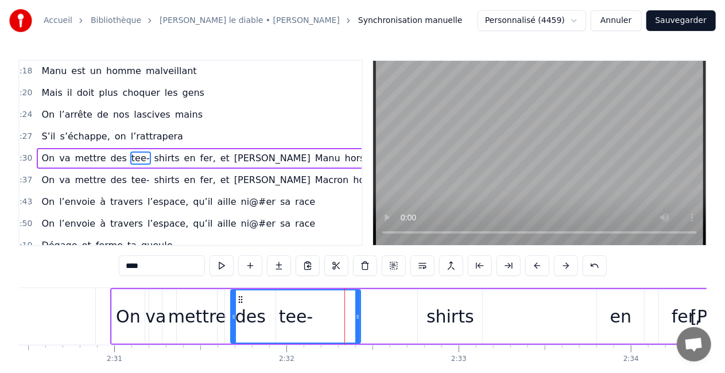
drag, startPoint x: 291, startPoint y: 301, endPoint x: 242, endPoint y: 301, distance: 48.2
click at [242, 301] on icon at bounding box center [240, 299] width 9 height 9
click at [435, 317] on div "shirts" at bounding box center [451, 317] width 48 height 26
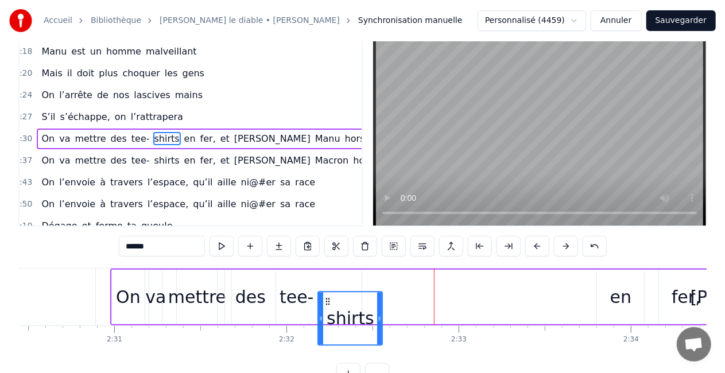
scroll to position [21, 0]
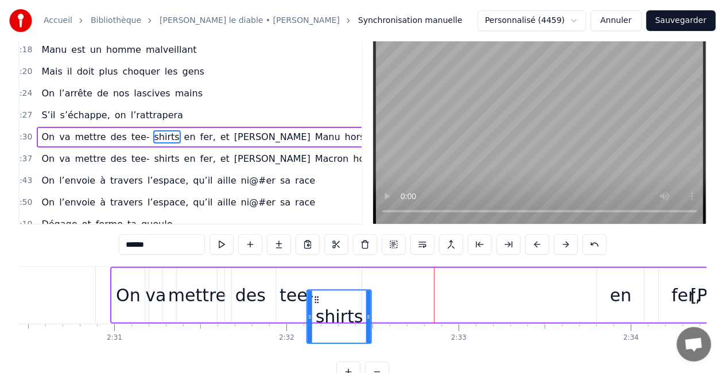
drag, startPoint x: 427, startPoint y: 302, endPoint x: 315, endPoint y: 302, distance: 111.4
click at [315, 302] on circle at bounding box center [315, 302] width 1 height 1
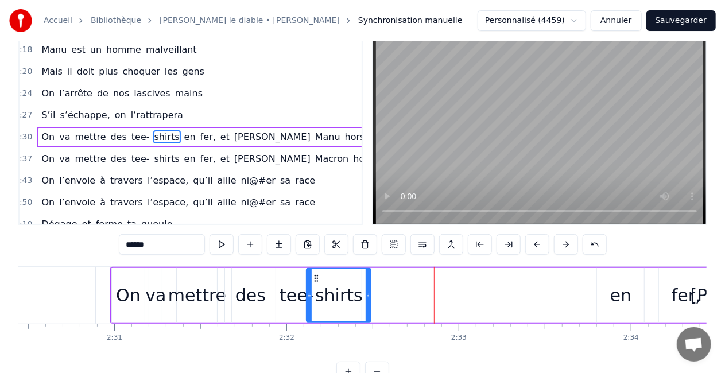
click at [622, 298] on div "en" at bounding box center [621, 296] width 21 height 26
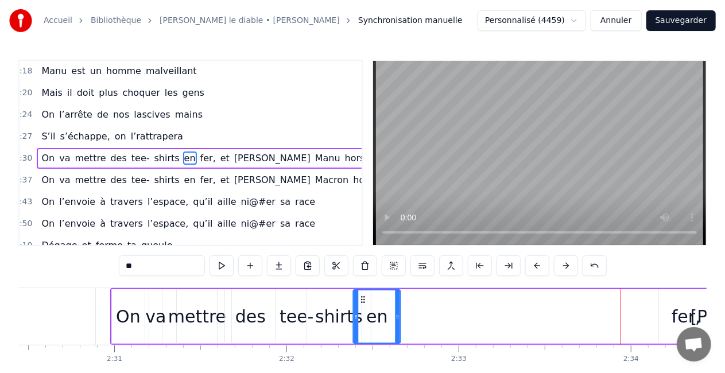
drag, startPoint x: 607, startPoint y: 296, endPoint x: 363, endPoint y: 287, distance: 244.3
click at [363, 287] on div "0:01 [PERSON_NAME], enfant des enfers, 0:04 On va [PERSON_NAME] hors de la Terr…" at bounding box center [362, 232] width 689 height 344
click at [688, 312] on div "fer," at bounding box center [686, 317] width 29 height 26
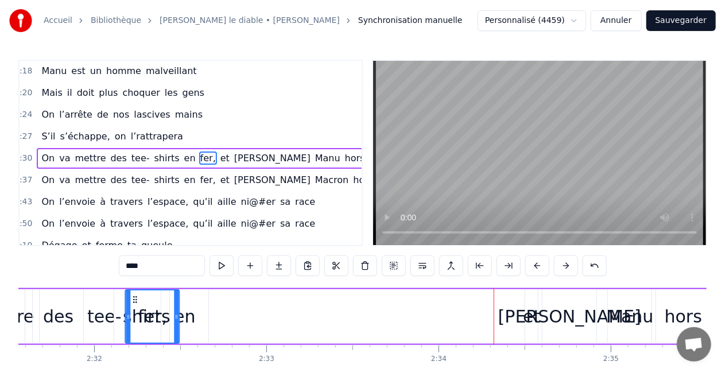
scroll to position [0, 26099]
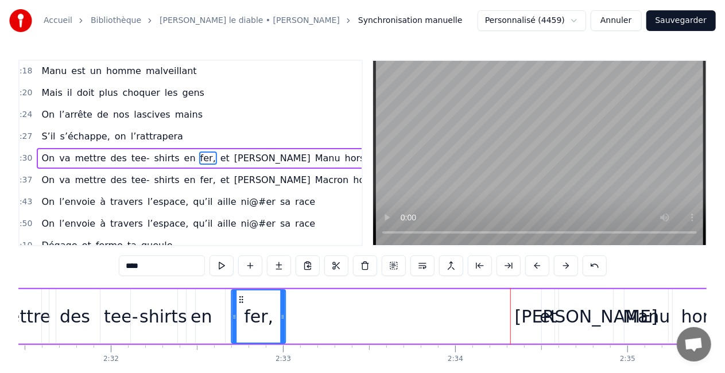
drag, startPoint x: 60, startPoint y: 299, endPoint x: 246, endPoint y: 294, distance: 186.2
click at [246, 294] on div "fer," at bounding box center [259, 317] width 53 height 52
click at [546, 322] on div "et" at bounding box center [548, 317] width 17 height 26
type input "**"
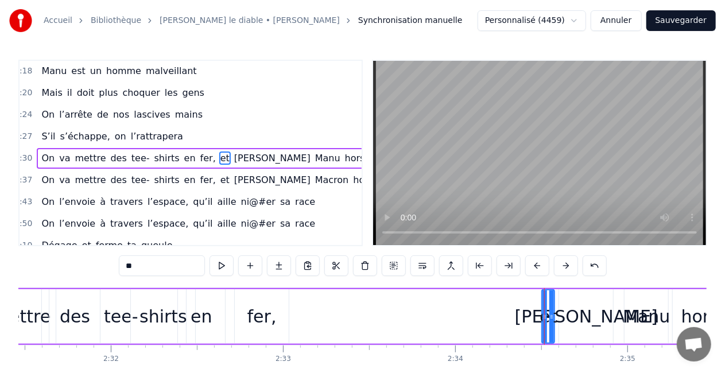
click at [545, 316] on div at bounding box center [545, 316] width 1 height 57
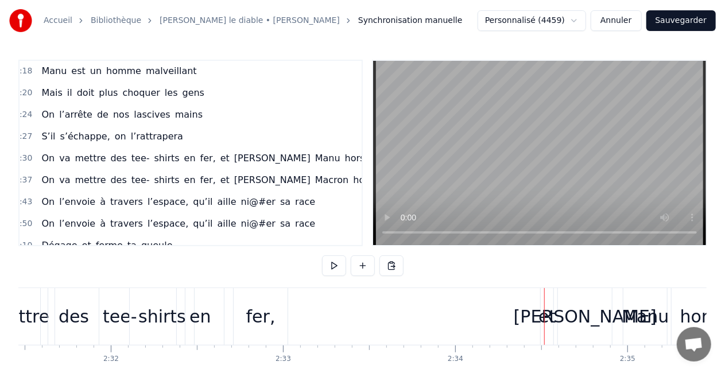
click at [545, 316] on div at bounding box center [545, 316] width 1 height 57
click at [550, 317] on div "et" at bounding box center [547, 317] width 17 height 26
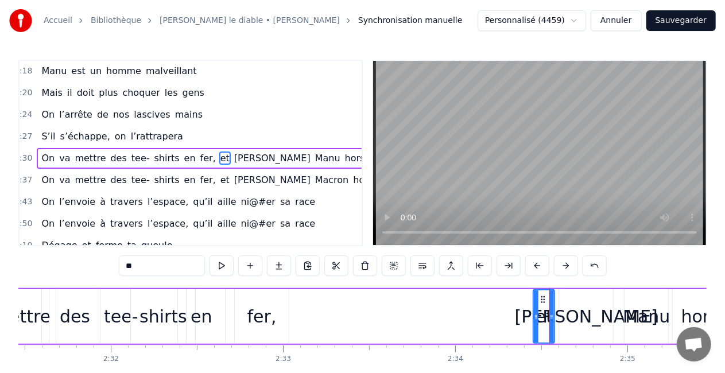
drag, startPoint x: 544, startPoint y: 316, endPoint x: 535, endPoint y: 316, distance: 8.6
click at [535, 316] on icon at bounding box center [536, 316] width 5 height 9
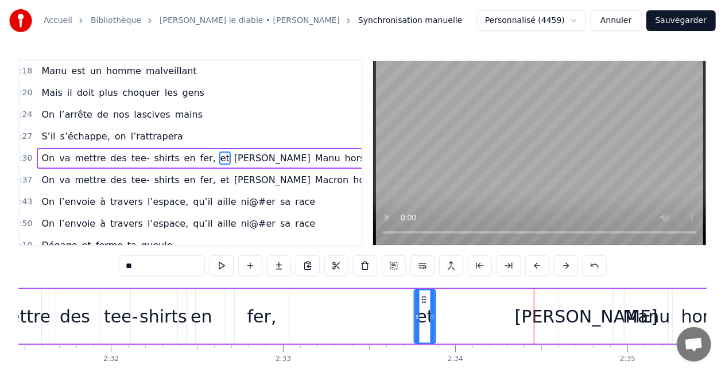
drag, startPoint x: 543, startPoint y: 302, endPoint x: 426, endPoint y: 300, distance: 117.2
click at [426, 300] on icon at bounding box center [424, 299] width 9 height 9
click at [566, 307] on div "[PERSON_NAME]" at bounding box center [586, 317] width 143 height 26
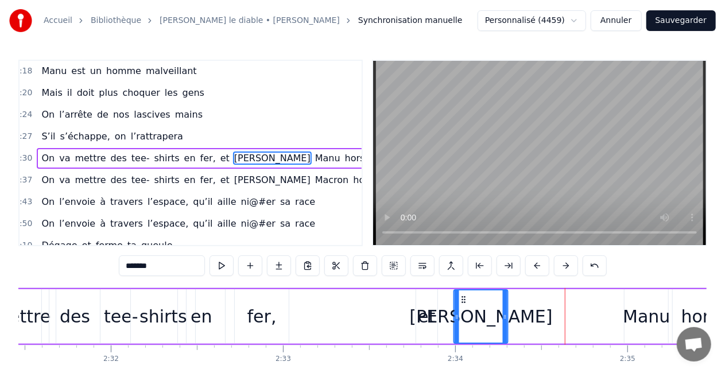
drag, startPoint x: 568, startPoint y: 299, endPoint x: 463, endPoint y: 303, distance: 105.2
click at [463, 303] on icon at bounding box center [464, 299] width 9 height 9
click at [641, 311] on div "Manu" at bounding box center [646, 317] width 47 height 26
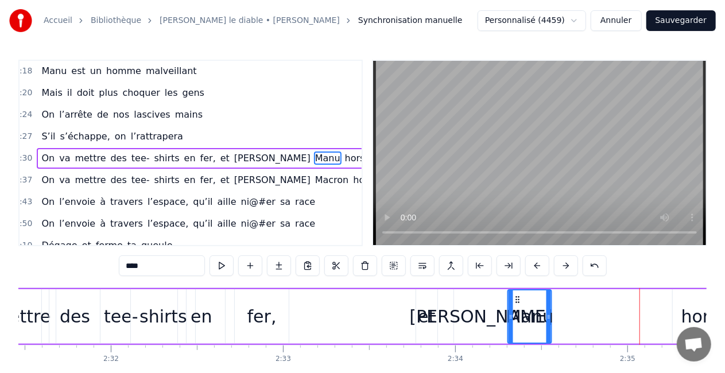
drag, startPoint x: 635, startPoint y: 298, endPoint x: 509, endPoint y: 298, distance: 125.8
click at [513, 298] on icon at bounding box center [517, 299] width 9 height 9
click at [686, 316] on div "hors" at bounding box center [700, 317] width 37 height 26
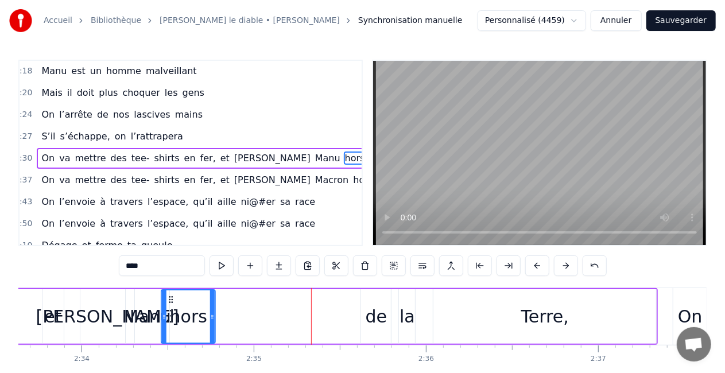
scroll to position [0, 26472]
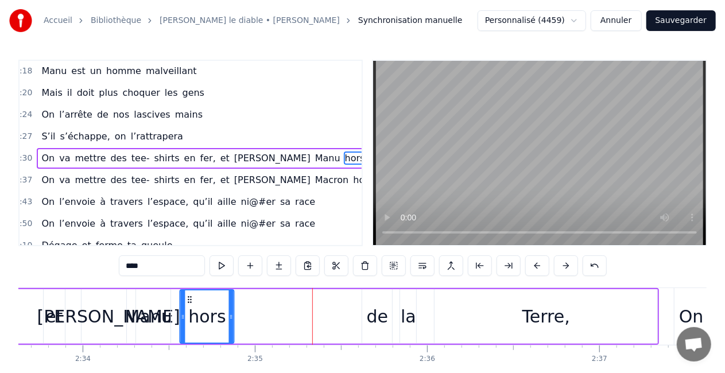
drag, startPoint x: 75, startPoint y: 297, endPoint x: 191, endPoint y: 295, distance: 116.6
click at [191, 295] on icon at bounding box center [190, 299] width 9 height 9
click at [378, 317] on div "de" at bounding box center [378, 317] width 22 height 26
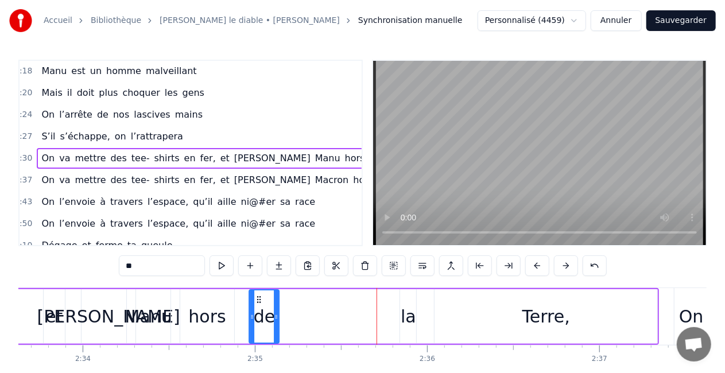
drag, startPoint x: 373, startPoint y: 299, endPoint x: 252, endPoint y: 296, distance: 121.2
click at [255, 296] on icon at bounding box center [259, 299] width 9 height 9
click at [411, 323] on div "la" at bounding box center [409, 317] width 16 height 26
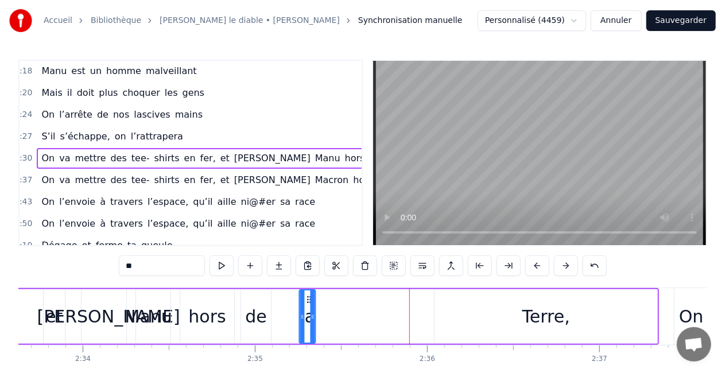
drag, startPoint x: 410, startPoint y: 300, endPoint x: 303, endPoint y: 302, distance: 106.8
click at [305, 302] on icon at bounding box center [309, 299] width 9 height 9
click at [558, 311] on div "Terre," at bounding box center [547, 317] width 48 height 26
type input "******"
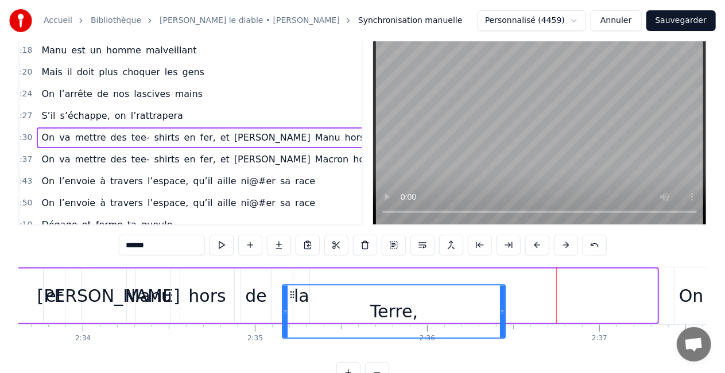
scroll to position [25, 0]
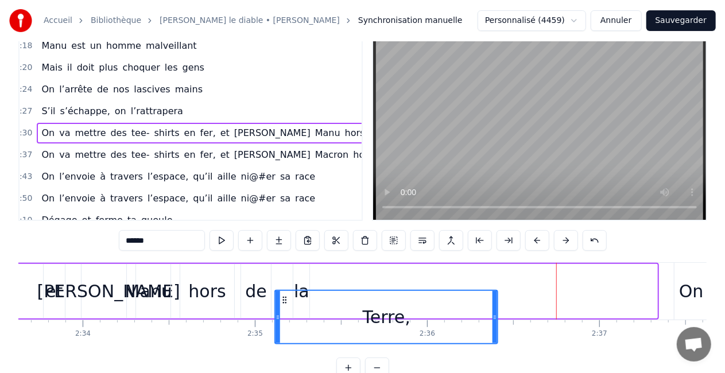
drag, startPoint x: 443, startPoint y: 301, endPoint x: 283, endPoint y: 278, distance: 162.5
click at [283, 278] on div "On va mettre des tee- shirts en fer, et [PERSON_NAME] hors de la Terre," at bounding box center [111, 291] width 1098 height 57
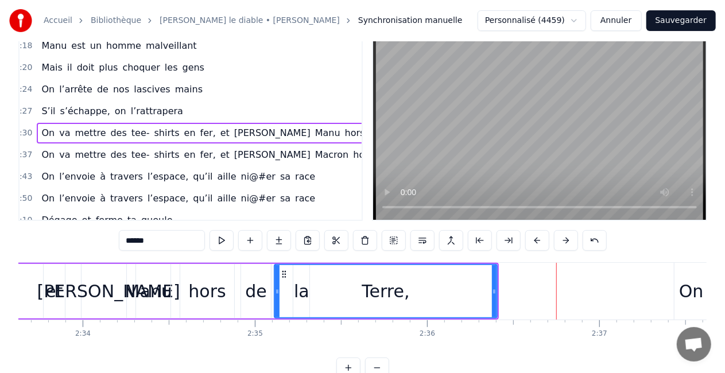
click at [278, 84] on div "2:24 On l’arrête de nos lascives mains" at bounding box center [185, 90] width 342 height 22
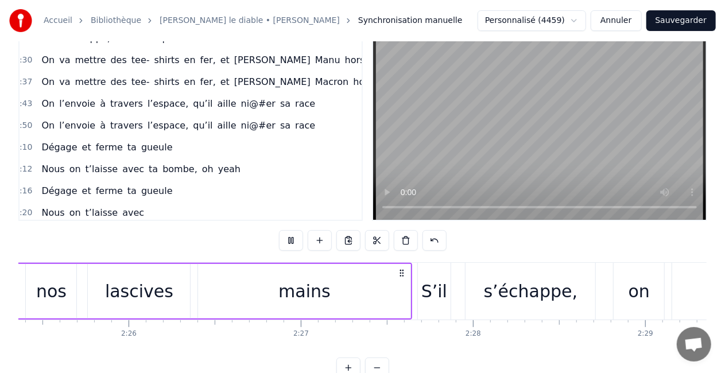
scroll to position [0, 24969]
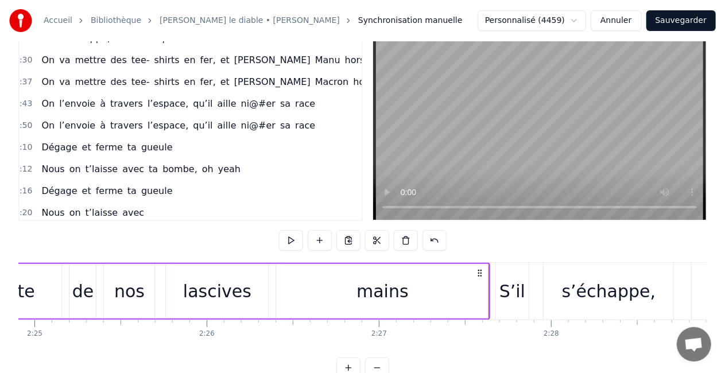
click at [450, 294] on div "mains" at bounding box center [382, 291] width 213 height 55
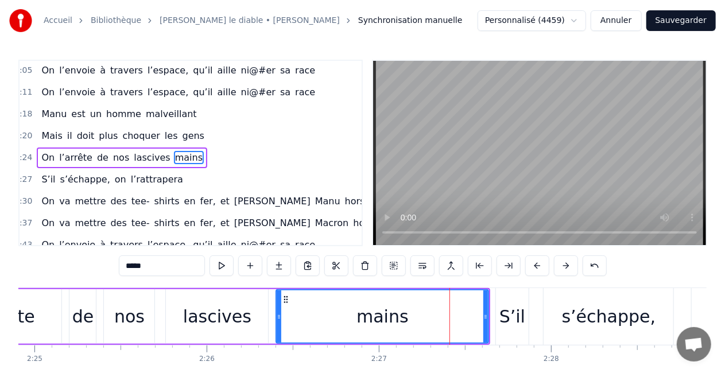
scroll to position [59, 0]
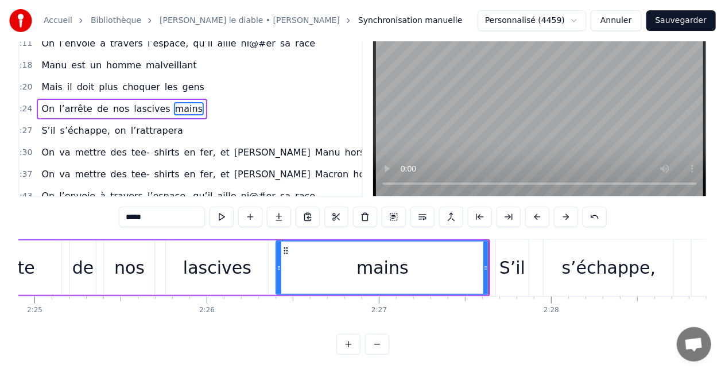
click at [500, 240] on div "S’il" at bounding box center [512, 268] width 33 height 57
type input "****"
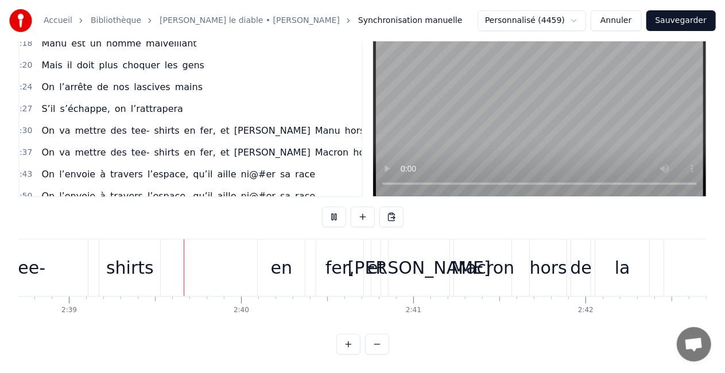
scroll to position [0, 27347]
click at [284, 267] on div "en" at bounding box center [281, 268] width 21 height 26
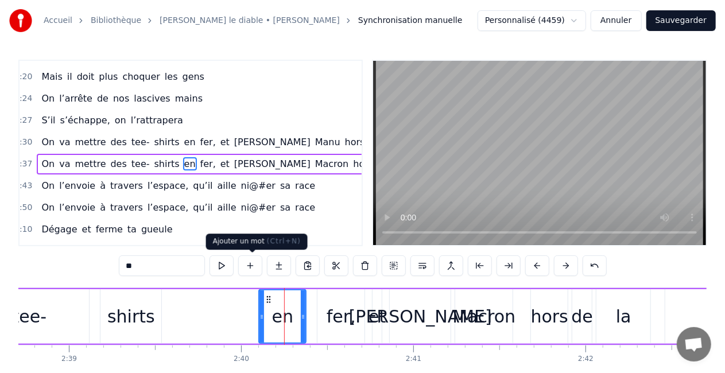
scroll to position [502, 6]
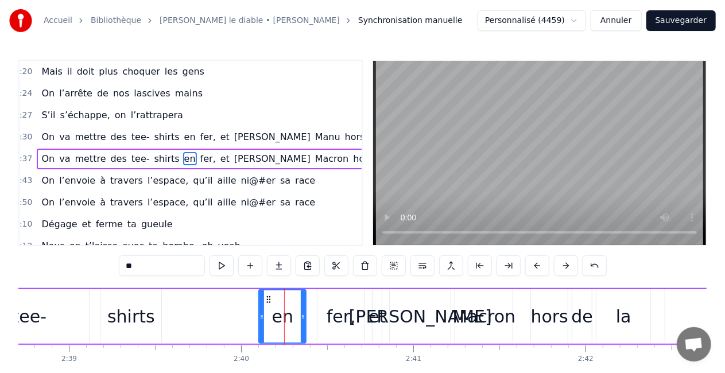
click at [143, 331] on div "shirts" at bounding box center [131, 316] width 61 height 55
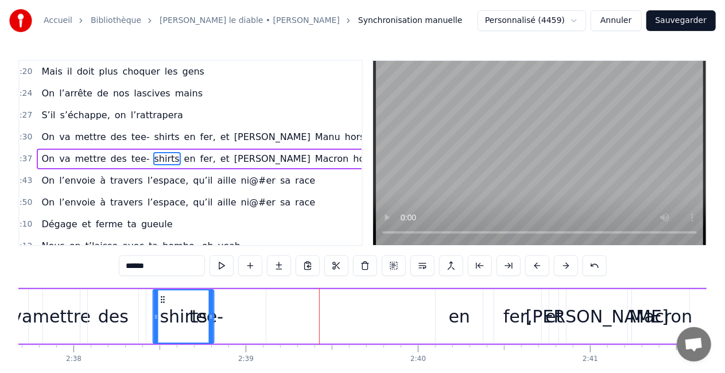
scroll to position [0, 27151]
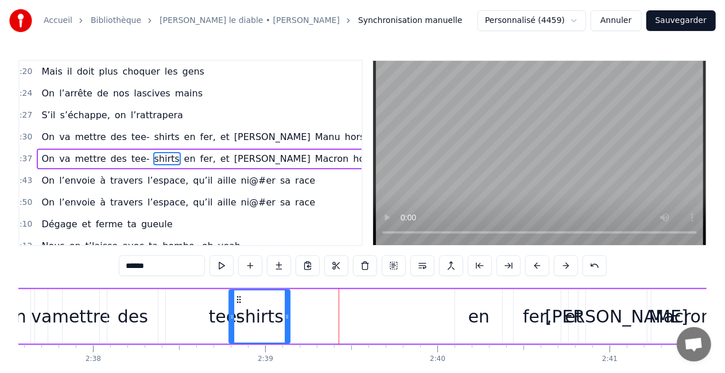
drag, startPoint x: 110, startPoint y: 299, endPoint x: 240, endPoint y: 291, distance: 129.5
click at [240, 291] on div "shirts" at bounding box center [260, 317] width 60 height 52
click at [215, 322] on div "tee-" at bounding box center [226, 317] width 34 height 26
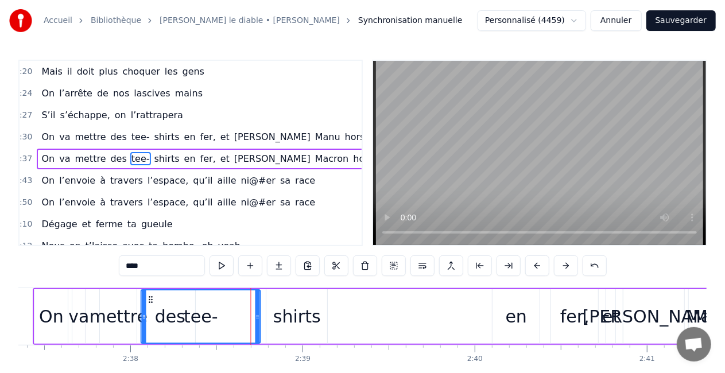
scroll to position [0, 27109]
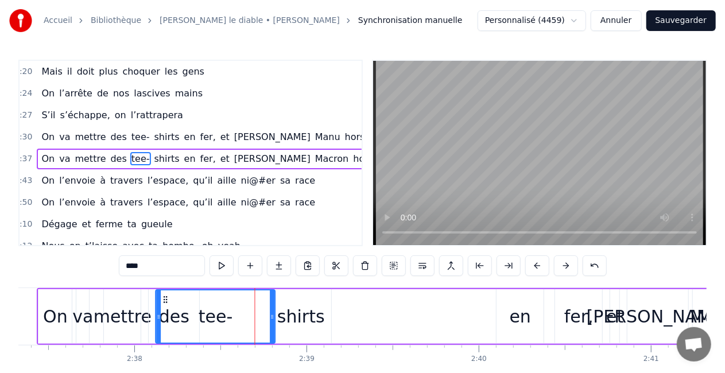
drag, startPoint x: 175, startPoint y: 299, endPoint x: 165, endPoint y: 299, distance: 9.8
click at [165, 299] on circle at bounding box center [164, 299] width 1 height 1
click at [289, 311] on div "shirts" at bounding box center [301, 317] width 48 height 26
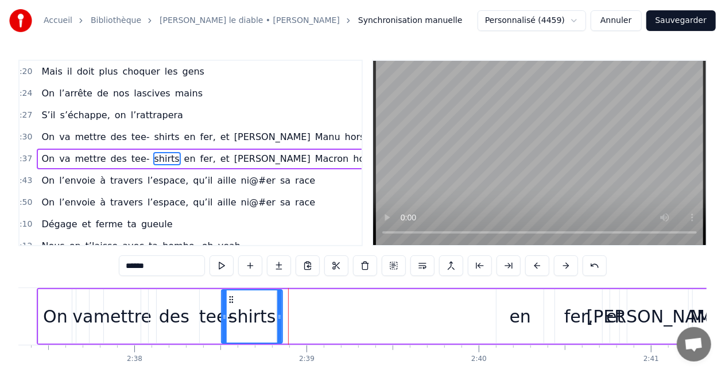
drag, startPoint x: 279, startPoint y: 300, endPoint x: 230, endPoint y: 298, distance: 48.9
click at [230, 298] on icon at bounding box center [231, 299] width 9 height 9
click at [523, 327] on div "en" at bounding box center [520, 317] width 21 height 26
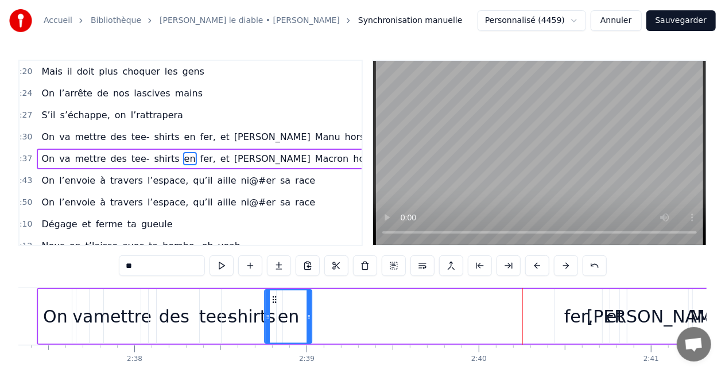
drag, startPoint x: 508, startPoint y: 300, endPoint x: 276, endPoint y: 281, distance: 232.8
click at [276, 281] on div "0:01 [PERSON_NAME], enfant des enfers, 0:04 On va [PERSON_NAME] hors de la Terr…" at bounding box center [362, 232] width 689 height 344
click at [568, 315] on div "fer," at bounding box center [579, 317] width 29 height 26
type input "****"
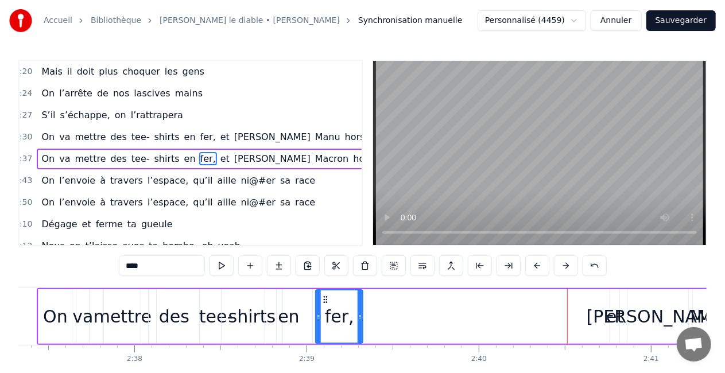
drag, startPoint x: 564, startPoint y: 300, endPoint x: 325, endPoint y: 287, distance: 239.3
click at [325, 287] on div "0:01 [PERSON_NAME], enfant des enfers, 0:04 On va [PERSON_NAME] hors de la Terr…" at bounding box center [362, 232] width 689 height 344
click at [446, 312] on div "On va mettre des tee- shirts en fer, et [PERSON_NAME] Macron hors de la Terre," at bounding box center [582, 316] width 1091 height 57
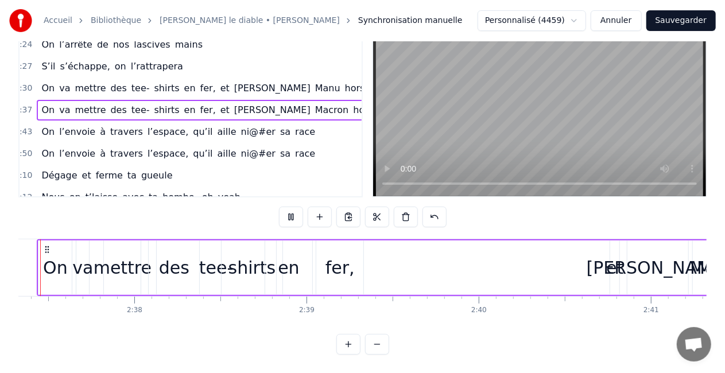
scroll to position [0, 27070]
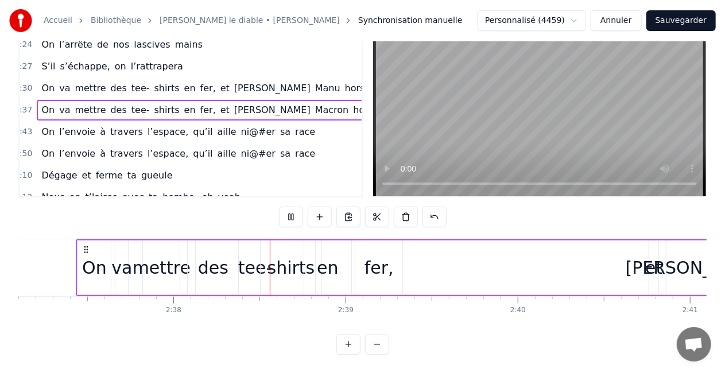
click at [462, 246] on div "On va mettre des tee- shirts en fer, et [PERSON_NAME] Macron hors de la Terre," at bounding box center [621, 268] width 1091 height 57
click at [463, 246] on div at bounding box center [463, 268] width 1 height 57
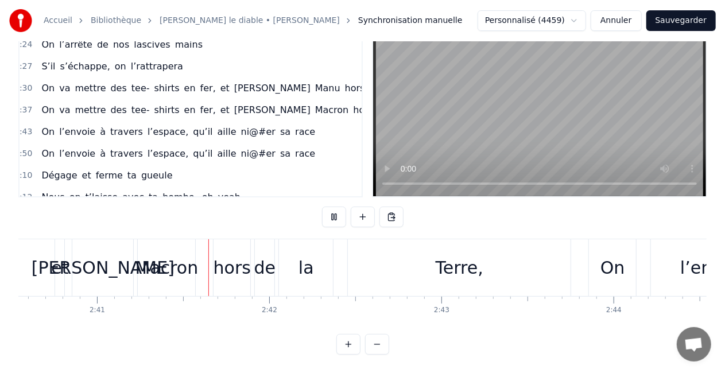
scroll to position [0, 27674]
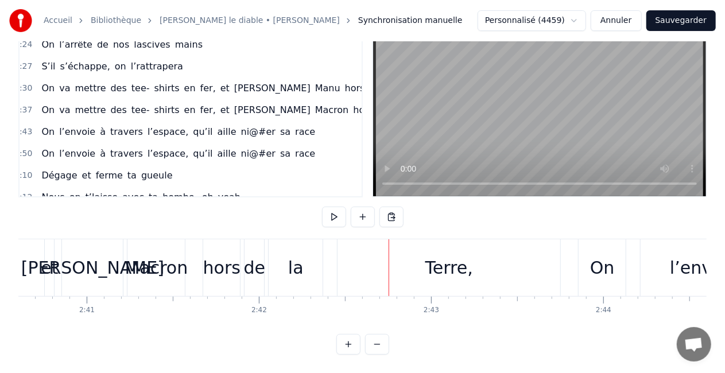
click at [49, 260] on div "et" at bounding box center [49, 268] width 17 height 26
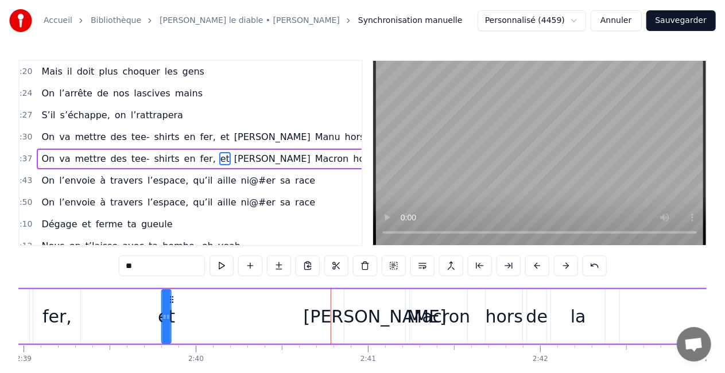
scroll to position [0, 27388]
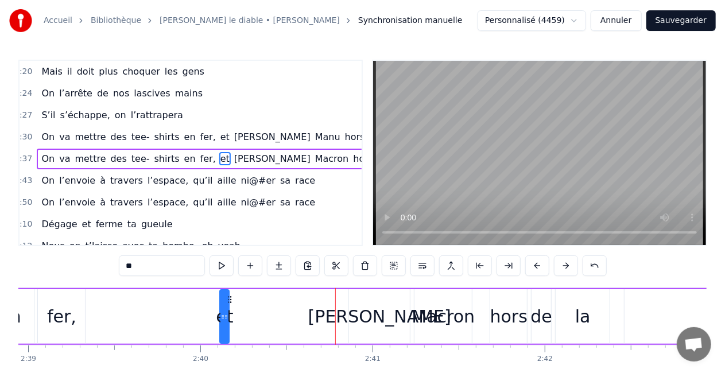
drag, startPoint x: 83, startPoint y: 298, endPoint x: 229, endPoint y: 283, distance: 147.2
click at [229, 283] on div "0:01 [PERSON_NAME], enfant des enfers, 0:04 On va [PERSON_NAME] hors de la Terr…" at bounding box center [362, 232] width 689 height 344
click at [383, 314] on div "[PERSON_NAME]" at bounding box center [379, 317] width 143 height 26
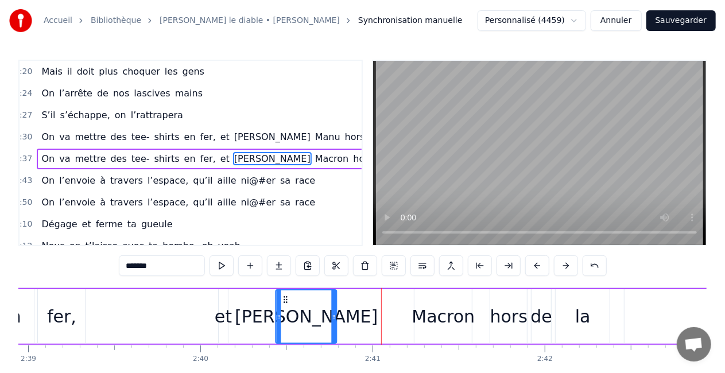
drag, startPoint x: 358, startPoint y: 298, endPoint x: 282, endPoint y: 300, distance: 76.4
click at [282, 300] on icon at bounding box center [285, 299] width 9 height 9
click at [421, 320] on div "Macron" at bounding box center [443, 317] width 63 height 26
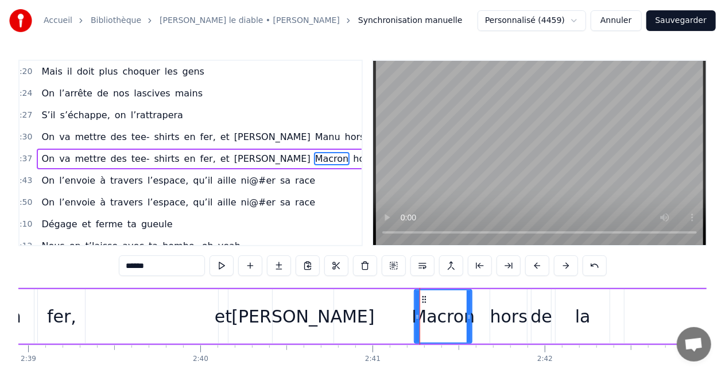
click at [423, 298] on icon at bounding box center [424, 299] width 9 height 9
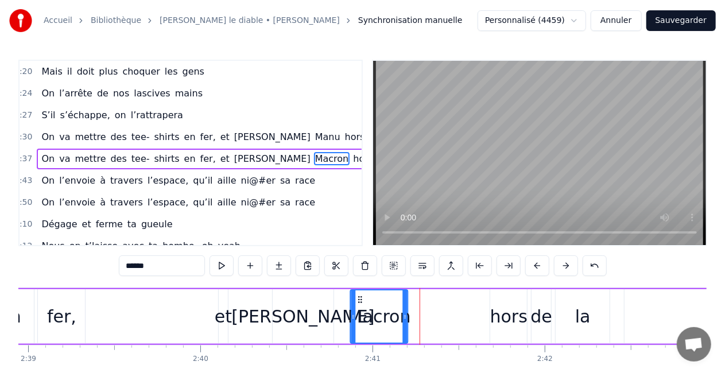
drag, startPoint x: 423, startPoint y: 298, endPoint x: 359, endPoint y: 299, distance: 64.3
click at [359, 299] on icon at bounding box center [360, 299] width 9 height 9
click at [505, 318] on div "hors" at bounding box center [509, 317] width 37 height 26
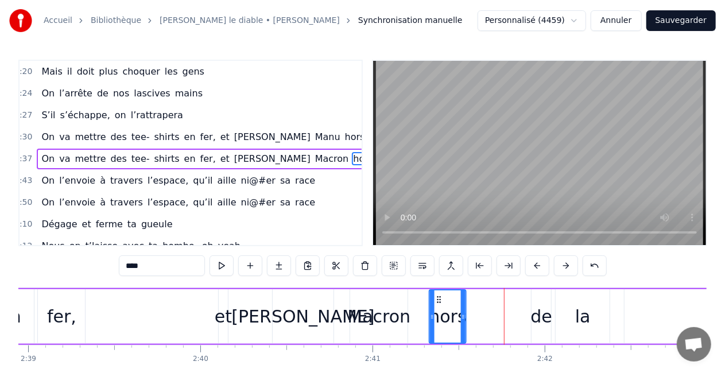
drag, startPoint x: 499, startPoint y: 301, endPoint x: 437, endPoint y: 302, distance: 61.5
click at [437, 302] on icon at bounding box center [439, 299] width 9 height 9
click at [540, 319] on div "de" at bounding box center [542, 317] width 22 height 26
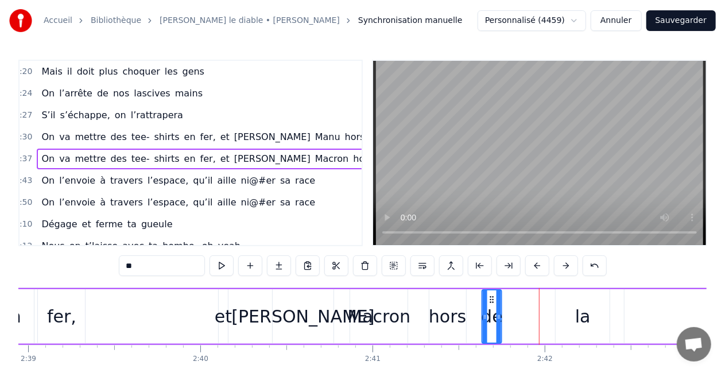
drag, startPoint x: 543, startPoint y: 299, endPoint x: 494, endPoint y: 299, distance: 49.4
click at [494, 299] on icon at bounding box center [492, 299] width 9 height 9
click at [596, 321] on div "la" at bounding box center [583, 316] width 54 height 55
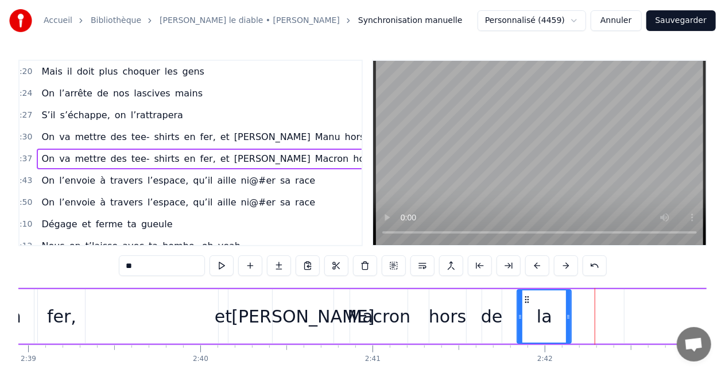
drag, startPoint x: 567, startPoint y: 300, endPoint x: 528, endPoint y: 298, distance: 38.6
click at [528, 298] on icon at bounding box center [527, 299] width 9 height 9
click at [639, 316] on div "Terre," at bounding box center [736, 316] width 223 height 55
type input "******"
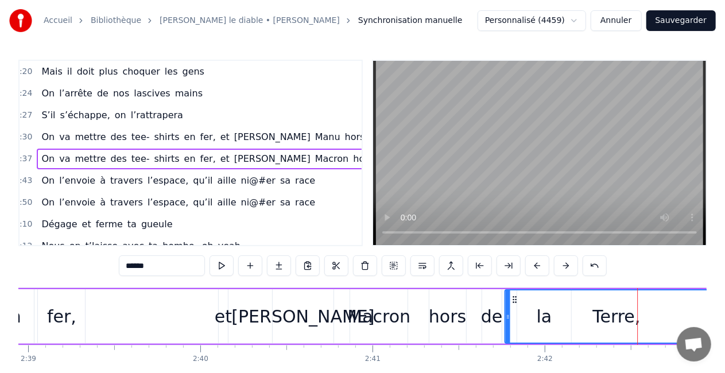
drag, startPoint x: 634, startPoint y: 297, endPoint x: 514, endPoint y: 288, distance: 120.4
click at [514, 288] on div "On va mettre des tee- shirts en fer, et [PERSON_NAME] Macron hors de la Terre," at bounding box center [303, 316] width 1091 height 57
click at [142, 322] on div "On va mettre des tee- shirts en fer, et [PERSON_NAME] Macron hors de Terre, la" at bounding box center [243, 316] width 971 height 57
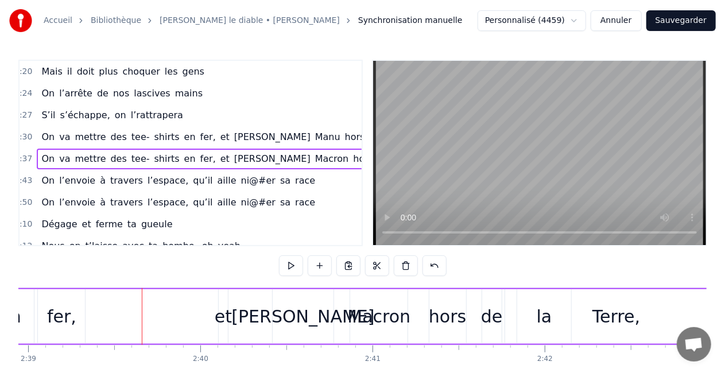
click at [142, 322] on div at bounding box center [142, 316] width 1 height 57
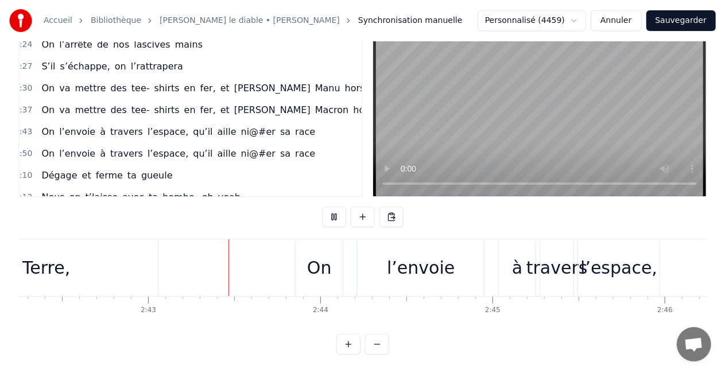
scroll to position [0, 27992]
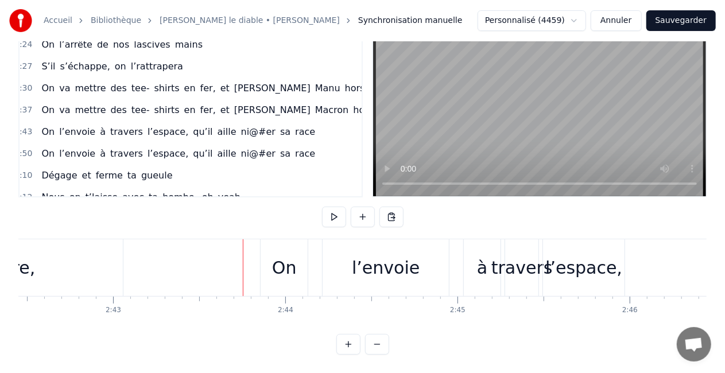
click at [113, 245] on div "Terre," at bounding box center [11, 268] width 223 height 57
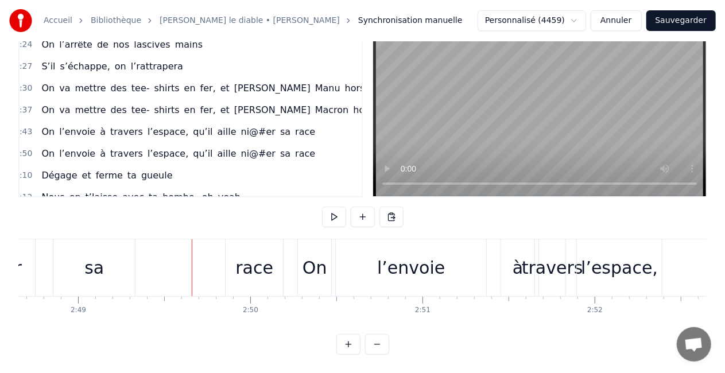
scroll to position [0, 29177]
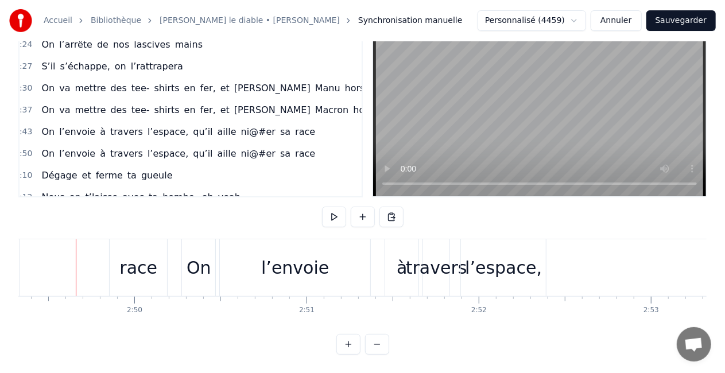
drag, startPoint x: 135, startPoint y: 261, endPoint x: 112, endPoint y: 262, distance: 23.0
click at [112, 262] on div "race" at bounding box center [138, 268] width 57 height 57
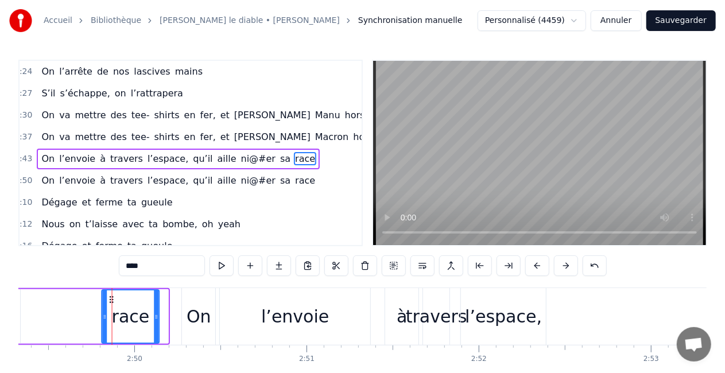
scroll to position [0, 29172]
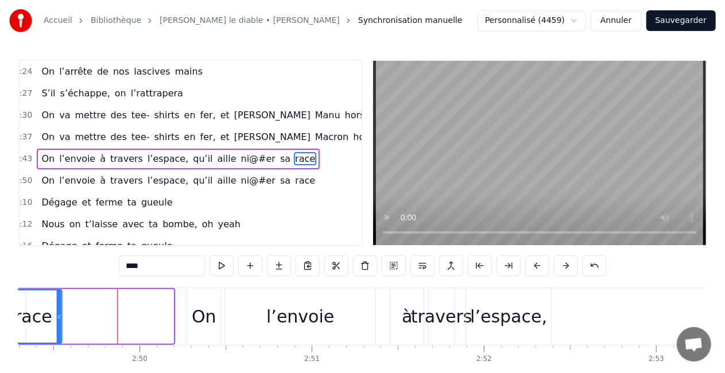
drag, startPoint x: 121, startPoint y: 298, endPoint x: 14, endPoint y: 302, distance: 106.9
click at [14, 302] on div "Accueil Bibliothèque [PERSON_NAME] le diable • [PERSON_NAME] Synchronisation ma…" at bounding box center [362, 202] width 725 height 404
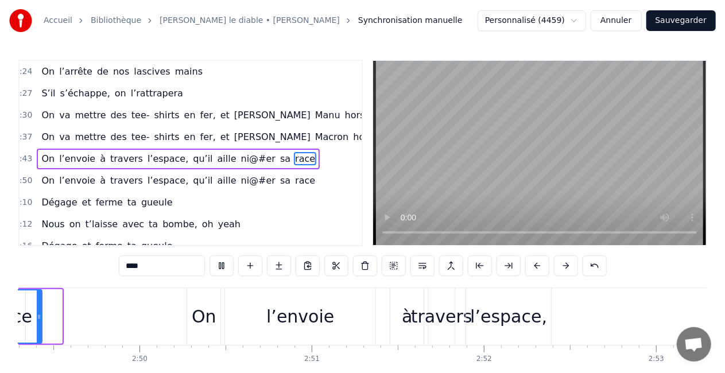
scroll to position [0, 29099]
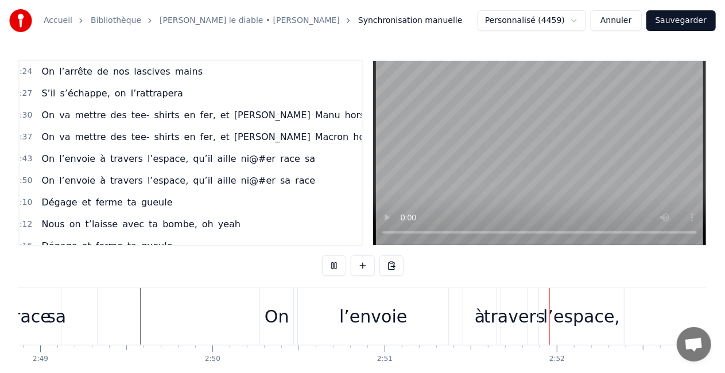
click at [25, 330] on div "sa" at bounding box center [57, 316] width 82 height 57
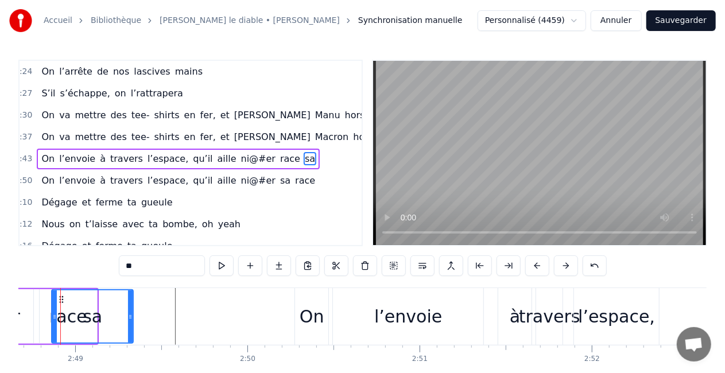
scroll to position [0, 29049]
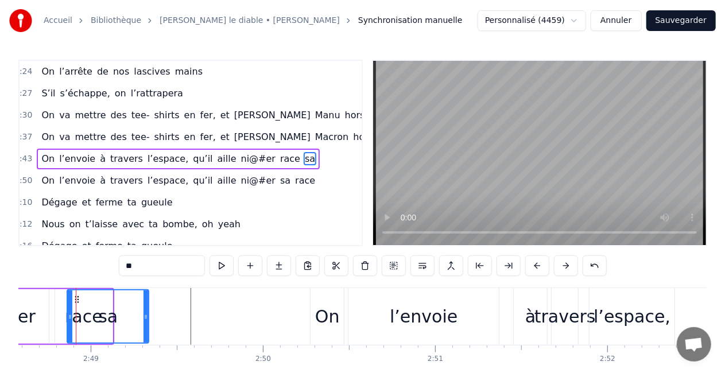
drag, startPoint x: 76, startPoint y: 300, endPoint x: 113, endPoint y: 299, distance: 36.8
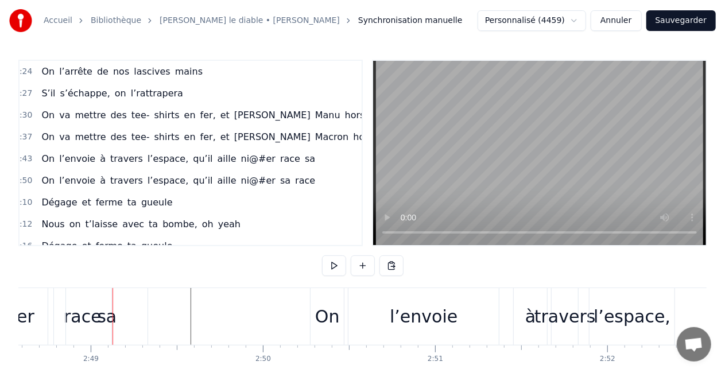
click at [94, 319] on div "sa" at bounding box center [107, 316] width 82 height 57
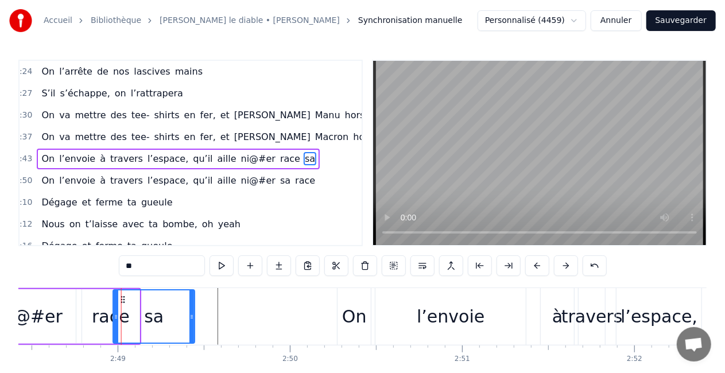
scroll to position [0, 29019]
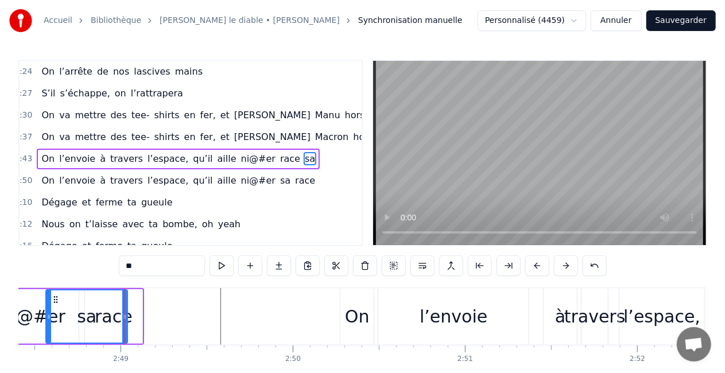
drag, startPoint x: 76, startPoint y: 301, endPoint x: 55, endPoint y: 300, distance: 20.7
click at [55, 300] on icon at bounding box center [56, 299] width 9 height 9
click at [109, 319] on div "sa" at bounding box center [87, 317] width 80 height 52
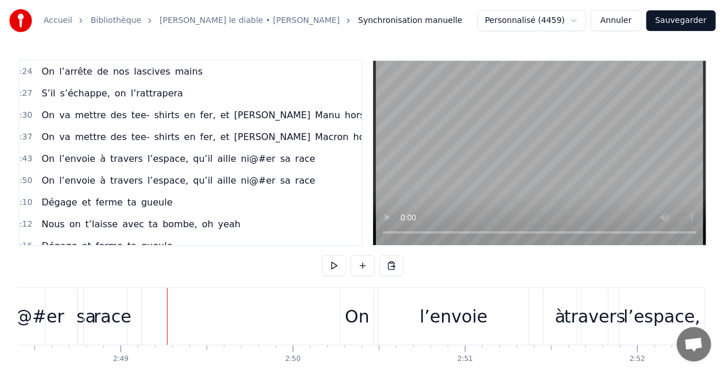
click at [125, 318] on div "race" at bounding box center [113, 317] width 38 height 26
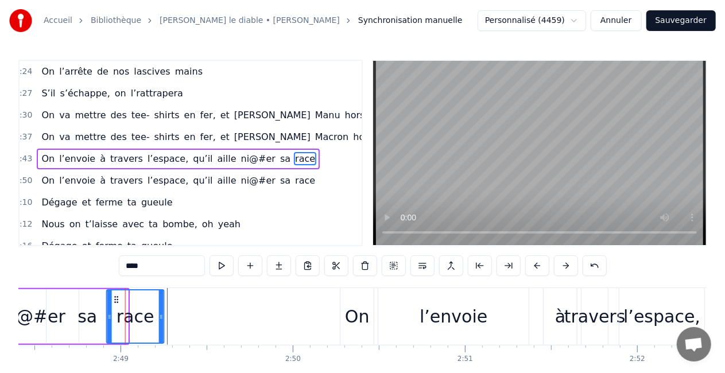
drag, startPoint x: 95, startPoint y: 298, endPoint x: 118, endPoint y: 298, distance: 22.4
click at [118, 298] on circle at bounding box center [117, 297] width 1 height 1
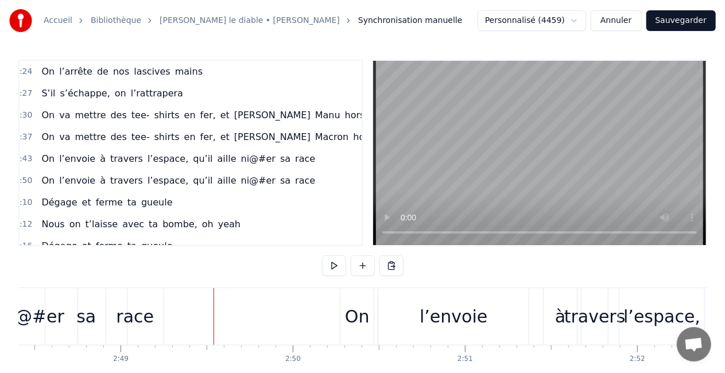
click at [214, 301] on div at bounding box center [214, 316] width 1 height 57
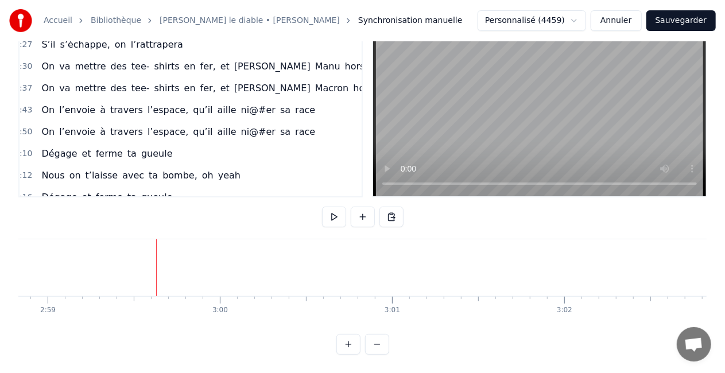
scroll to position [0, 30829]
click at [685, 21] on button "Sauvegarder" at bounding box center [681, 20] width 69 height 21
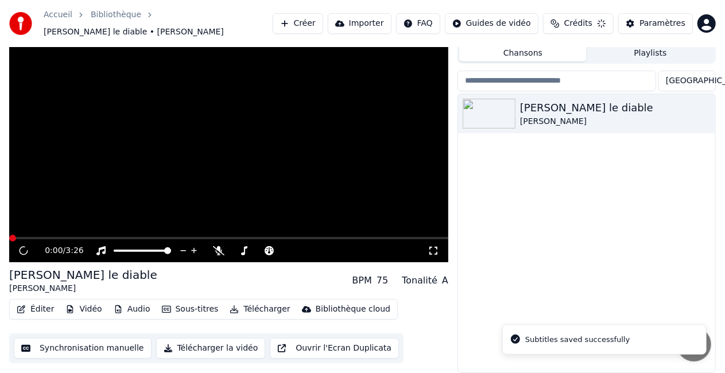
scroll to position [26, 0]
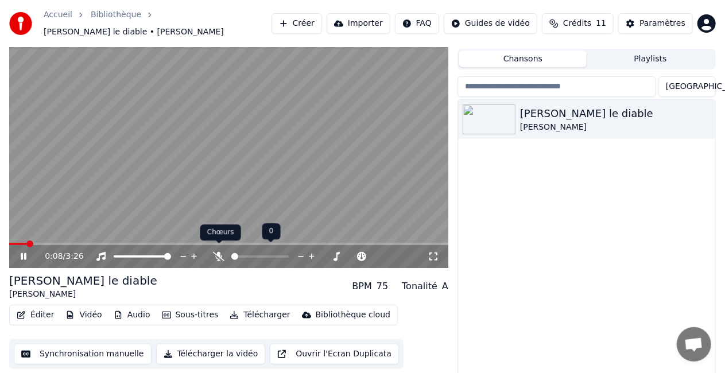
click at [216, 252] on icon at bounding box center [218, 256] width 11 height 9
click at [238, 256] on span at bounding box center [234, 257] width 7 height 2
click at [231, 253] on span at bounding box center [234, 256] width 7 height 7
click at [237, 253] on span at bounding box center [239, 256] width 7 height 7
click at [171, 256] on span at bounding box center [142, 257] width 57 height 2
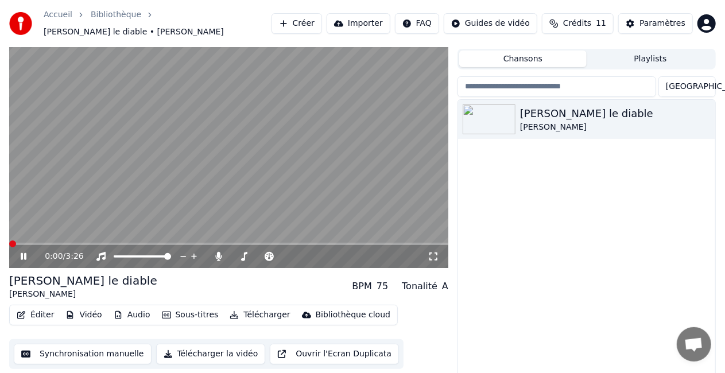
click at [9, 241] on span at bounding box center [12, 244] width 7 height 7
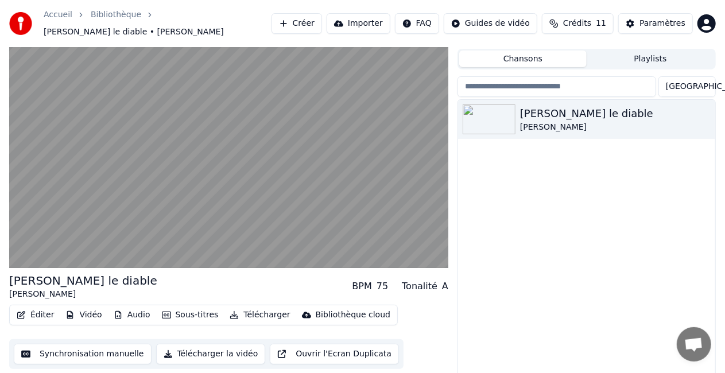
scroll to position [0, 0]
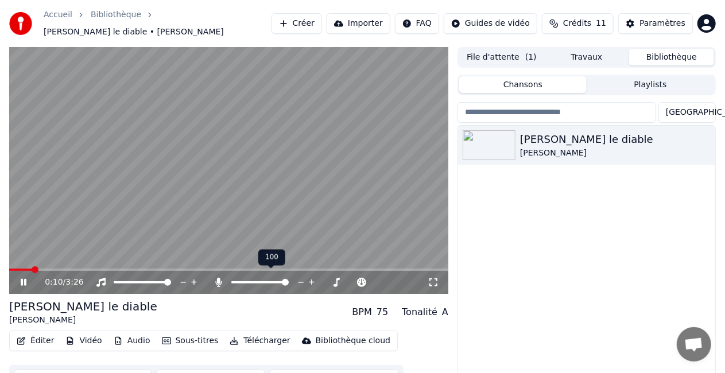
click at [289, 279] on span at bounding box center [285, 282] width 7 height 7
click at [195, 278] on icon at bounding box center [194, 282] width 11 height 11
click at [98, 269] on span at bounding box center [228, 270] width 439 height 2
click at [508, 262] on div "[PERSON_NAME] le diable [PERSON_NAME]" at bounding box center [586, 265] width 257 height 279
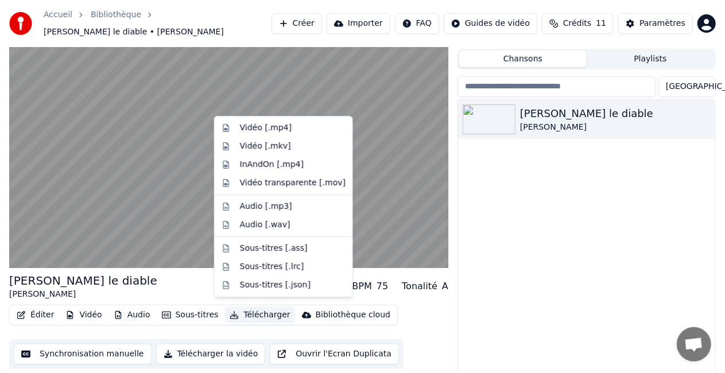
click at [254, 308] on button "Télécharger" at bounding box center [259, 315] width 69 height 16
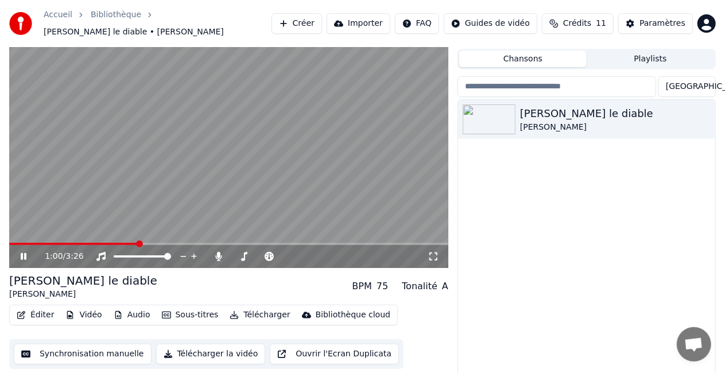
click at [511, 235] on div "[PERSON_NAME] le diable [PERSON_NAME]" at bounding box center [586, 239] width 257 height 279
